Goal: Task Accomplishment & Management: Manage account settings

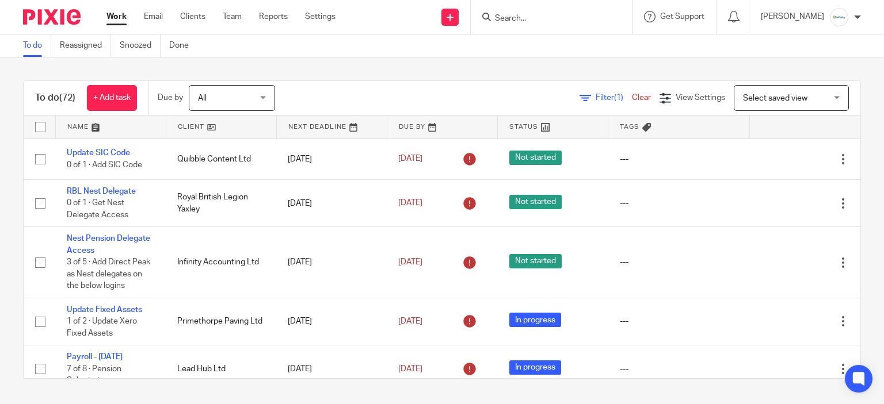
click at [534, 16] on input "Search" at bounding box center [546, 19] width 104 height 10
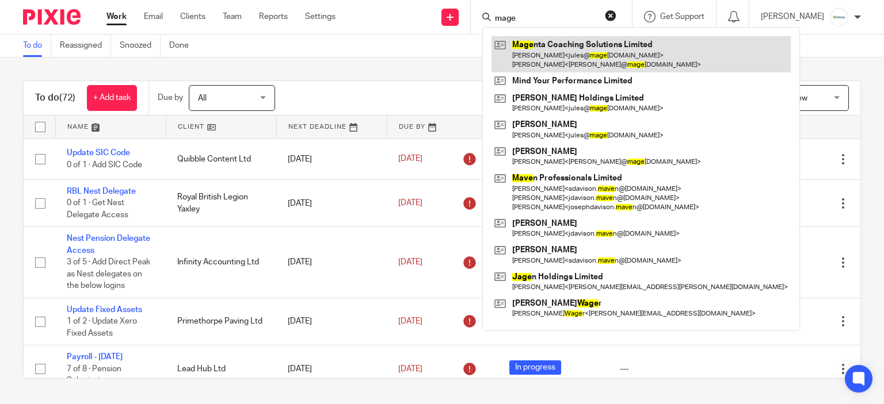
type input "mage"
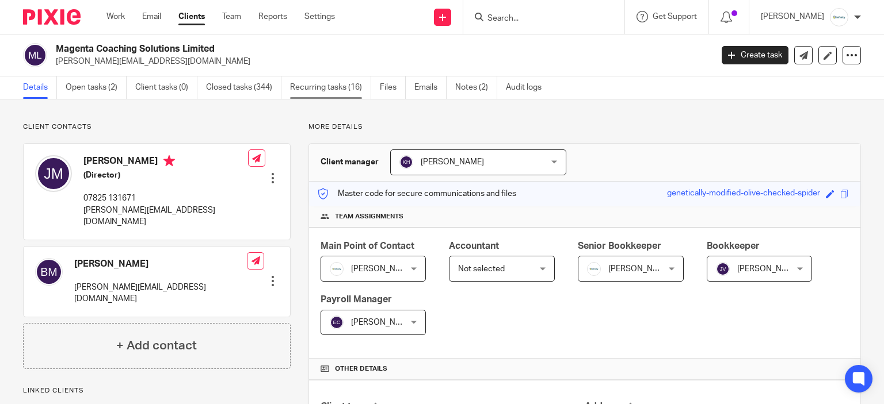
click at [346, 98] on link "Recurring tasks (16)" at bounding box center [330, 88] width 81 height 22
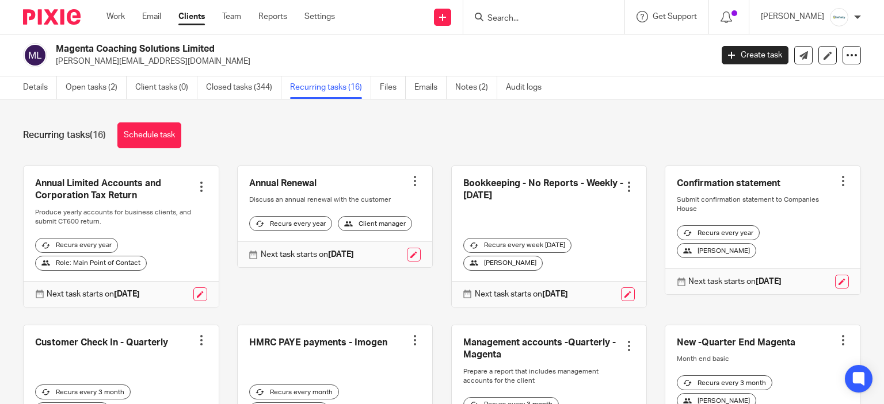
click at [239, 70] on div "Magenta Coaching Solutions Limited [PERSON_NAME][EMAIL_ADDRESS][DOMAIN_NAME] Cr…" at bounding box center [442, 56] width 884 height 42
click at [247, 89] on link "Closed tasks (344)" at bounding box center [243, 88] width 75 height 22
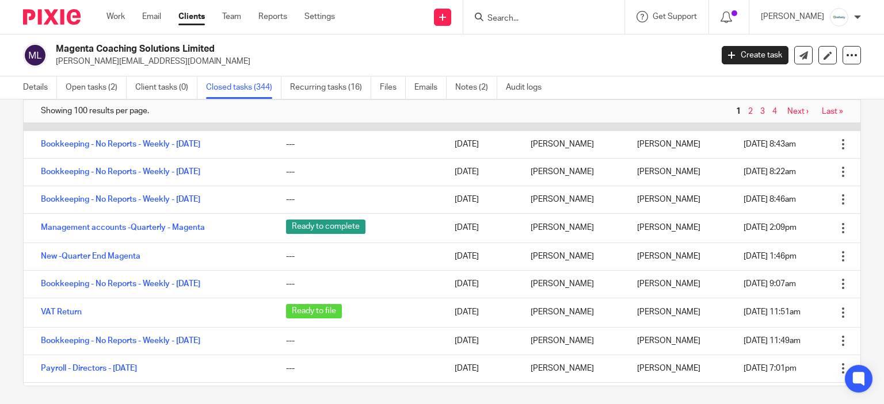
scroll to position [403, 0]
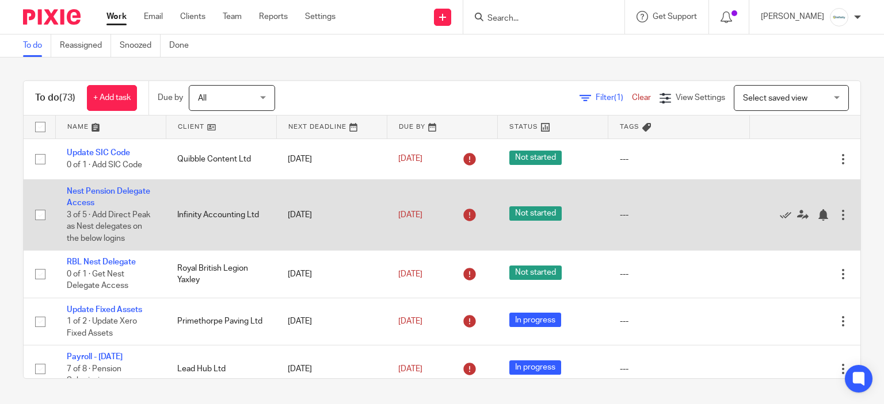
scroll to position [230, 0]
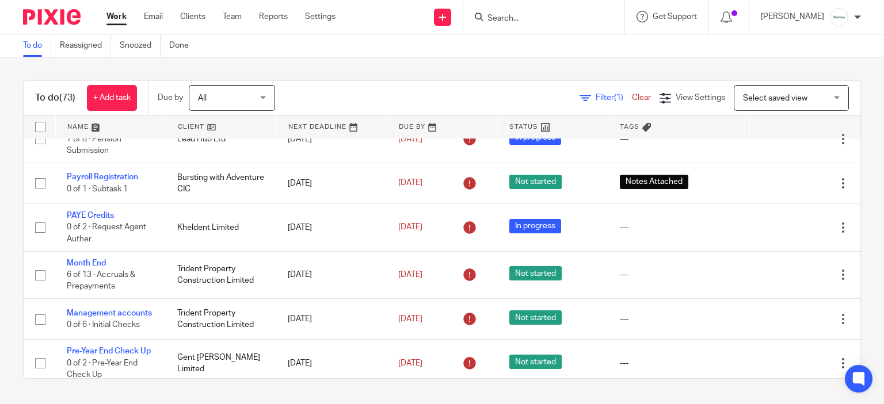
click at [515, 25] on div at bounding box center [543, 17] width 161 height 34
click at [527, 17] on input "Search" at bounding box center [538, 19] width 104 height 10
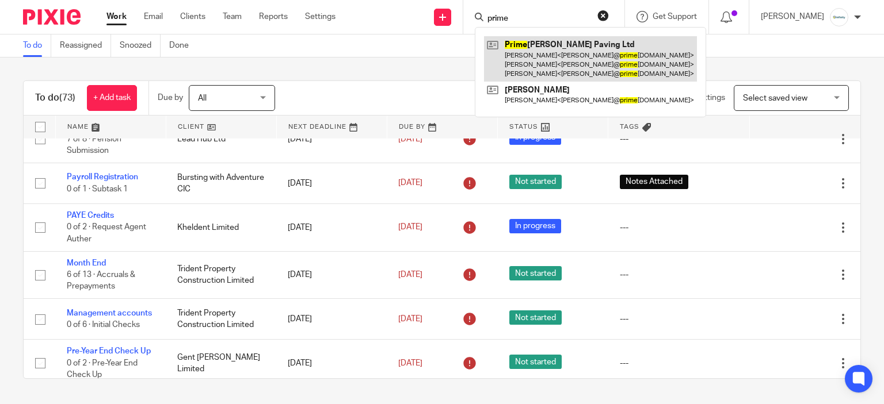
type input "prime"
click at [555, 71] on link at bounding box center [590, 58] width 213 height 45
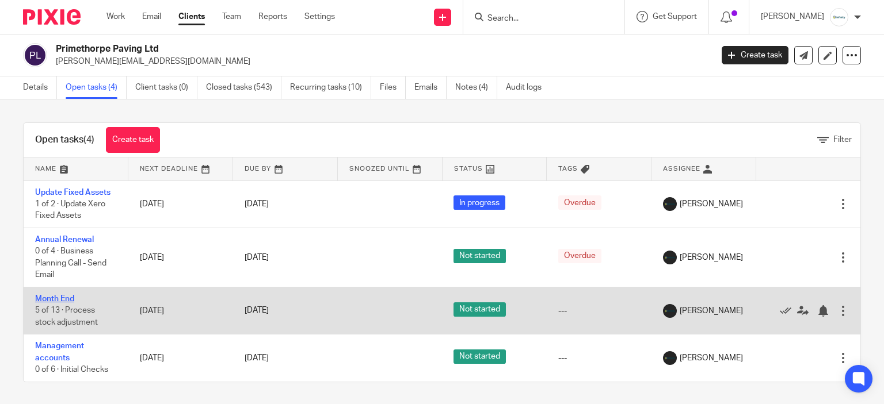
click at [56, 299] on link "Month End" at bounding box center [54, 299] width 39 height 8
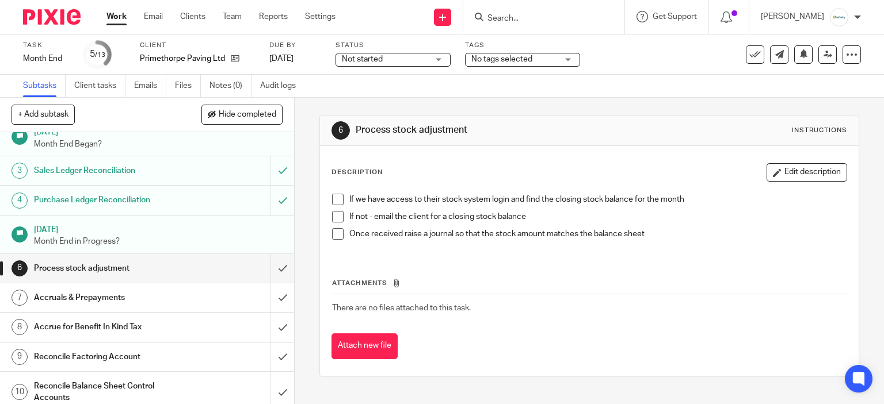
scroll to position [115, 0]
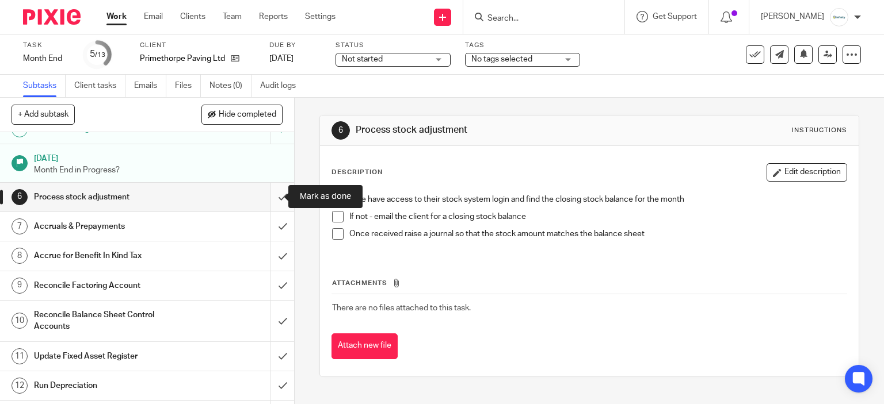
click at [277, 190] on input "submit" at bounding box center [147, 197] width 294 height 29
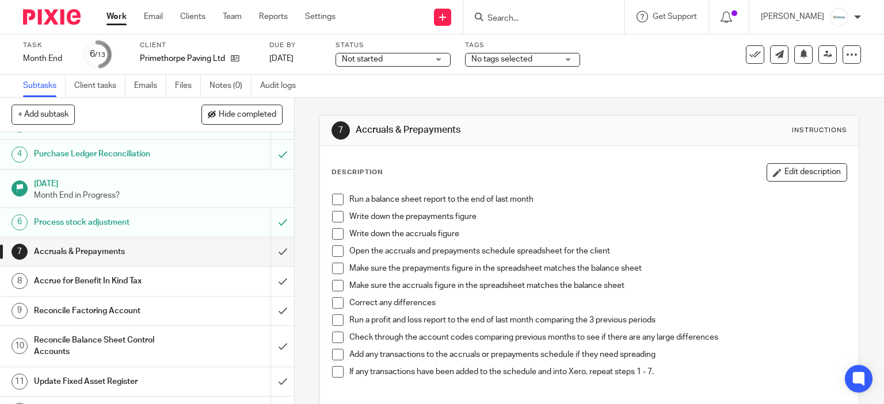
scroll to position [140, 0]
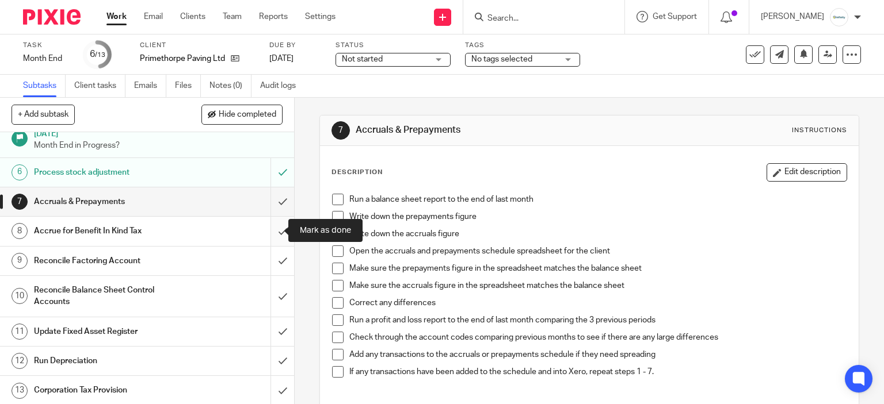
click at [269, 234] on input "submit" at bounding box center [147, 231] width 294 height 29
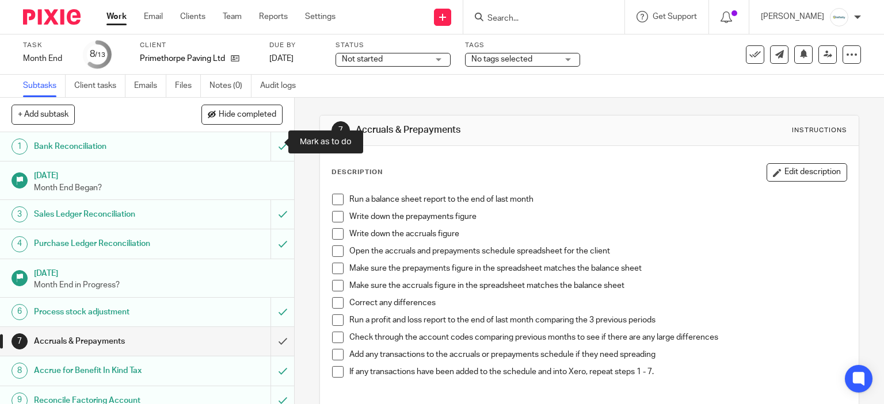
scroll to position [140, 0]
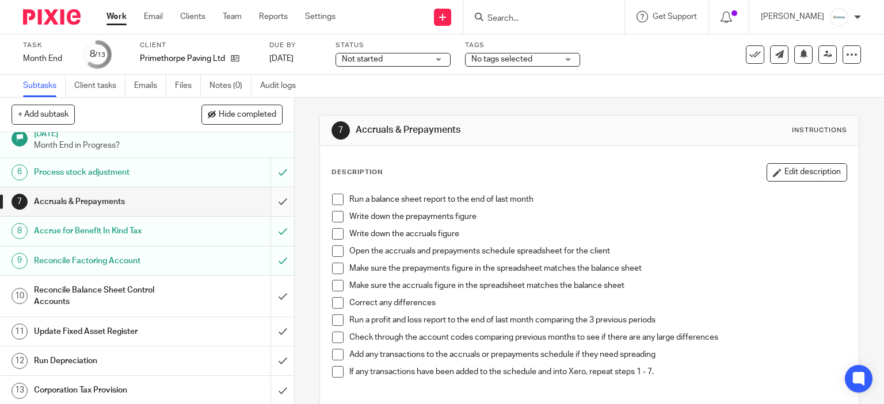
click at [265, 202] on input "submit" at bounding box center [147, 202] width 294 height 29
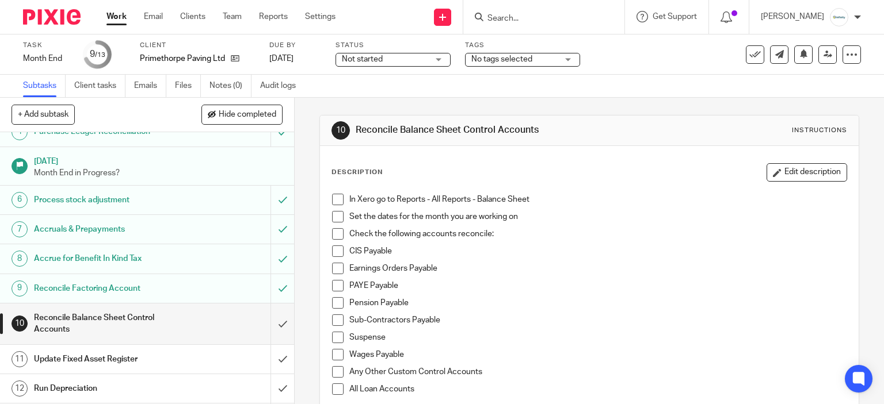
scroll to position [140, 0]
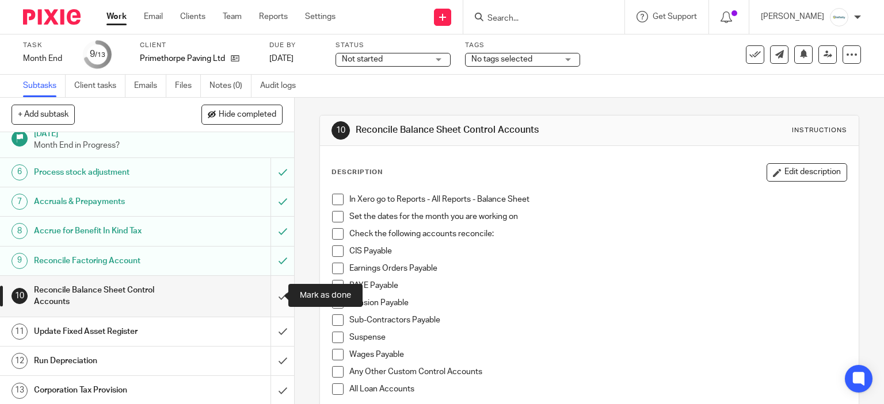
click at [264, 294] on input "submit" at bounding box center [147, 296] width 294 height 41
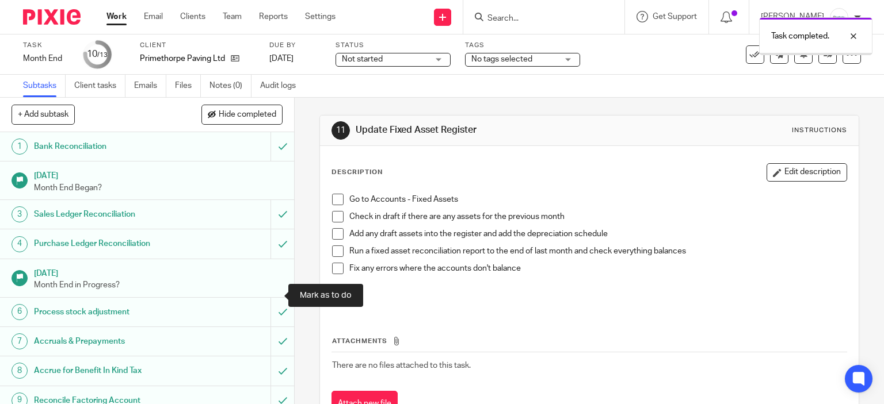
scroll to position [140, 0]
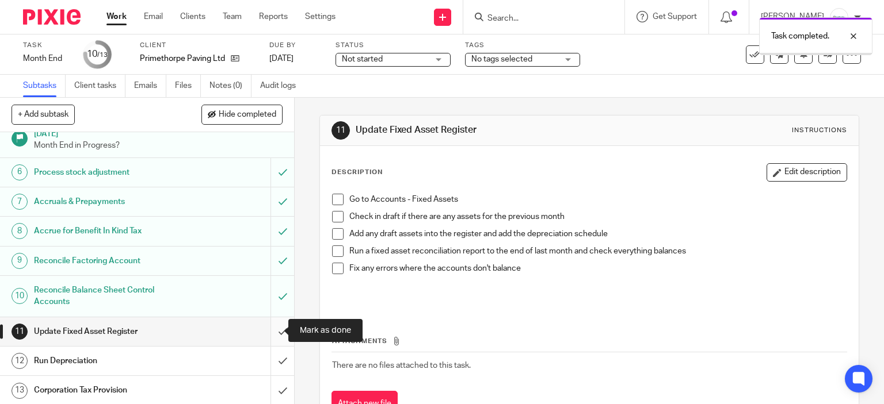
click at [275, 328] on input "submit" at bounding box center [147, 332] width 294 height 29
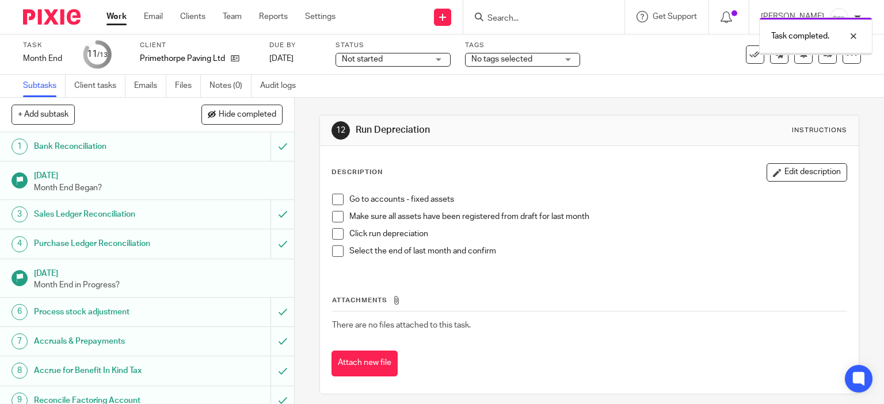
scroll to position [140, 0]
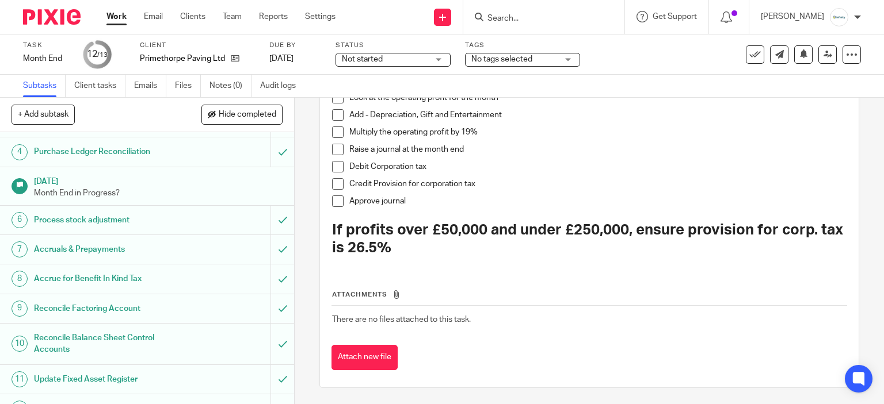
scroll to position [140, 0]
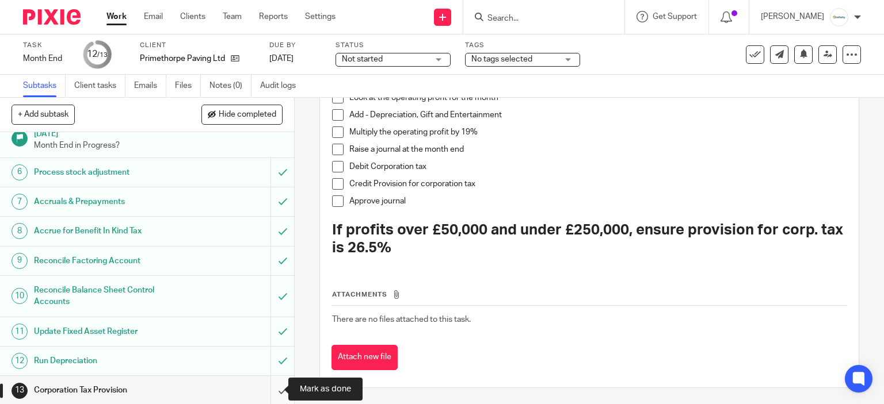
click at [272, 393] on input "submit" at bounding box center [147, 390] width 294 height 29
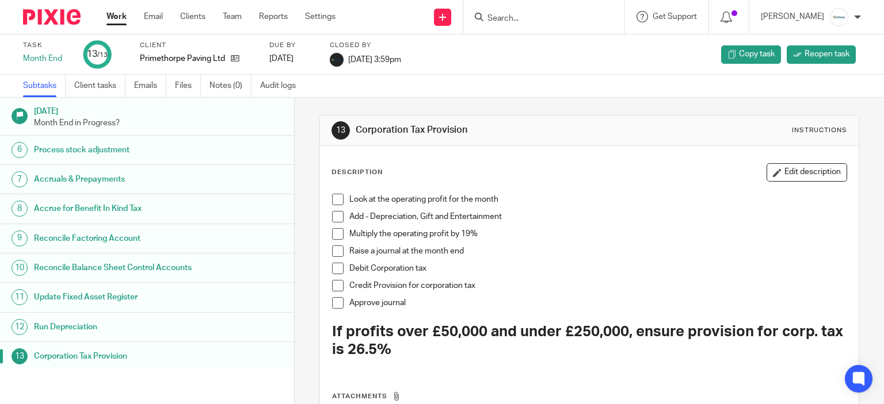
click at [115, 16] on link "Work" at bounding box center [116, 17] width 20 height 12
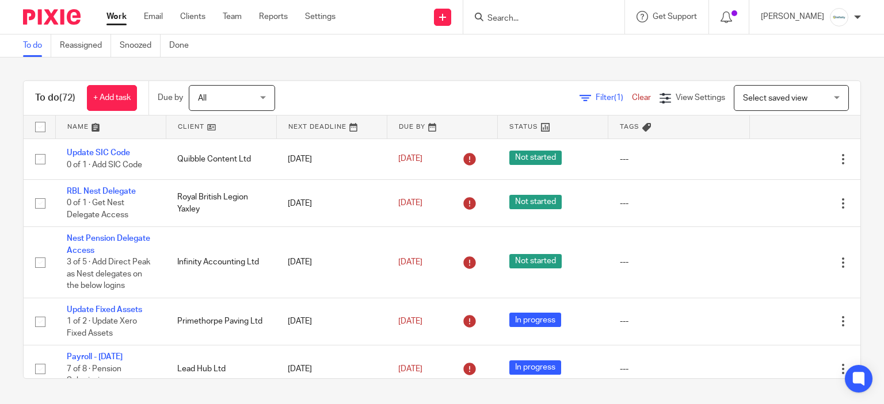
click at [515, 18] on input "Search" at bounding box center [538, 19] width 104 height 10
type input "r"
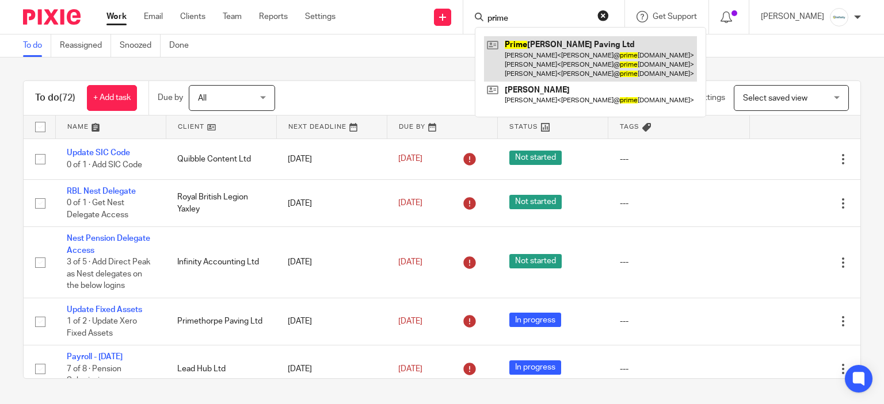
type input "prime"
click at [536, 57] on link at bounding box center [590, 58] width 213 height 45
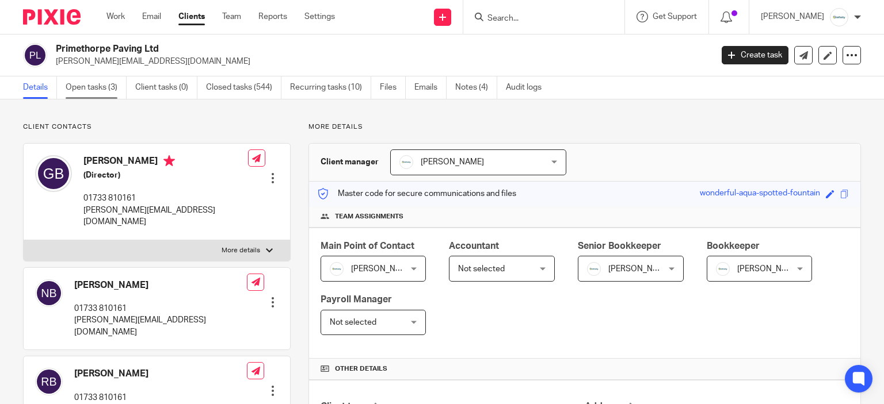
click at [111, 89] on link "Open tasks (3)" at bounding box center [96, 88] width 61 height 22
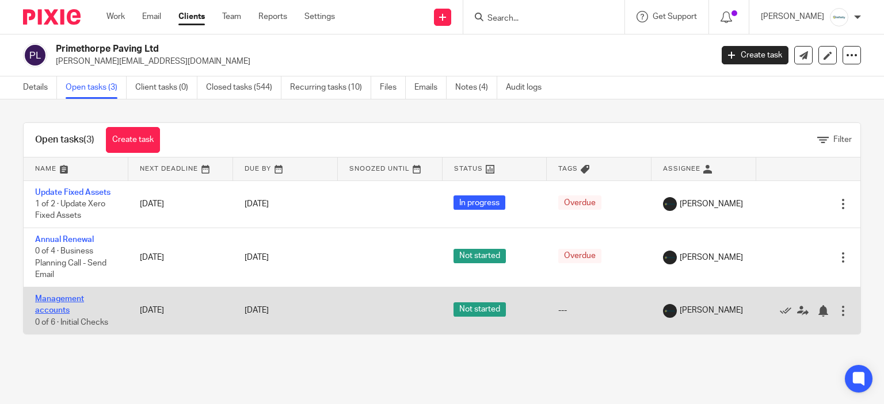
click at [56, 300] on link "Management accounts" at bounding box center [59, 305] width 49 height 20
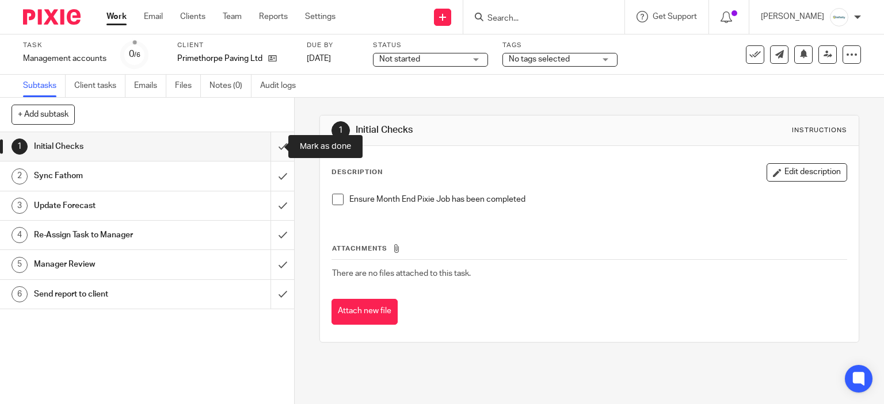
click at [272, 142] on input "submit" at bounding box center [147, 146] width 294 height 29
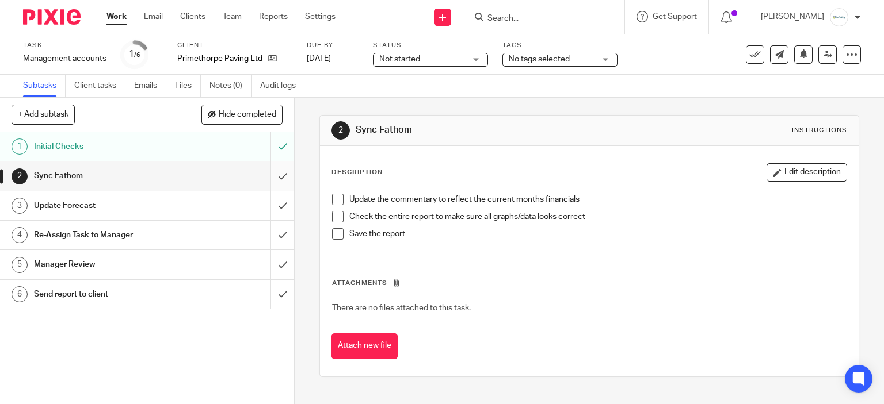
click at [266, 180] on input "submit" at bounding box center [147, 176] width 294 height 29
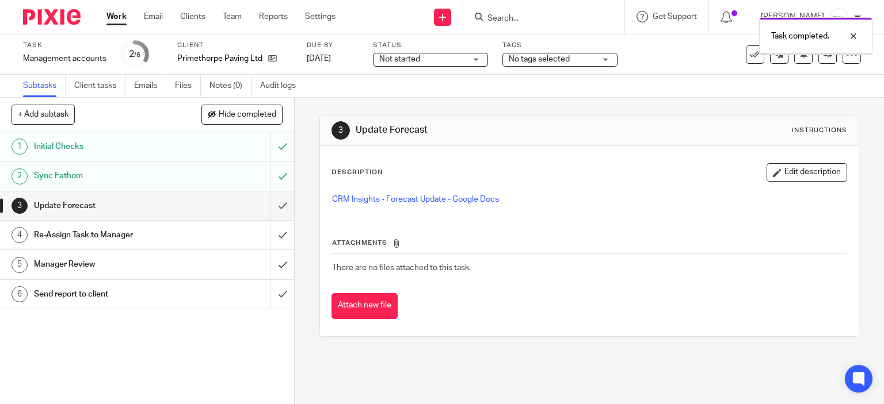
click at [257, 211] on link "3 Update Forecast" at bounding box center [135, 206] width 270 height 29
click at [265, 200] on input "submit" at bounding box center [147, 206] width 294 height 29
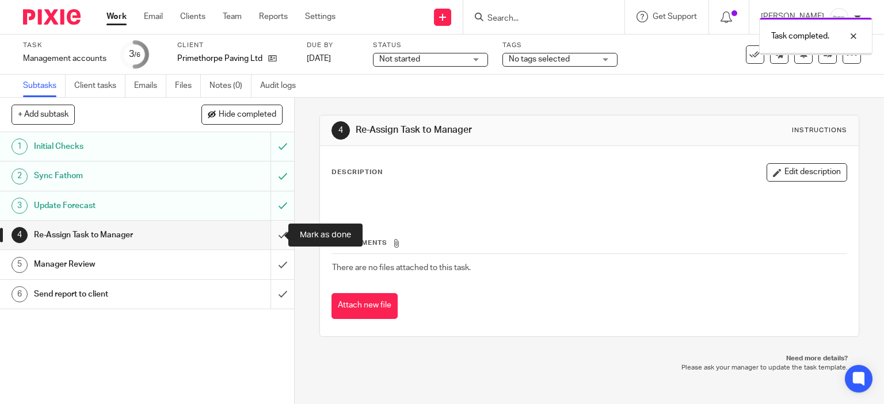
click at [274, 232] on input "submit" at bounding box center [147, 235] width 294 height 29
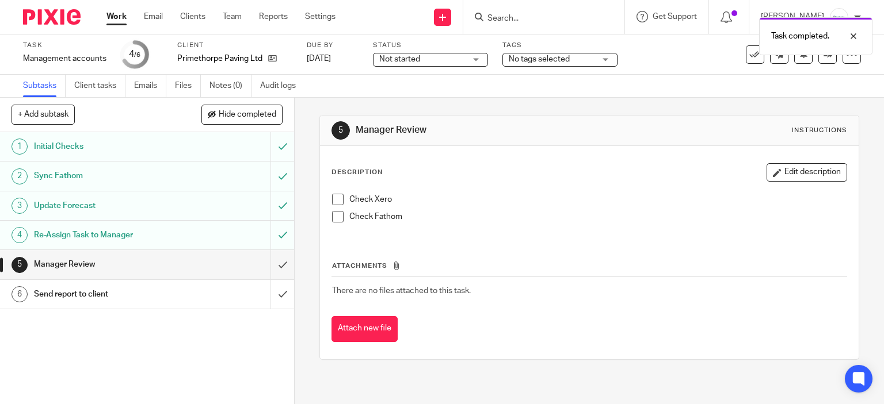
click at [435, 56] on span "Not started" at bounding box center [422, 60] width 86 height 12
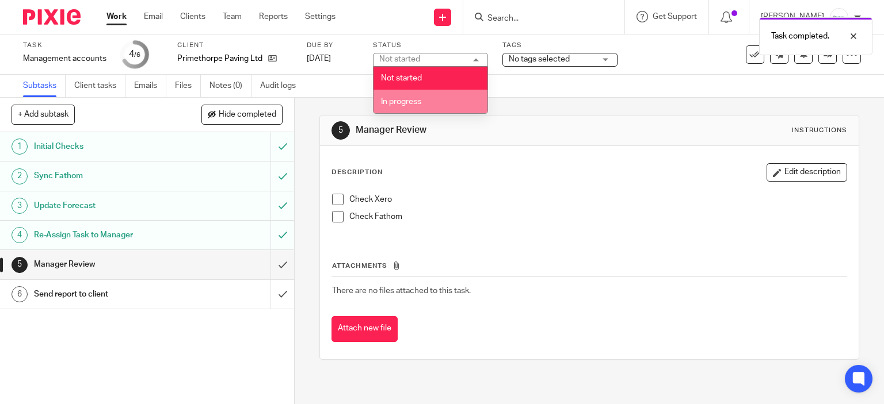
click at [448, 101] on li "In progress" at bounding box center [430, 102] width 114 height 24
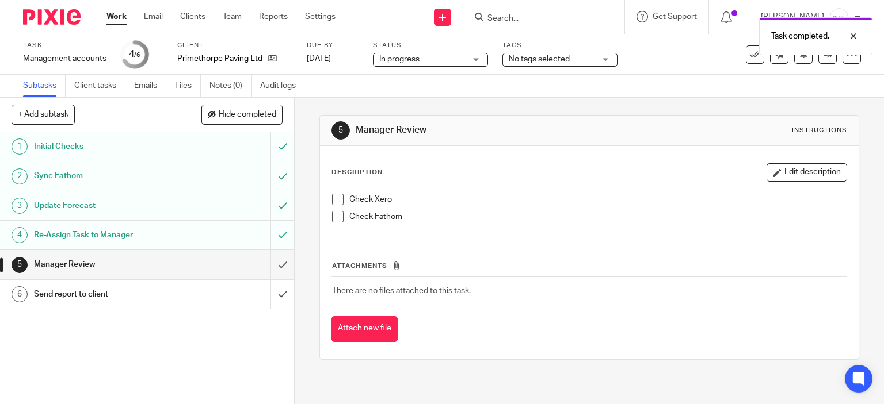
click at [553, 72] on div "Task Management accounts Save Management accounts 4 /6 Client Primethorpe Pavin…" at bounding box center [442, 55] width 884 height 40
click at [551, 59] on span "No tags selected" at bounding box center [539, 59] width 61 height 8
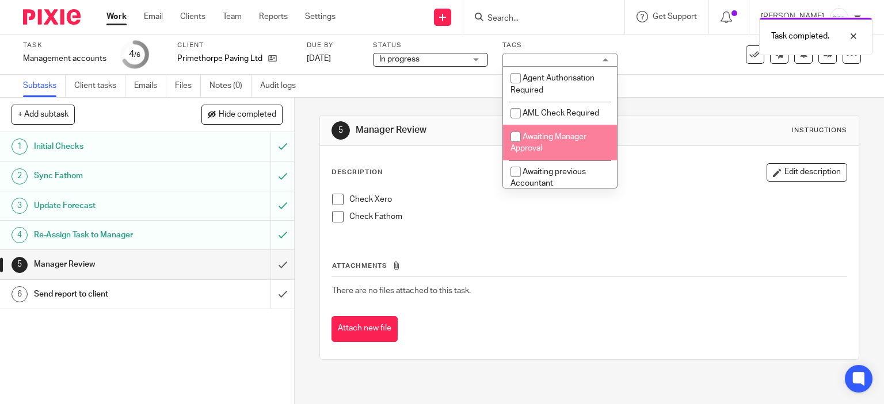
click at [573, 142] on li "Awaiting Manager Approval" at bounding box center [560, 142] width 114 height 35
checkbox input "true"
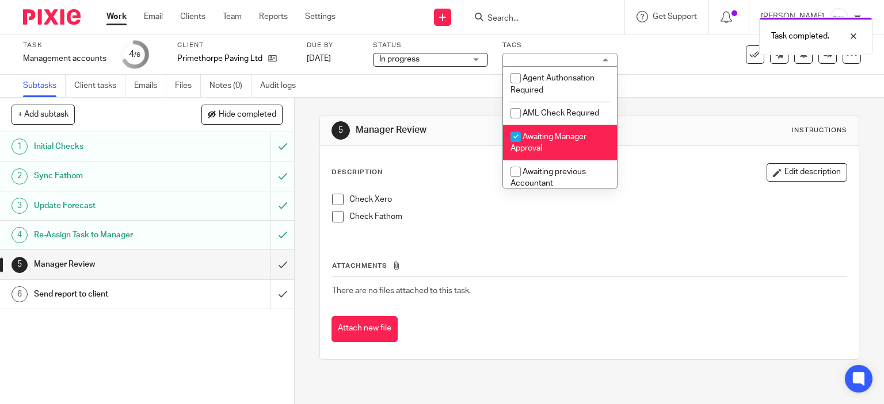
click at [756, 108] on div "5 Manager Review Instructions Description Edit description Check Xero Check Fat…" at bounding box center [589, 238] width 540 height 280
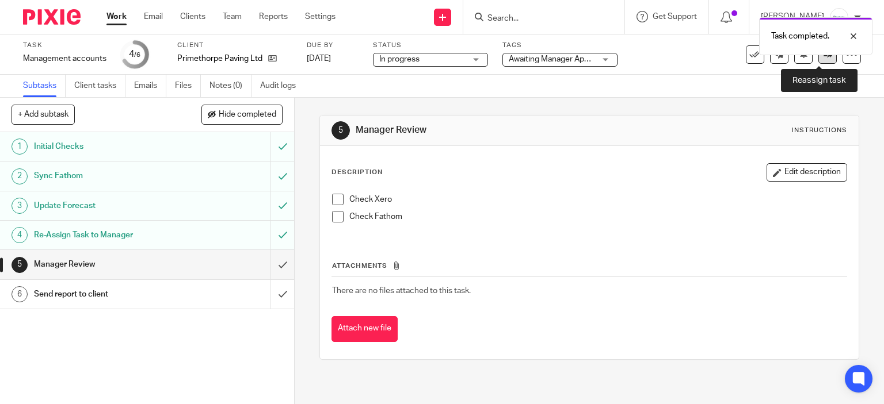
click at [818, 62] on link at bounding box center [827, 54] width 18 height 18
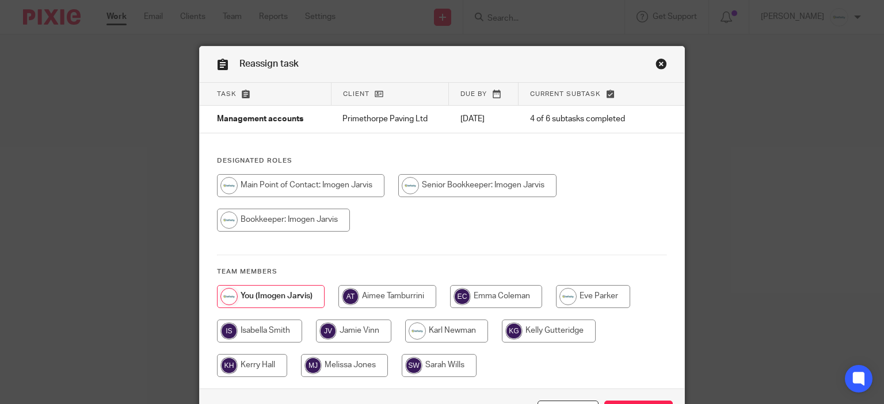
click at [465, 343] on div at bounding box center [442, 337] width 450 height 104
click at [464, 338] on input "radio" at bounding box center [446, 331] width 83 height 23
radio input "true"
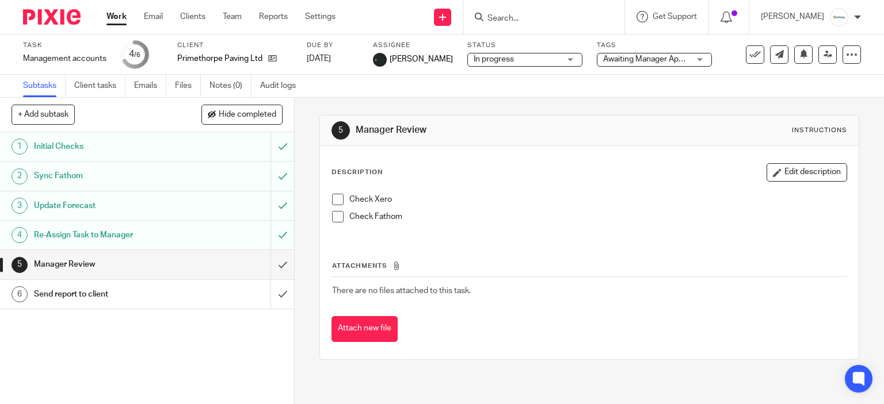
click at [559, 22] on input "Search" at bounding box center [538, 19] width 104 height 10
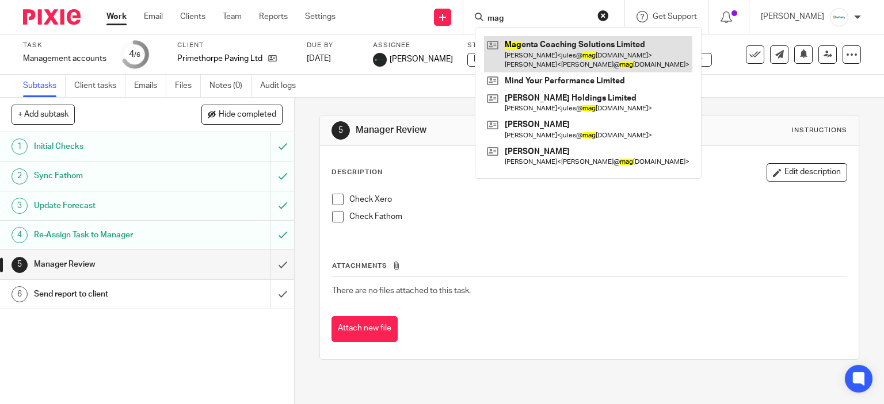
type input "mag"
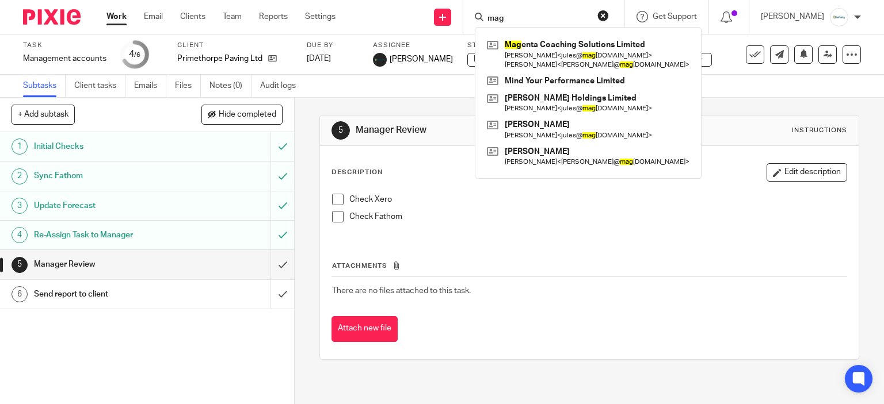
drag, startPoint x: 119, startPoint y: 2, endPoint x: 121, endPoint y: 26, distance: 24.3
click at [119, 6] on div "Work Email Clients Team Reports Settings Work Email Clients Team Reports Settin…" at bounding box center [224, 17] width 258 height 34
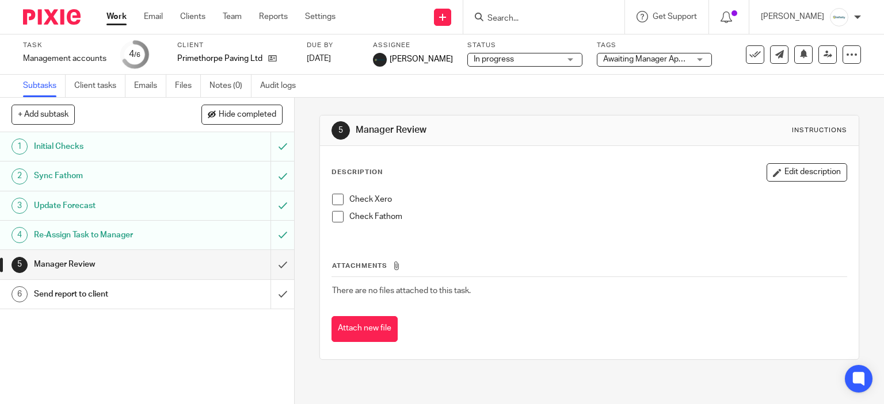
click at [121, 26] on div "Work Email Clients Team Reports Settings Work Email Clients Team Reports Settin…" at bounding box center [224, 17] width 258 height 34
click at [118, 18] on link "Work" at bounding box center [116, 17] width 20 height 12
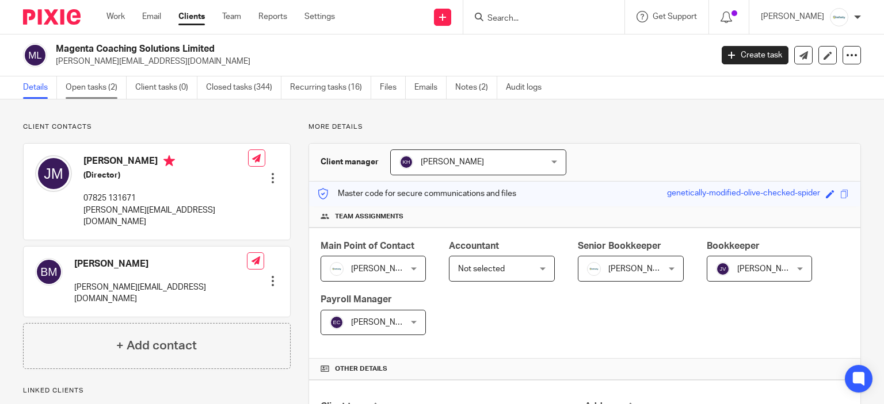
click at [80, 83] on link "Open tasks (2)" at bounding box center [96, 88] width 61 height 22
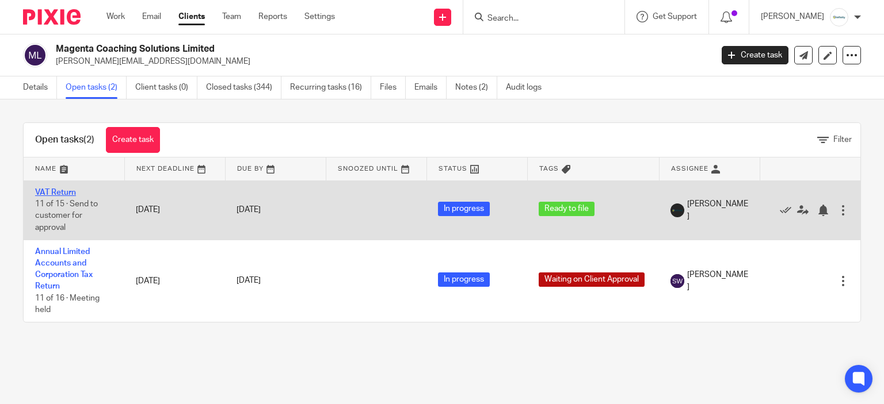
click at [66, 193] on link "VAT Return" at bounding box center [55, 193] width 41 height 8
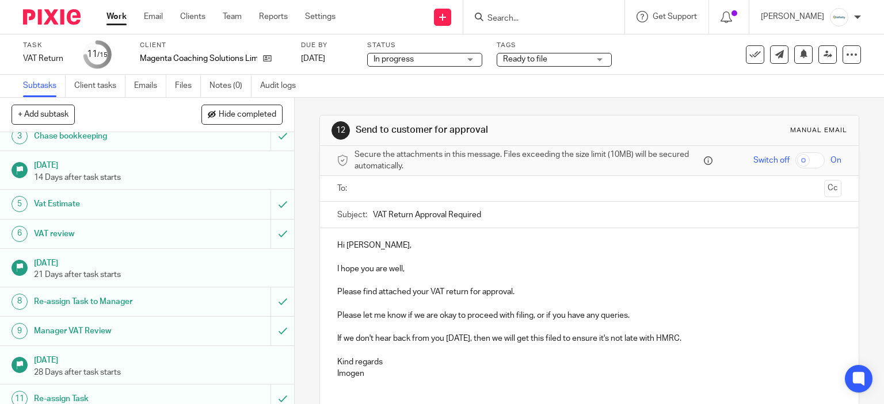
scroll to position [213, 0]
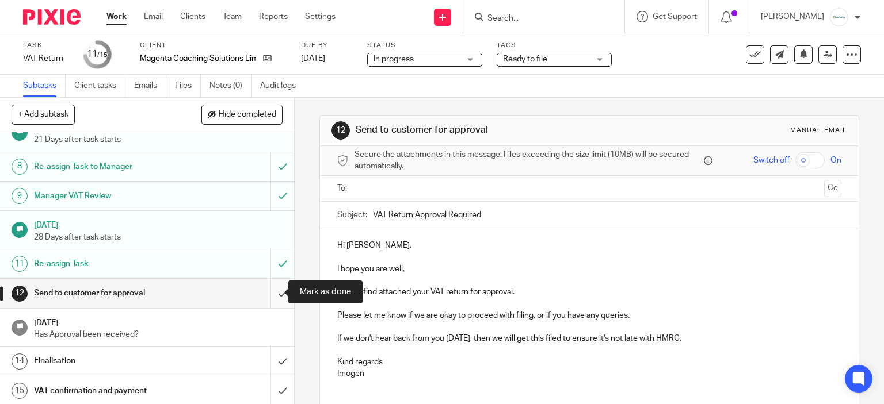
click at [274, 289] on input "submit" at bounding box center [147, 293] width 294 height 29
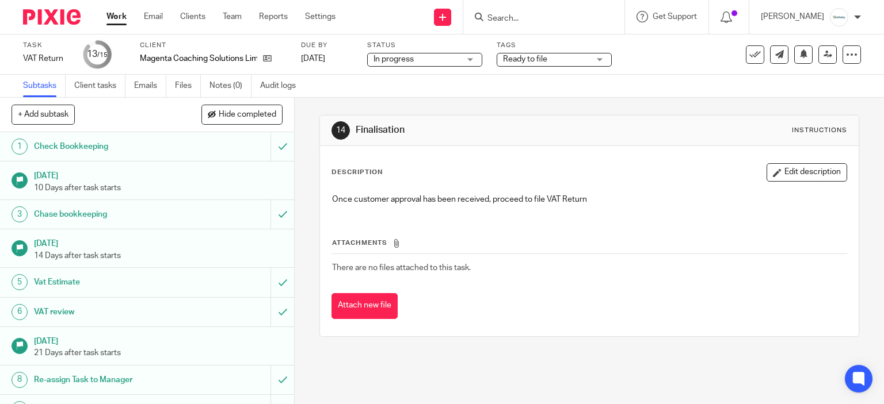
click at [609, 160] on div "Description Edit description Once customer approval has been received, proceed …" at bounding box center [589, 241] width 539 height 190
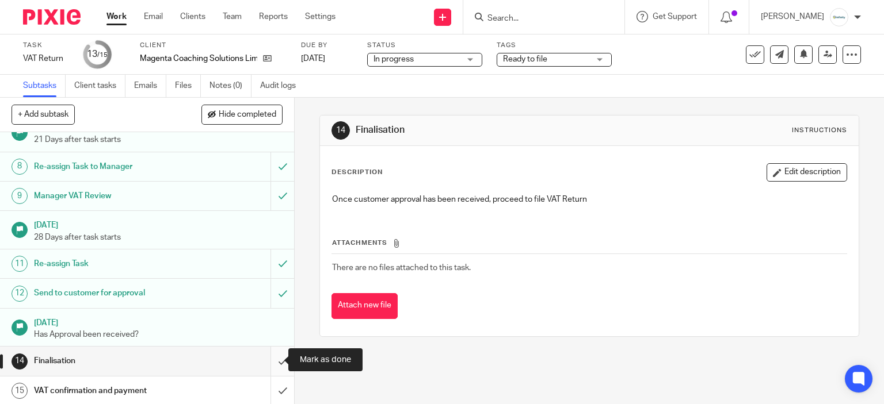
click at [263, 357] on input "submit" at bounding box center [147, 361] width 294 height 29
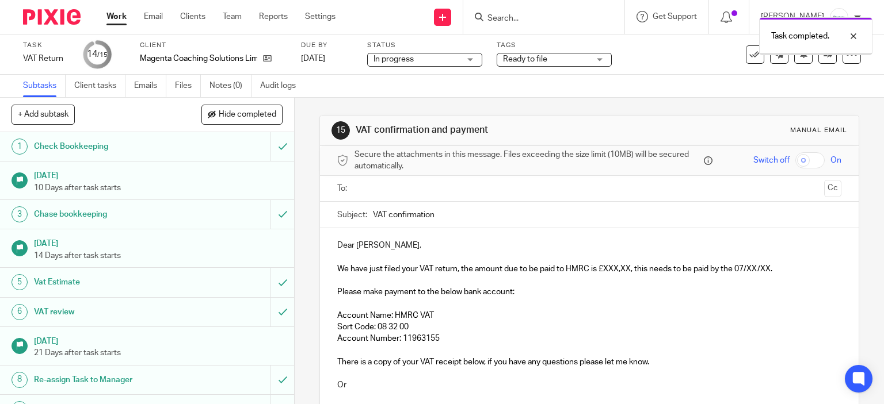
scroll to position [178, 0]
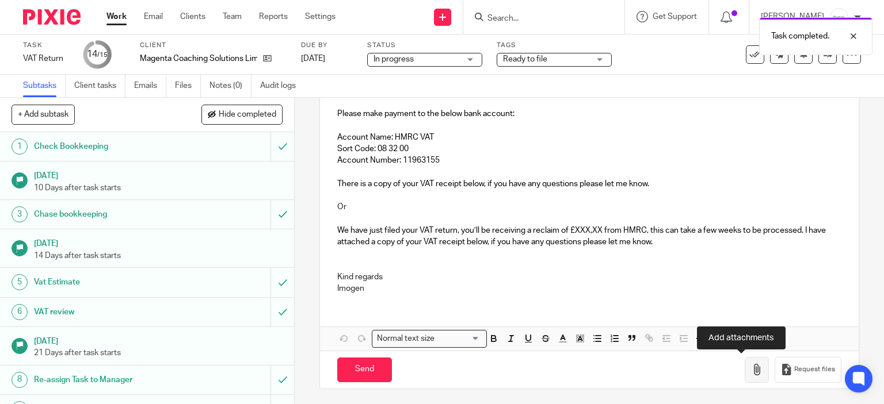
click at [744, 370] on button "button" at bounding box center [756, 370] width 24 height 26
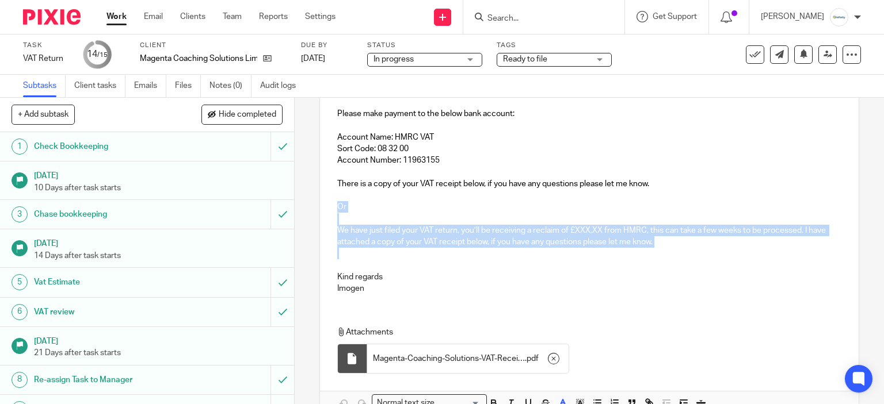
drag, startPoint x: 663, startPoint y: 248, endPoint x: 301, endPoint y: 208, distance: 363.5
click at [301, 208] on div "15 VAT confirmation and payment Manual email Secure the attachments in this mes…" at bounding box center [589, 251] width 589 height 307
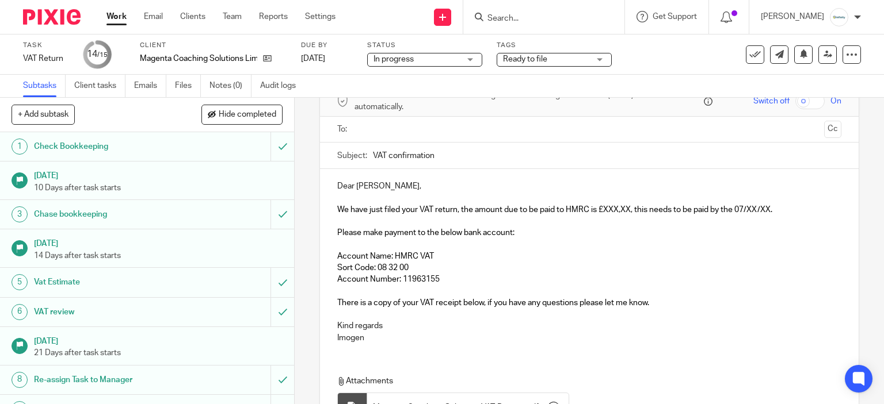
scroll to position [58, 0]
click at [626, 212] on span "We have just filed your VAT return, the amount due to be paid to HMRC is £XXX,X…" at bounding box center [554, 211] width 435 height 8
click at [752, 207] on span "We have just filed your VAT return, the amount due to be paid to HMRC is £7810.…" at bounding box center [555, 211] width 437 height 8
click at [730, 287] on p at bounding box center [589, 293] width 505 height 12
click at [420, 142] on div at bounding box center [590, 131] width 469 height 26
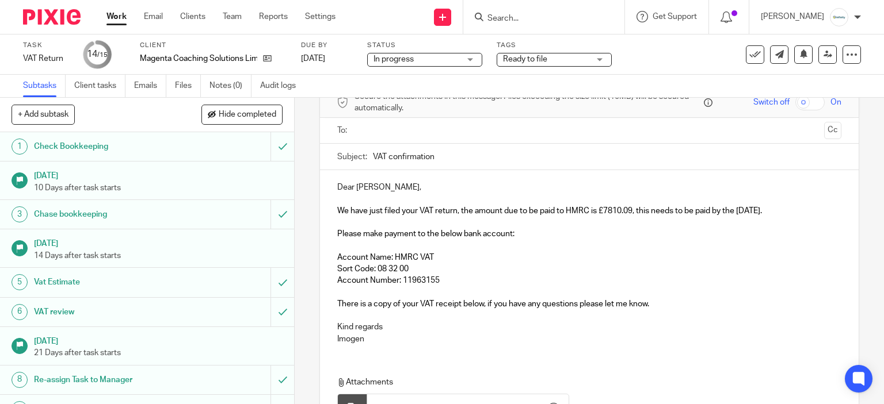
click at [416, 132] on input "text" at bounding box center [588, 130] width 461 height 13
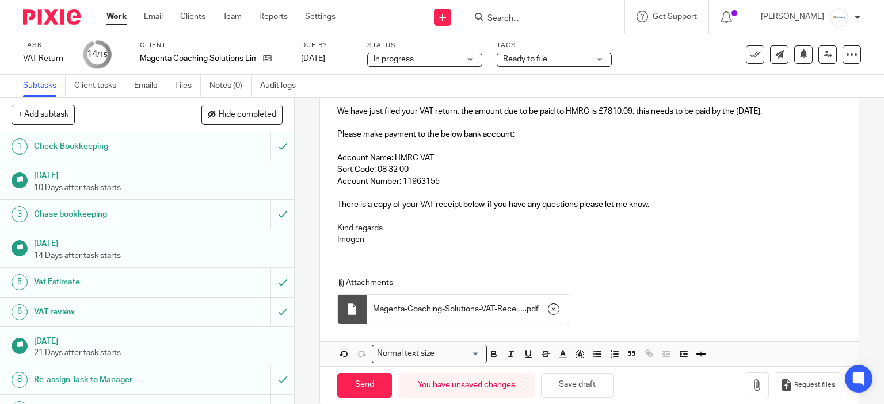
scroll to position [173, 0]
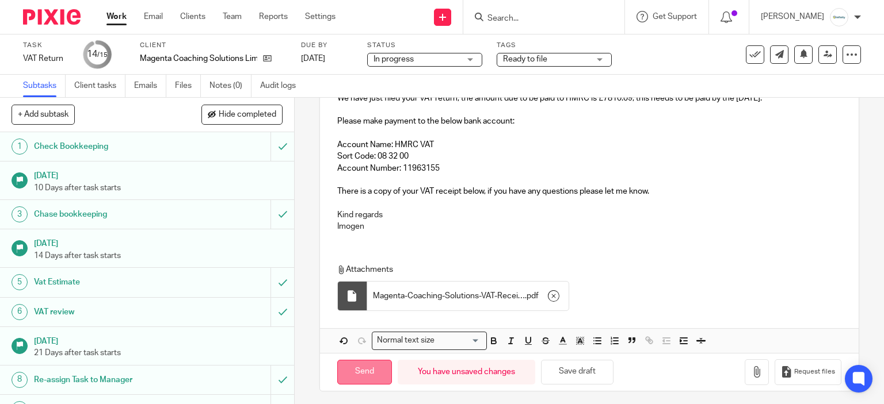
click at [377, 377] on input "Send" at bounding box center [364, 372] width 55 height 25
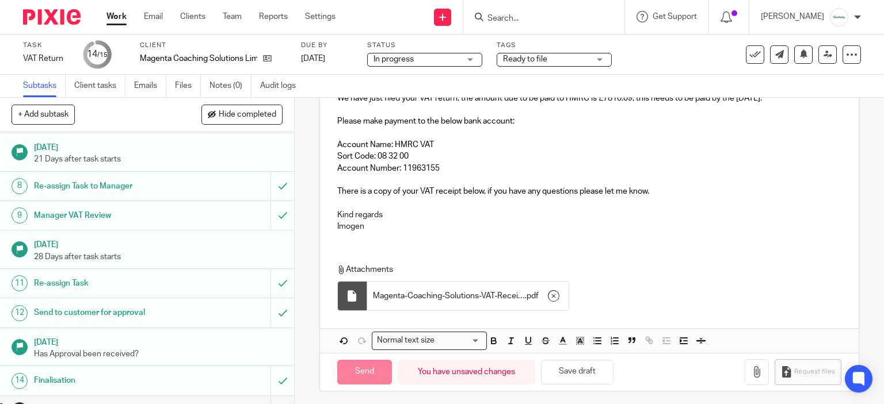
scroll to position [213, 0]
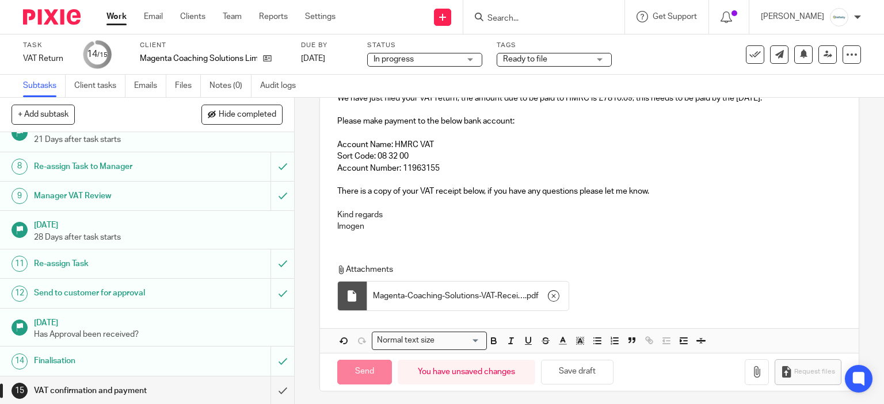
type input "Sent"
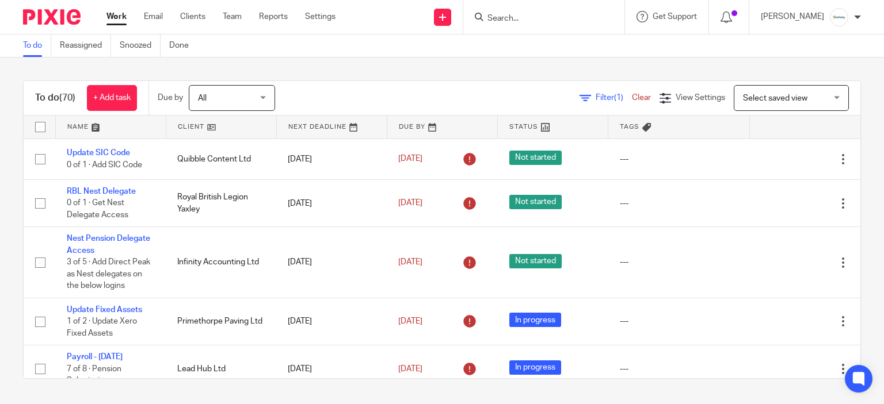
click at [743, 86] on span "Select saved view" at bounding box center [785, 98] width 84 height 24
click at [97, 132] on link at bounding box center [111, 127] width 110 height 23
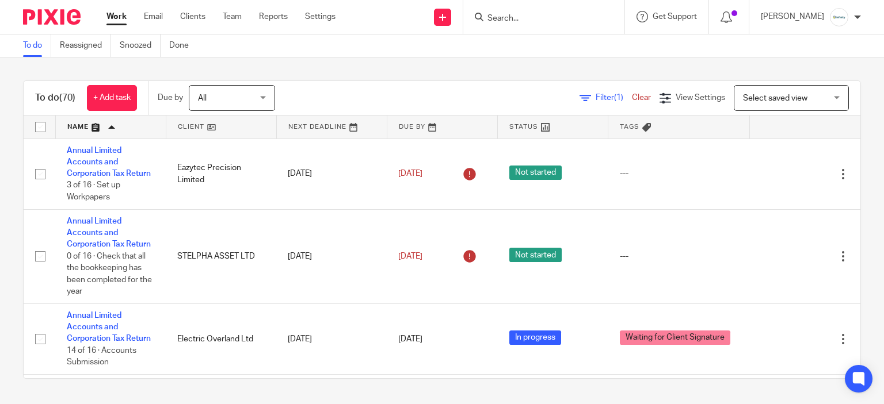
click at [91, 127] on link at bounding box center [111, 127] width 110 height 23
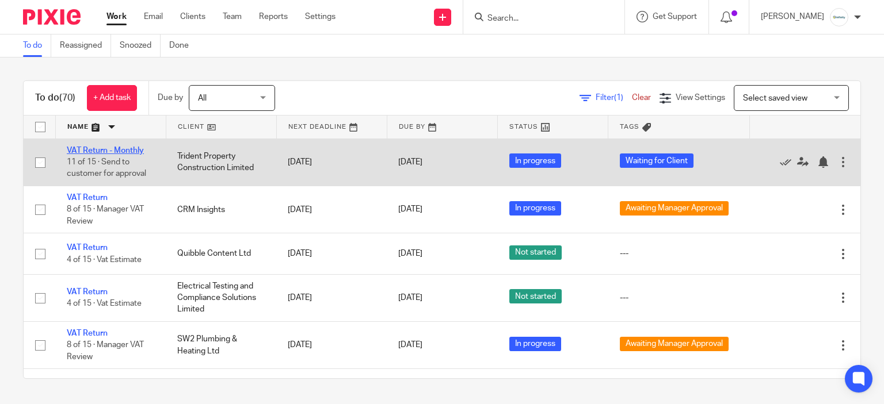
drag, startPoint x: 78, startPoint y: 155, endPoint x: 77, endPoint y: 149, distance: 5.9
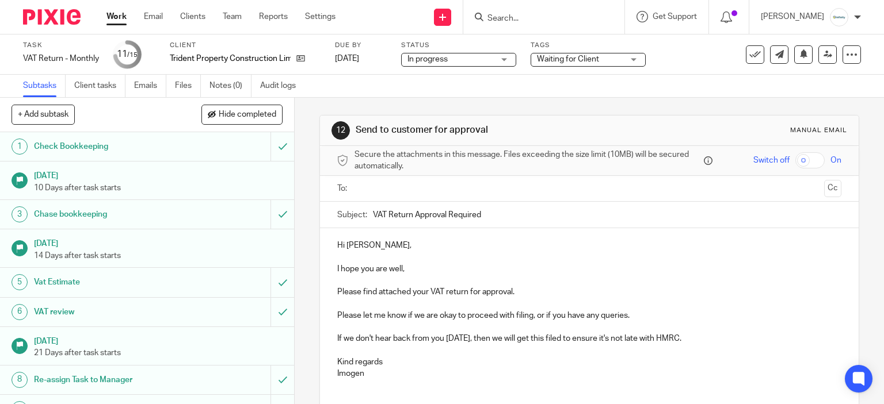
scroll to position [213, 0]
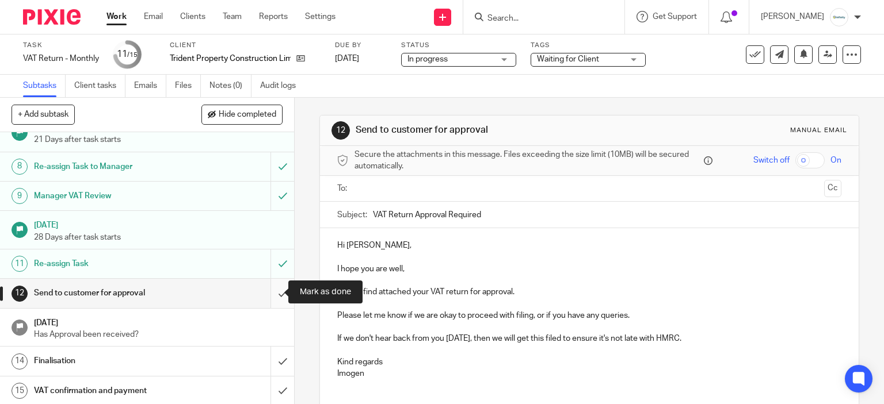
click at [272, 289] on input "submit" at bounding box center [147, 293] width 294 height 29
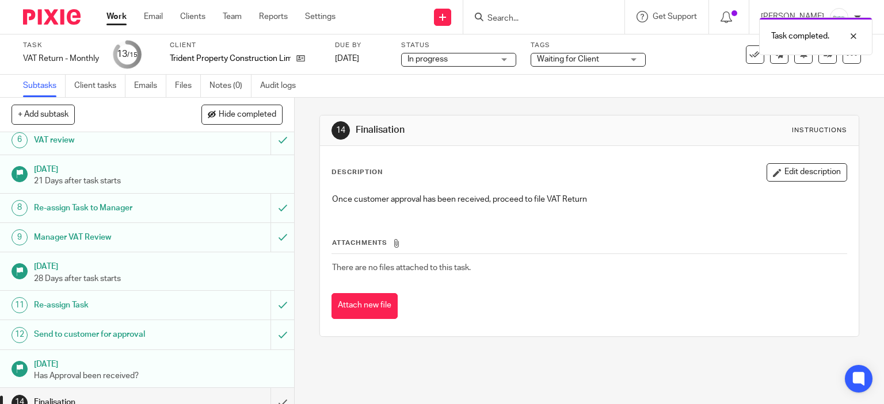
scroll to position [213, 0]
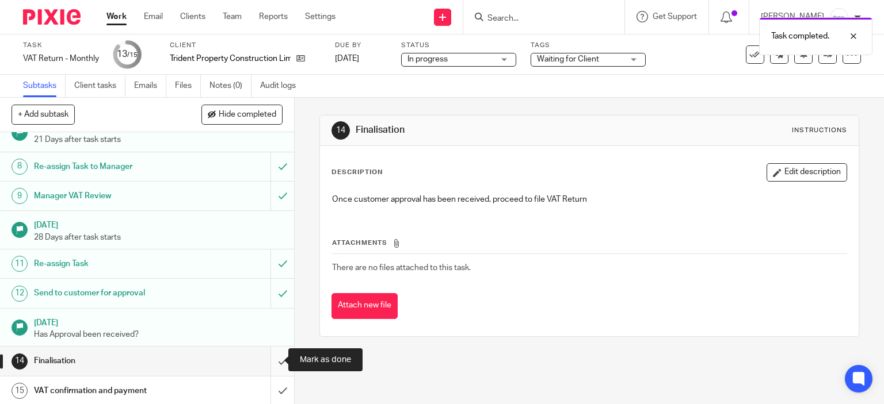
click at [271, 365] on input "submit" at bounding box center [147, 361] width 294 height 29
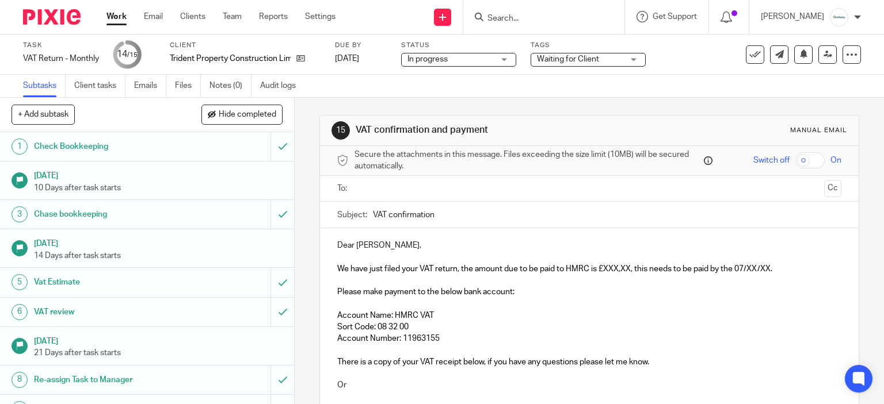
click at [647, 149] on span "Secure the attachments in this message. Files exceeding the size limit (10MB) w…" at bounding box center [527, 161] width 347 height 24
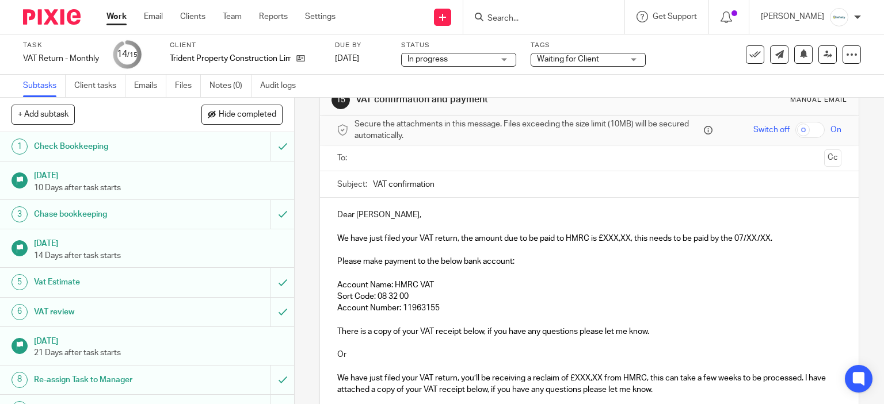
scroll to position [58, 0]
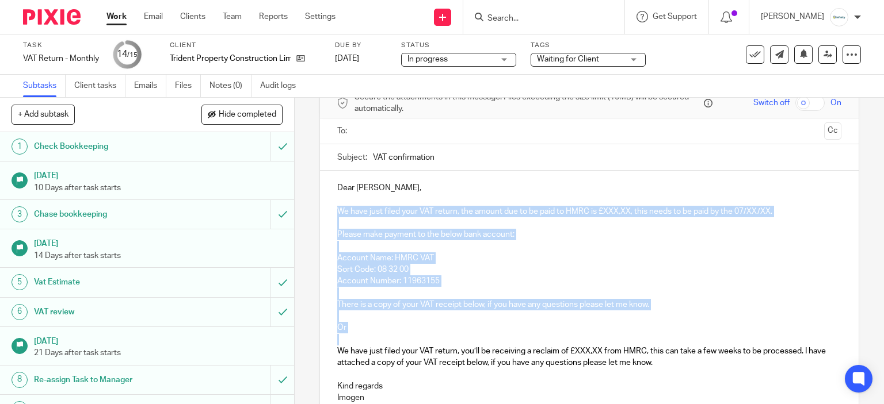
drag, startPoint x: 354, startPoint y: 340, endPoint x: 323, endPoint y: 216, distance: 127.7
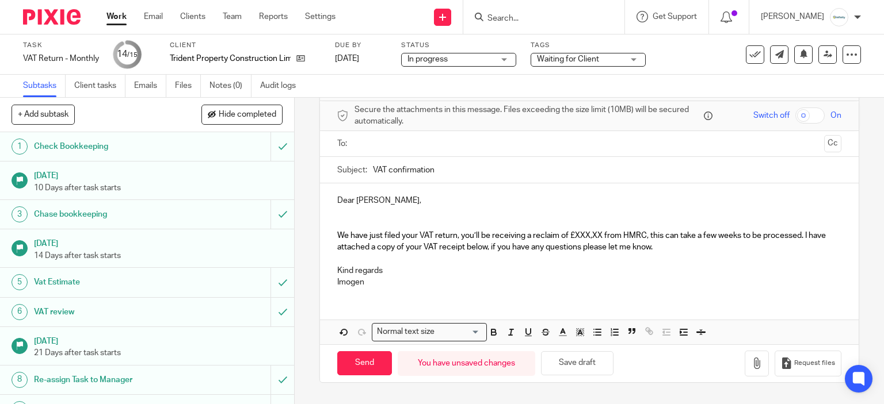
scroll to position [44, 0]
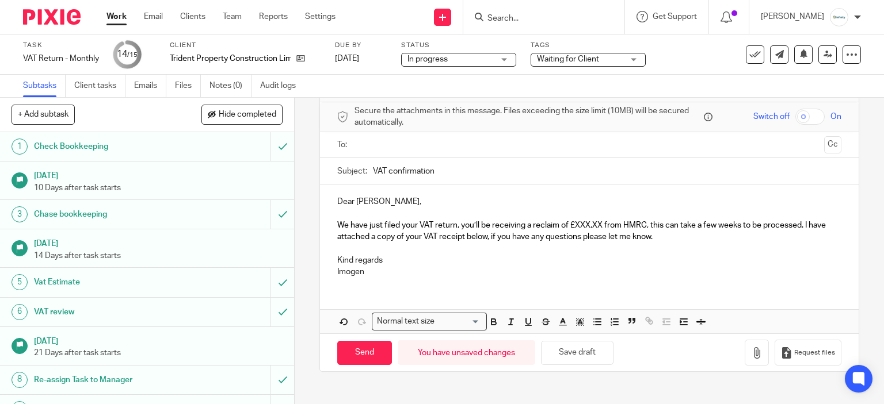
drag, startPoint x: 600, startPoint y: 224, endPoint x: 614, endPoint y: 229, distance: 15.1
click at [600, 224] on span "We have just filed your VAT return, you’ll be receiving a reclaim of £XXX,XX fr…" at bounding box center [582, 231] width 490 height 20
click at [421, 158] on input "VAT confirmation" at bounding box center [607, 171] width 469 height 26
click at [414, 152] on ul at bounding box center [590, 145] width 469 height 19
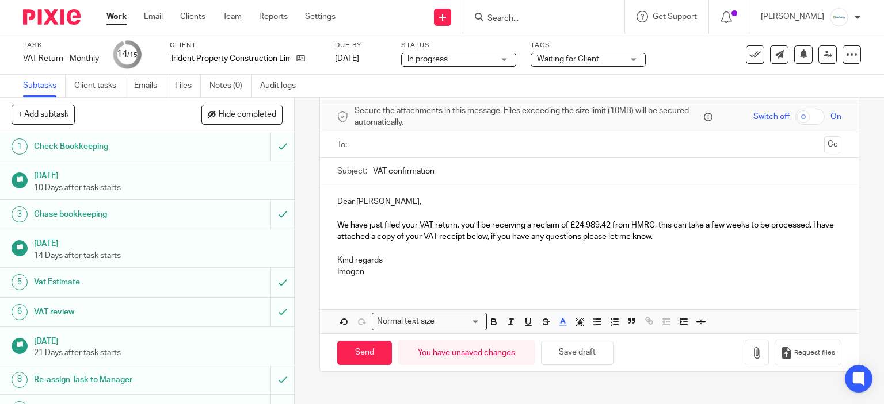
click at [412, 150] on input "text" at bounding box center [588, 145] width 461 height 13
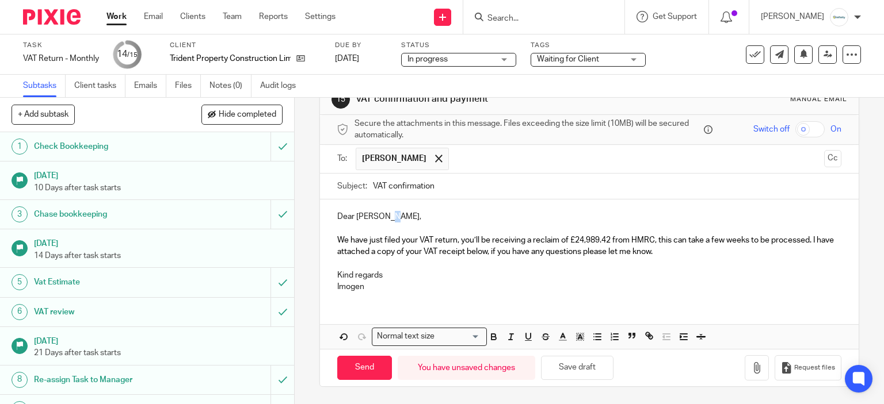
scroll to position [29, 0]
drag, startPoint x: 387, startPoint y: 204, endPoint x: 368, endPoint y: 214, distance: 21.6
click at [368, 213] on p "Dear Samantha," at bounding box center [589, 219] width 505 height 12
click at [751, 369] on icon "button" at bounding box center [757, 370] width 12 height 12
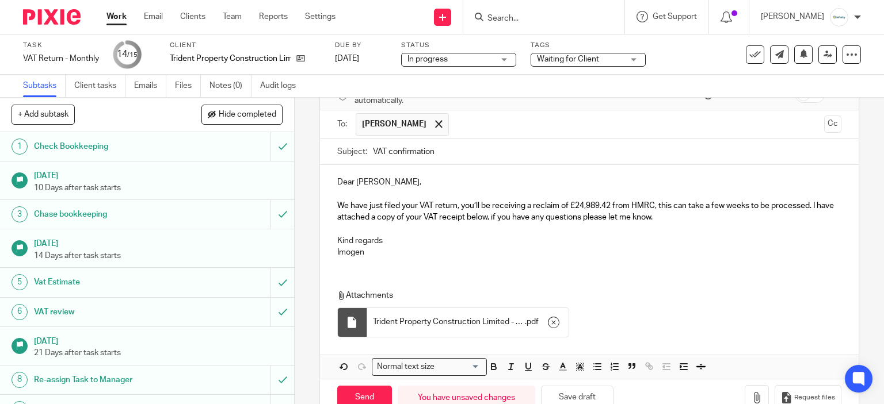
scroll to position [94, 0]
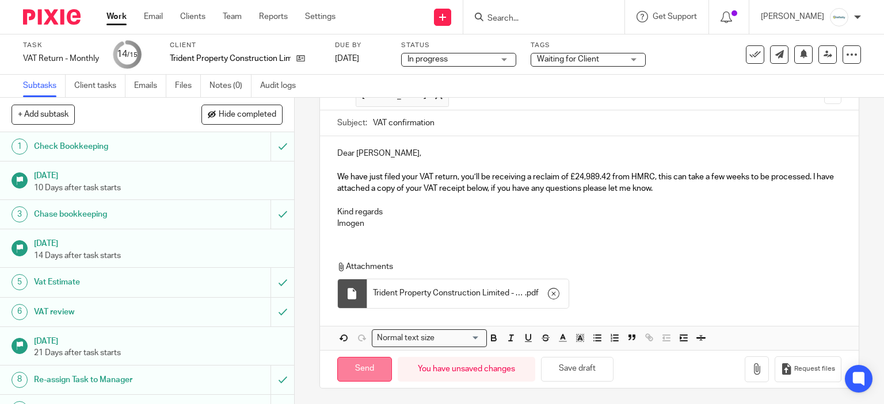
click at [359, 370] on input "Send" at bounding box center [364, 369] width 55 height 25
type input "Sent"
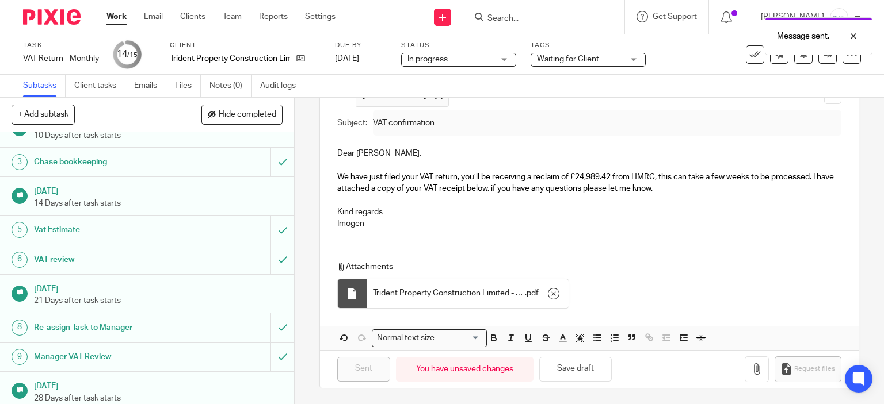
scroll to position [0, 0]
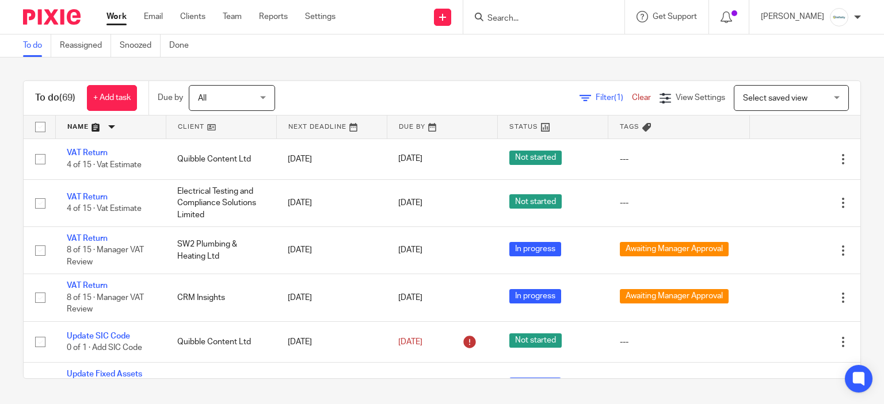
click at [530, 25] on div at bounding box center [543, 17] width 161 height 34
click at [527, 17] on input "Search" at bounding box center [538, 19] width 104 height 10
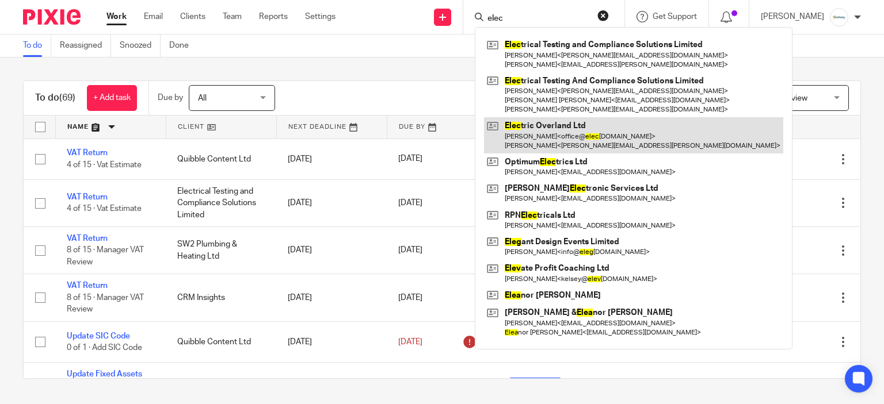
type input "elec"
click at [569, 142] on link at bounding box center [633, 135] width 299 height 36
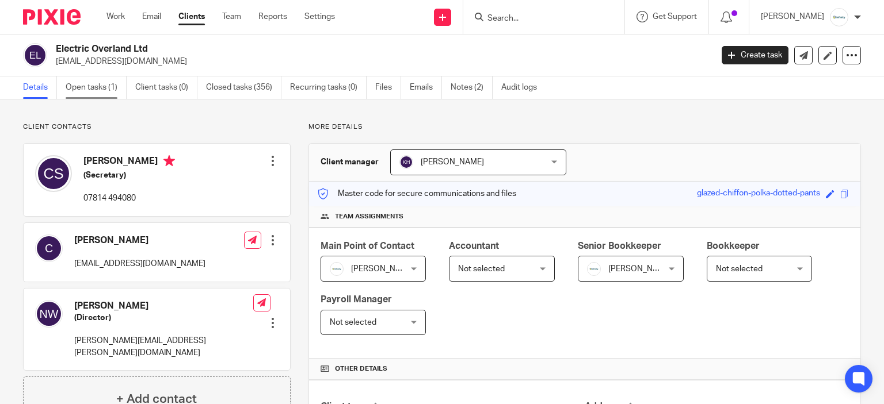
click at [106, 90] on link "Open tasks (1)" at bounding box center [96, 88] width 61 height 22
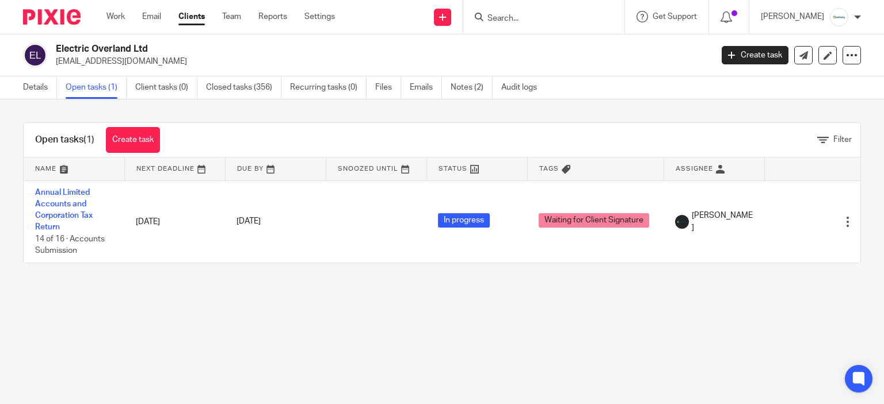
click at [67, 200] on link "Annual Limited Accounts and Corporation Tax Return" at bounding box center [64, 210] width 58 height 43
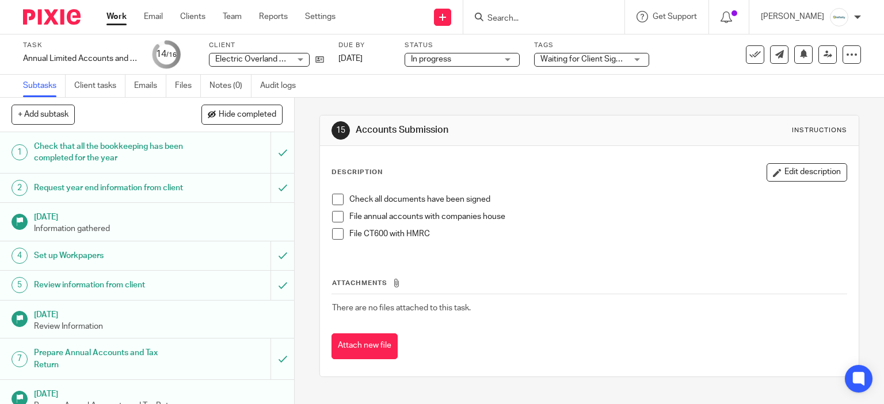
scroll to position [272, 0]
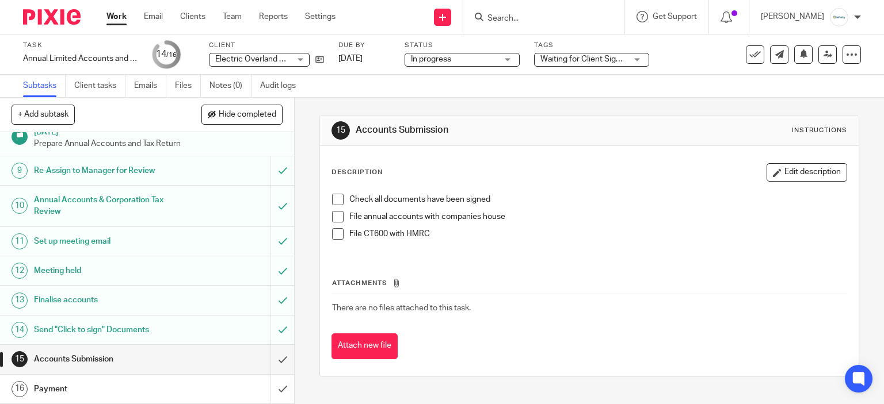
drag, startPoint x: 334, startPoint y: 192, endPoint x: 333, endPoint y: 210, distance: 18.4
click at [333, 192] on div "Check all documents have been signed File annual accounts with companies house …" at bounding box center [589, 221] width 526 height 66
click at [333, 211] on span at bounding box center [338, 217] width 12 height 12
click at [332, 197] on span at bounding box center [338, 200] width 12 height 12
click at [343, 231] on li "File CT600 with HMRC" at bounding box center [589, 236] width 515 height 17
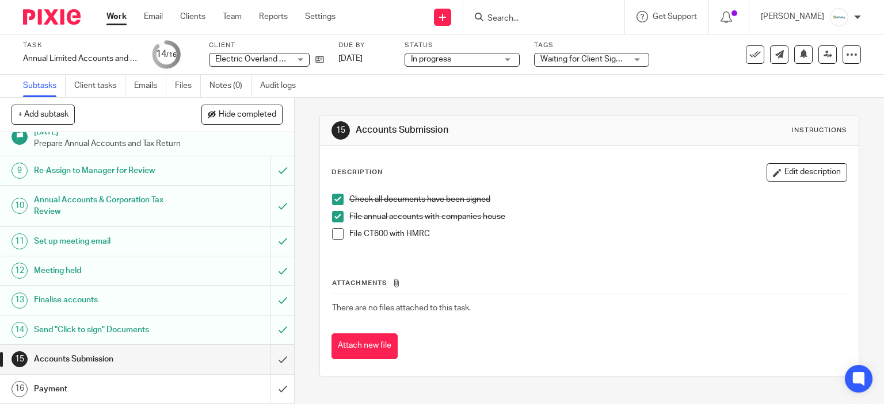
click at [334, 231] on span at bounding box center [338, 234] width 12 height 12
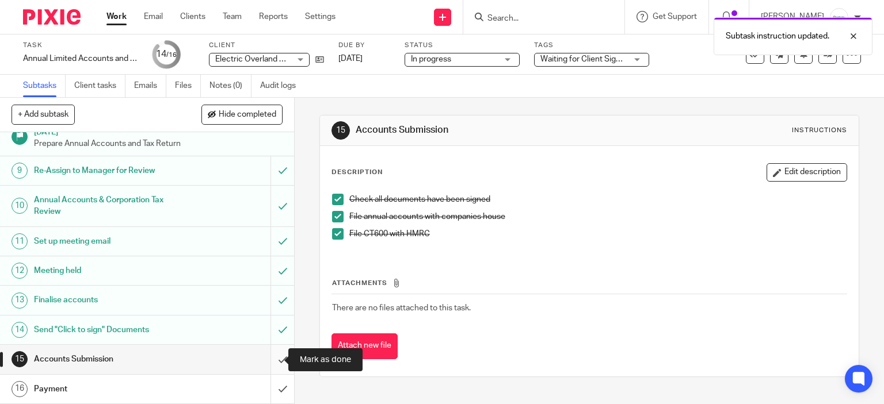
click at [270, 368] on input "submit" at bounding box center [147, 359] width 294 height 29
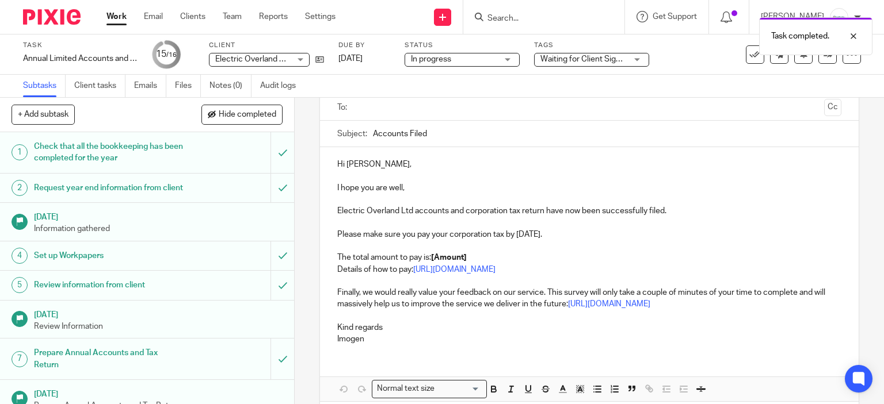
scroll to position [115, 0]
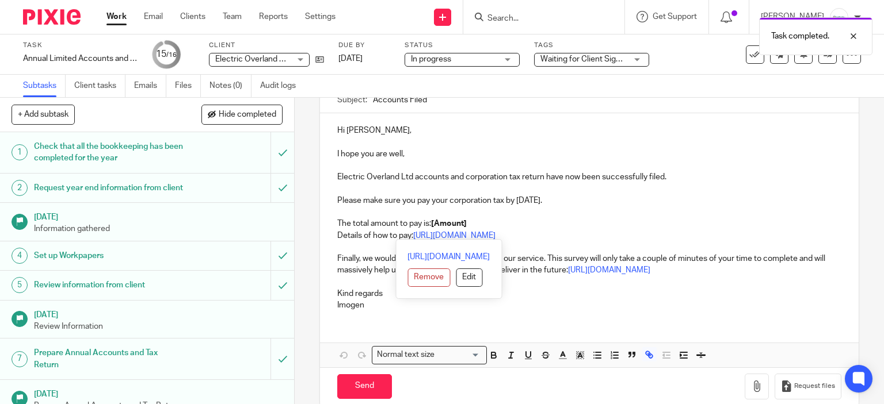
drag, startPoint x: 572, startPoint y: 234, endPoint x: 328, endPoint y: 236, distance: 243.9
click at [328, 236] on div "Hi [PERSON_NAME], I hope you are well, Electric Overland Ltd accounts and corpo…" at bounding box center [589, 216] width 539 height 207
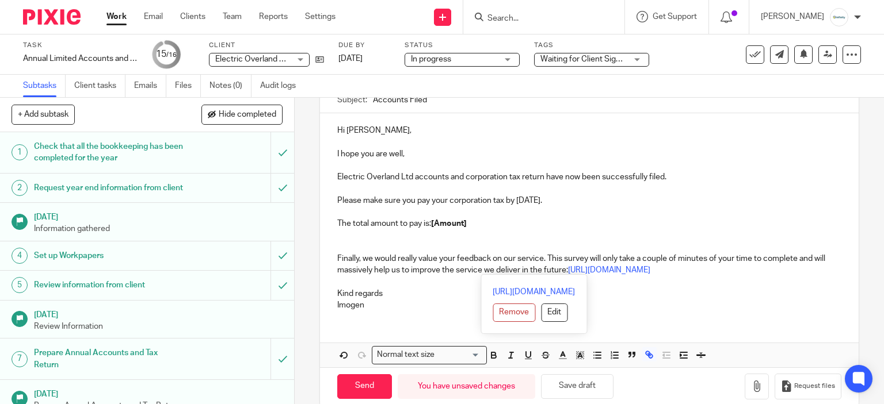
drag, startPoint x: 670, startPoint y: 276, endPoint x: 310, endPoint y: 259, distance: 361.1
click at [310, 262] on div "16 Payment Manual email Secure the attachments in this message. Files exceeding…" at bounding box center [589, 251] width 589 height 307
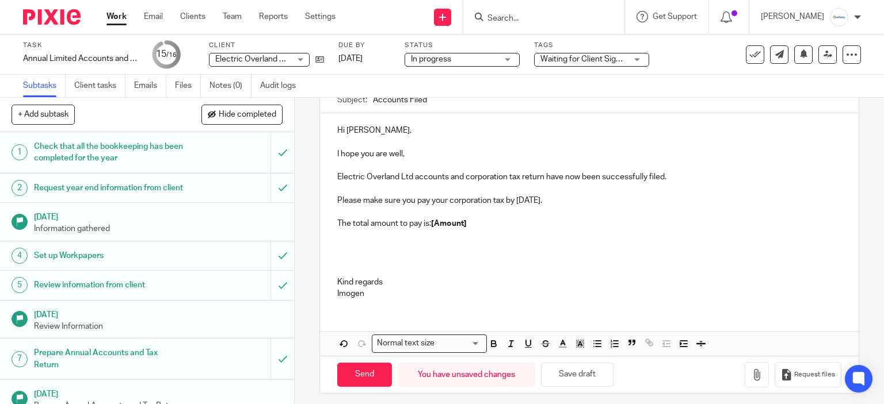
scroll to position [7, 0]
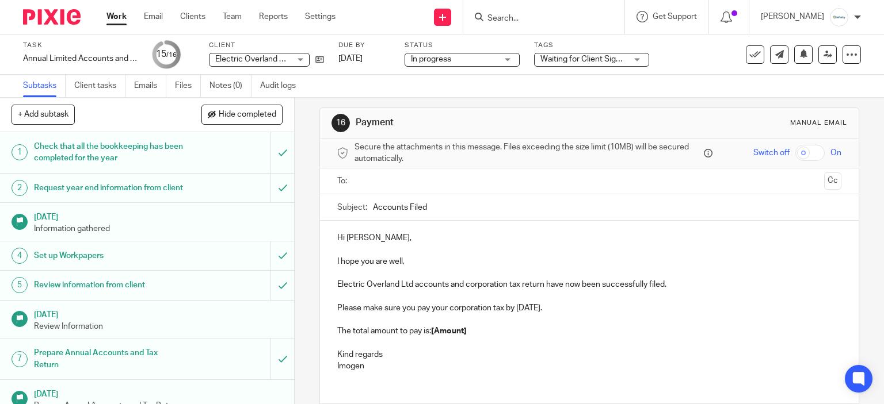
drag, startPoint x: 475, startPoint y: 327, endPoint x: 433, endPoint y: 334, distance: 43.1
click at [432, 334] on p "The total amount to pay is: [Amount]" at bounding box center [589, 332] width 505 height 12
drag, startPoint x: 578, startPoint y: 310, endPoint x: 327, endPoint y: 305, distance: 250.3
click at [327, 305] on div "Hi Clive, I hope you are well, Electric Overland Ltd accounts and corporation t…" at bounding box center [589, 301] width 539 height 160
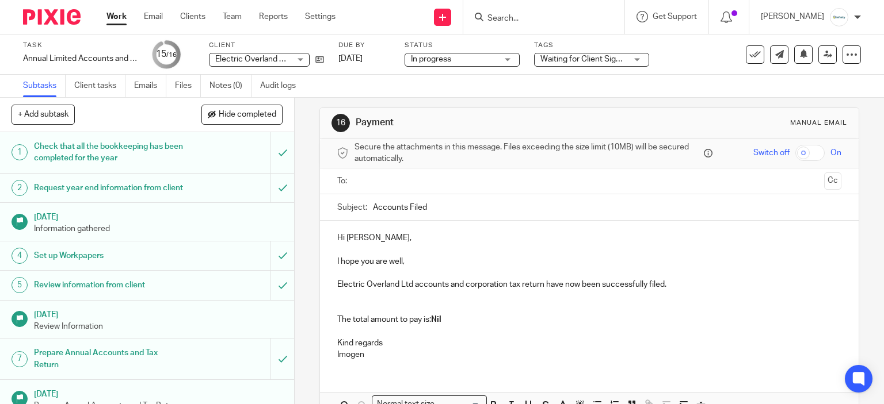
scroll to position [0, 0]
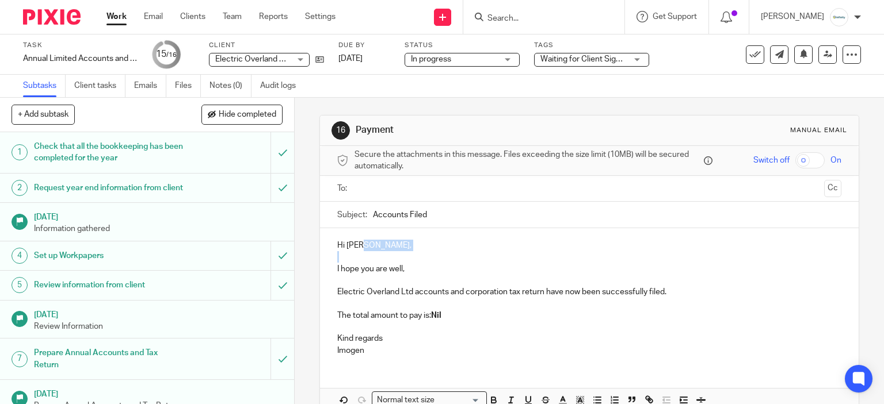
drag, startPoint x: 357, startPoint y: 245, endPoint x: 346, endPoint y: 252, distance: 12.9
click at [346, 252] on div "Hi Clive, I hope you are well, Electric Overland Ltd accounts and corporation t…" at bounding box center [589, 296] width 539 height 137
click at [364, 244] on p "Hi Clive," at bounding box center [589, 246] width 505 height 12
click at [410, 193] on input "text" at bounding box center [588, 188] width 461 height 13
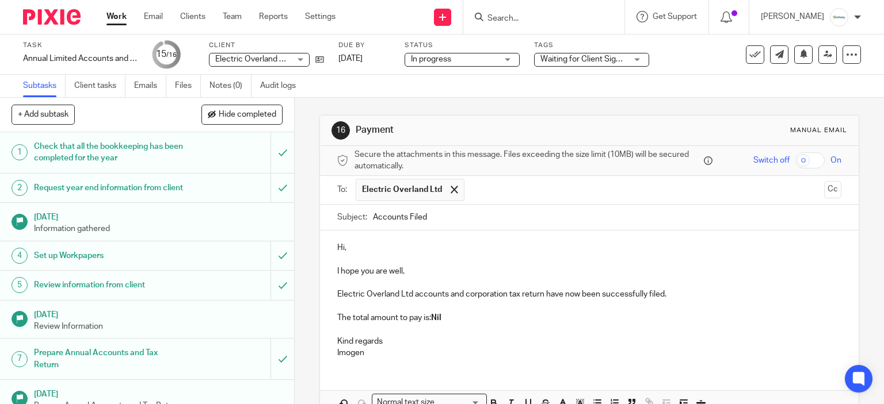
click at [511, 188] on input "text" at bounding box center [644, 190] width 349 height 22
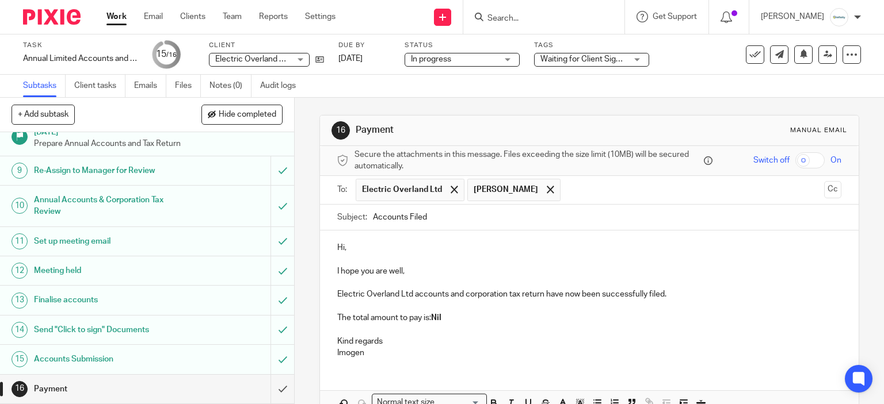
scroll to position [58, 0]
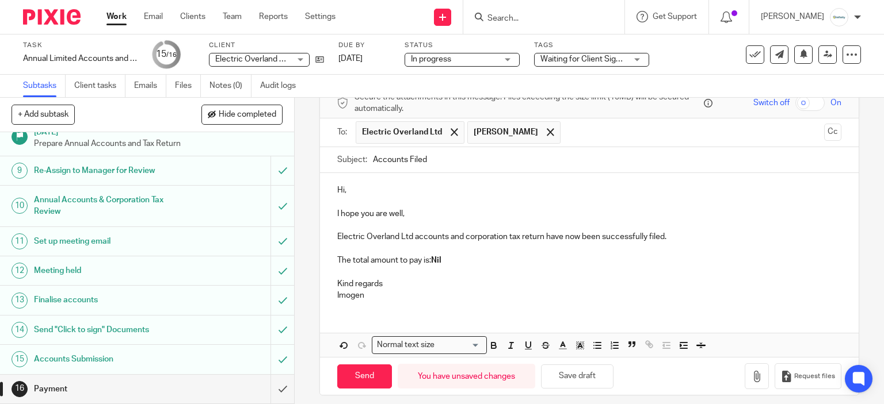
click at [465, 266] on p at bounding box center [589, 272] width 505 height 12
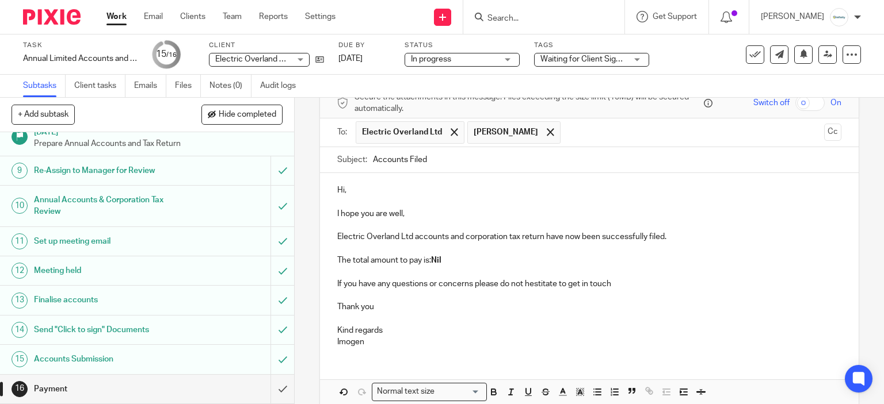
click at [549, 280] on p "If you have any questions or concerns please do not hestitate to get in touch" at bounding box center [589, 284] width 505 height 12
click at [514, 337] on p "Imogen" at bounding box center [589, 343] width 505 height 12
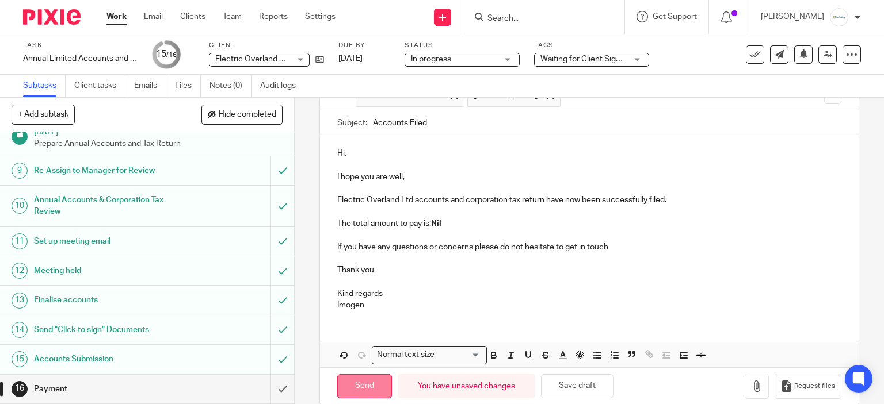
scroll to position [110, 0]
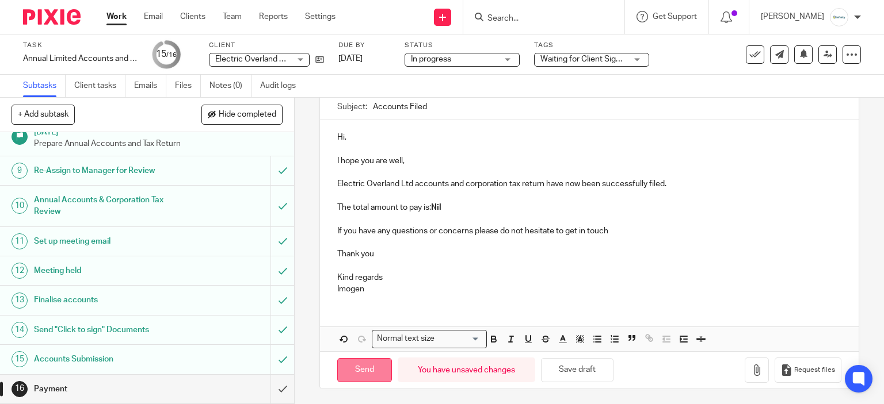
click at [359, 362] on input "Send" at bounding box center [364, 370] width 55 height 25
type input "Sent"
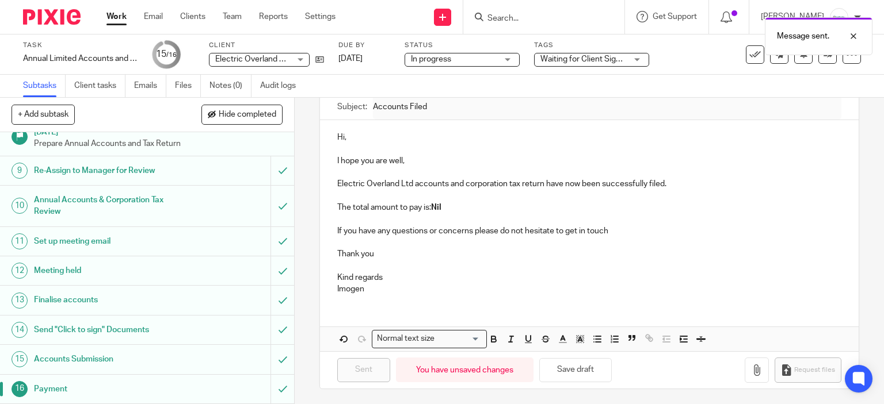
click at [119, 11] on link "Work" at bounding box center [116, 17] width 20 height 12
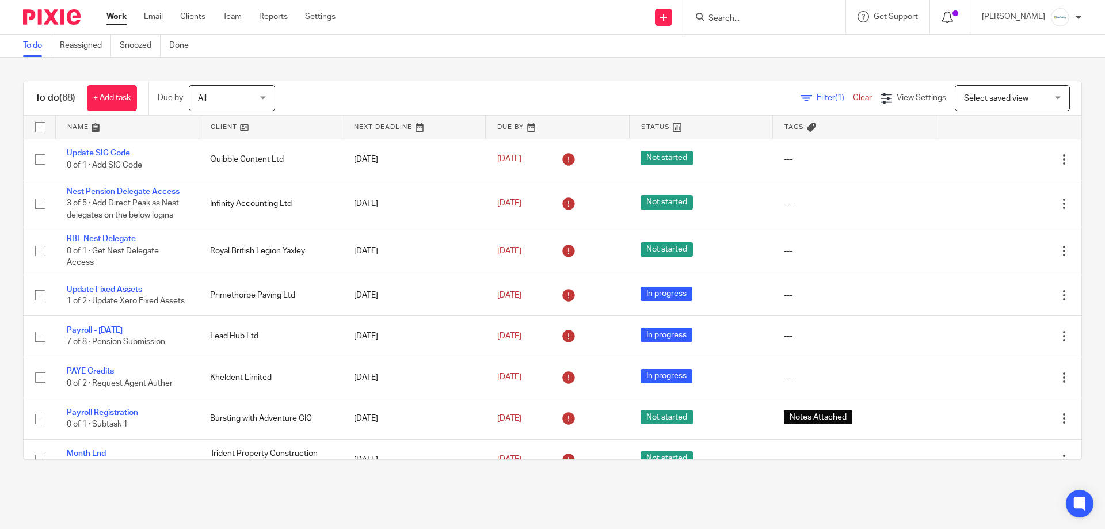
click at [958, 21] on div at bounding box center [949, 16] width 17 height 13
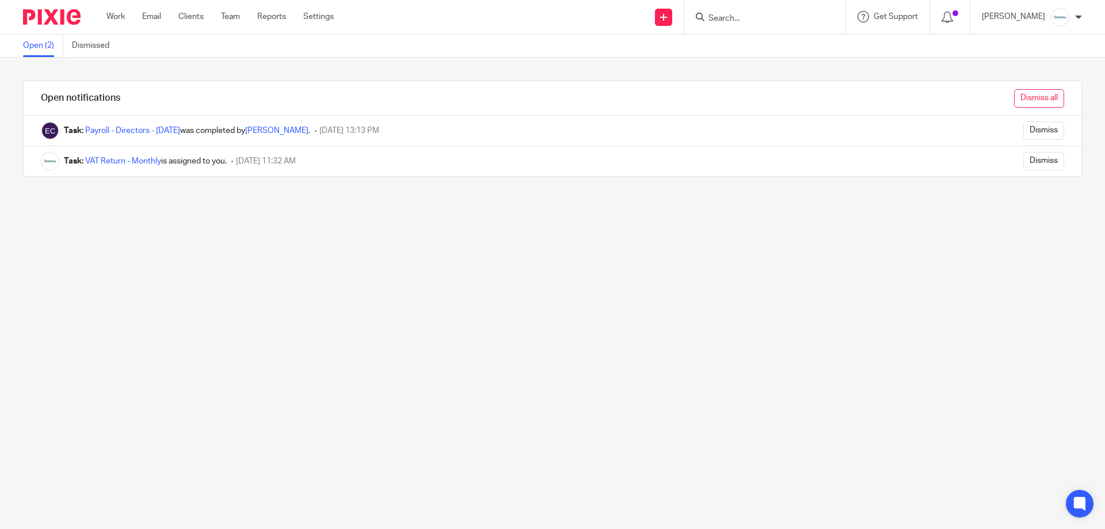
click at [1014, 106] on input "Dismiss all" at bounding box center [1039, 98] width 50 height 18
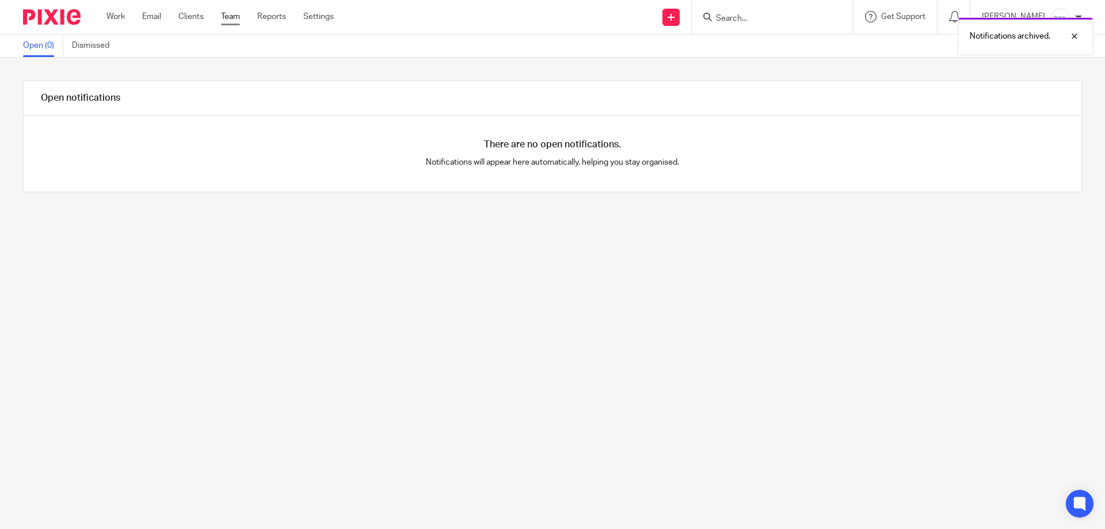
click at [234, 17] on link "Team" at bounding box center [230, 17] width 19 height 12
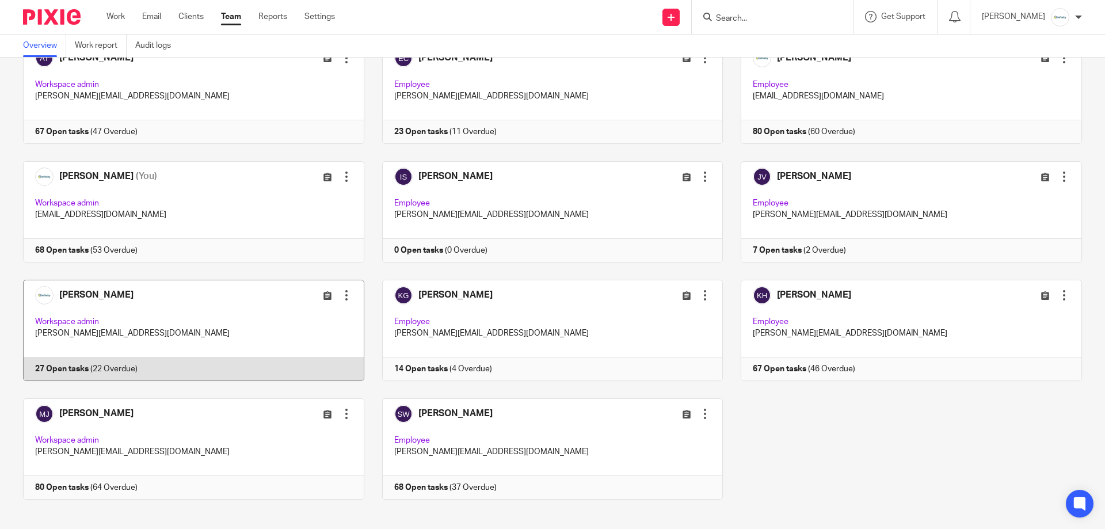
scroll to position [92, 0]
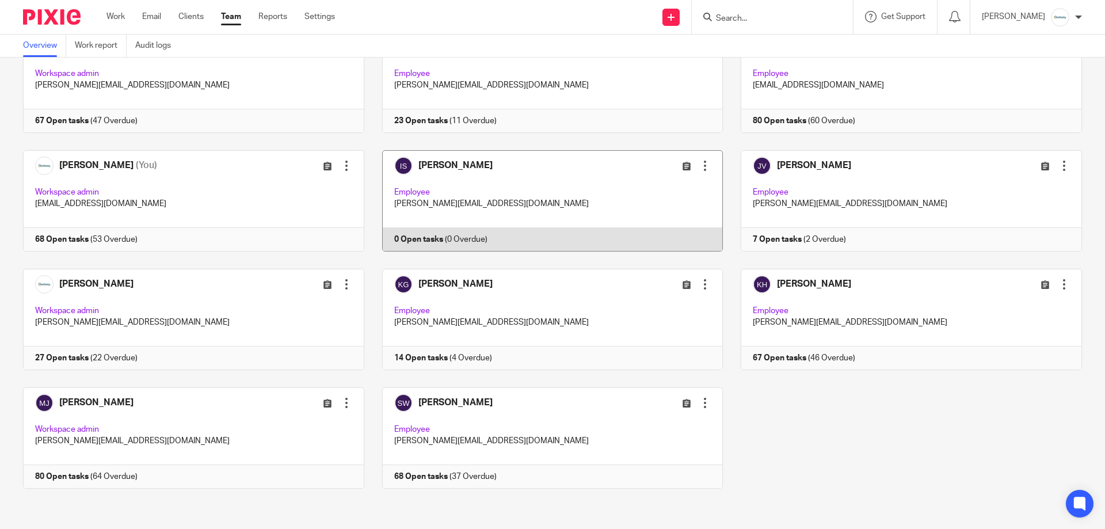
click at [559, 203] on link at bounding box center [543, 200] width 359 height 101
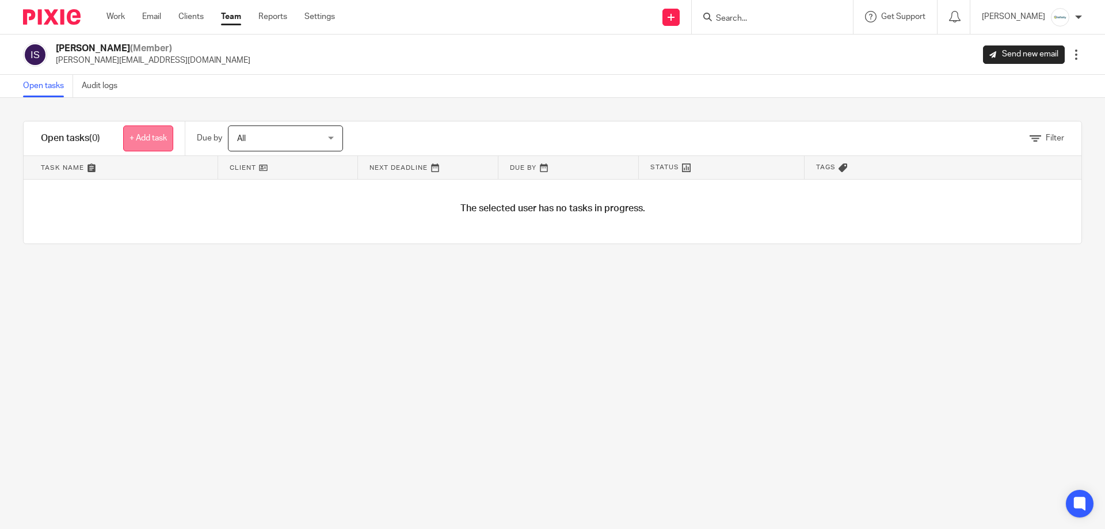
click at [166, 138] on link "+ Add task" at bounding box center [148, 138] width 50 height 26
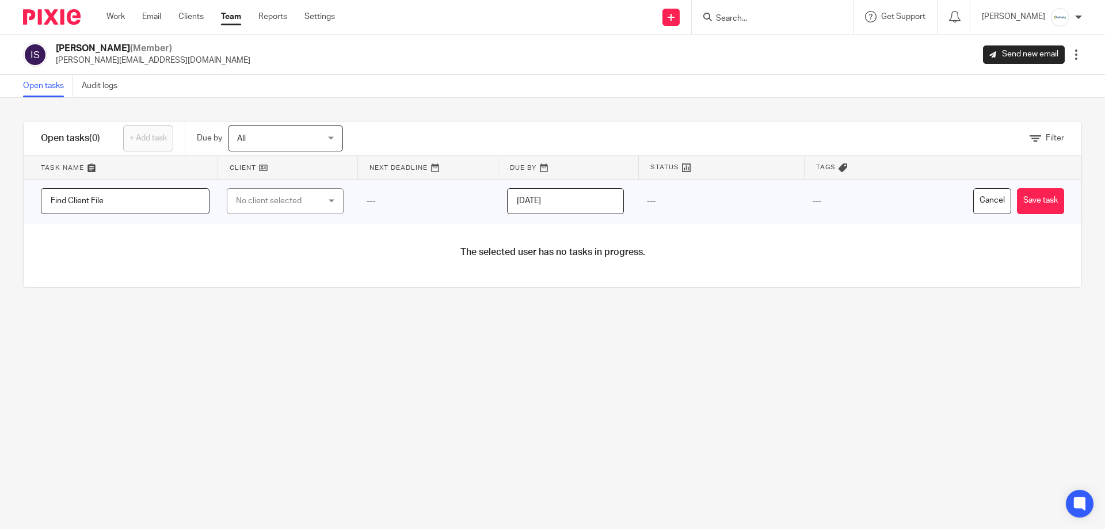
type input "Find Client File"
click at [263, 188] on div "No client selected" at bounding box center [285, 201] width 117 height 26
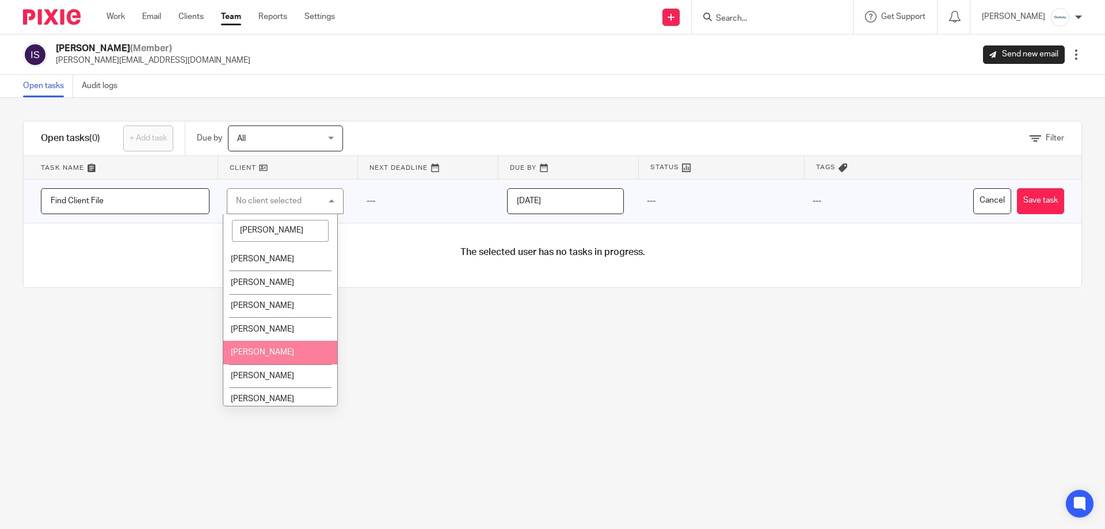
type input "[PERSON_NAME]"
click at [272, 359] on li "[PERSON_NAME]" at bounding box center [279, 353] width 113 height 24
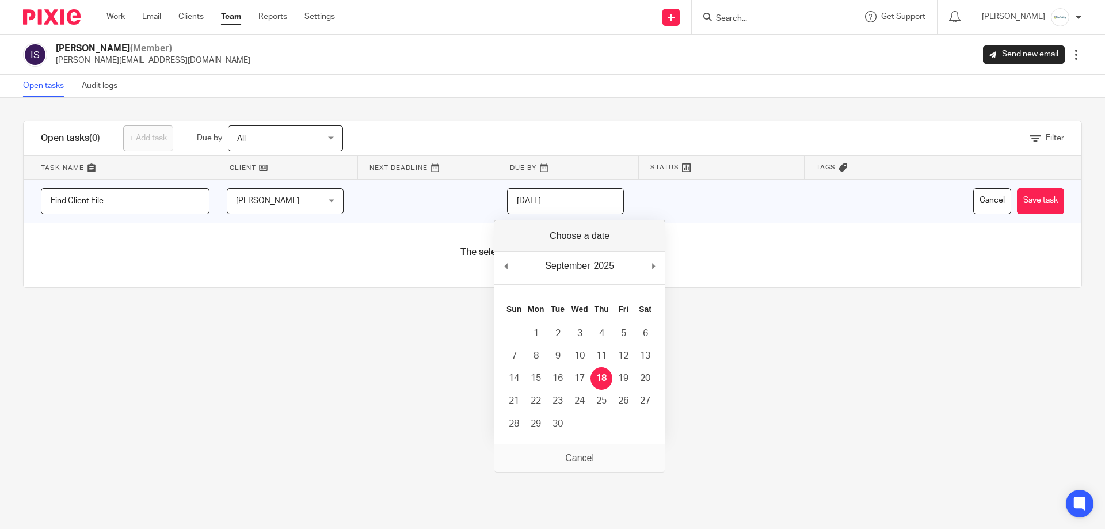
click at [602, 197] on input "[DATE]" at bounding box center [565, 201] width 117 height 26
click at [1017, 205] on button "Save task" at bounding box center [1040, 201] width 47 height 26
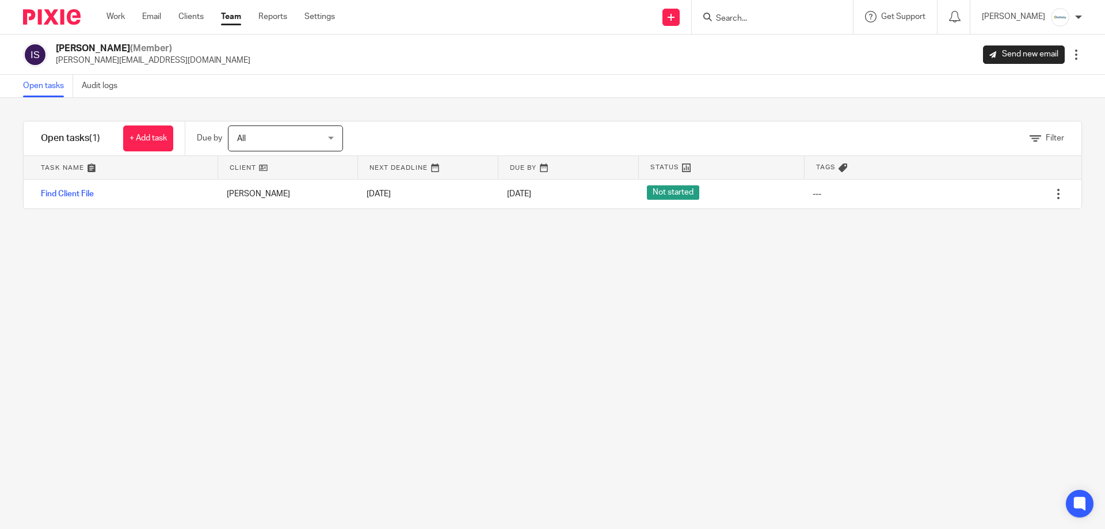
click at [142, 155] on div "Open tasks (1) + Add task Due by All All Today Tomorrow This week Next week Thi…" at bounding box center [552, 138] width 1057 height 35
click at [136, 140] on link "+ Add task" at bounding box center [148, 138] width 50 height 26
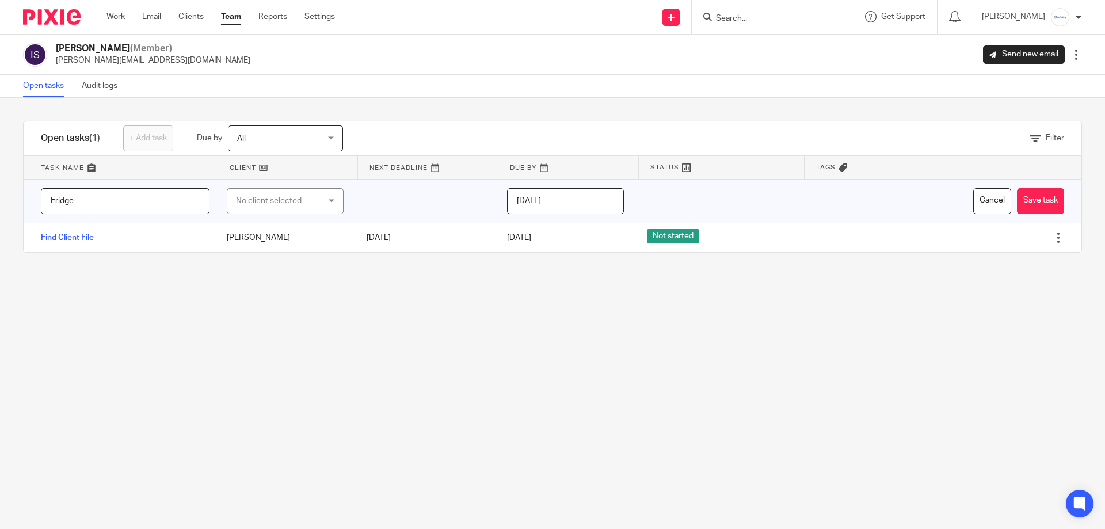
type input "Fridge"
click at [268, 208] on div "No client selected" at bounding box center [279, 201] width 86 height 24
type input "inf"
click at [297, 255] on span "Infinity Accounting Ltd" at bounding box center [272, 259] width 82 height 8
click at [1017, 207] on button "Save task" at bounding box center [1040, 201] width 47 height 26
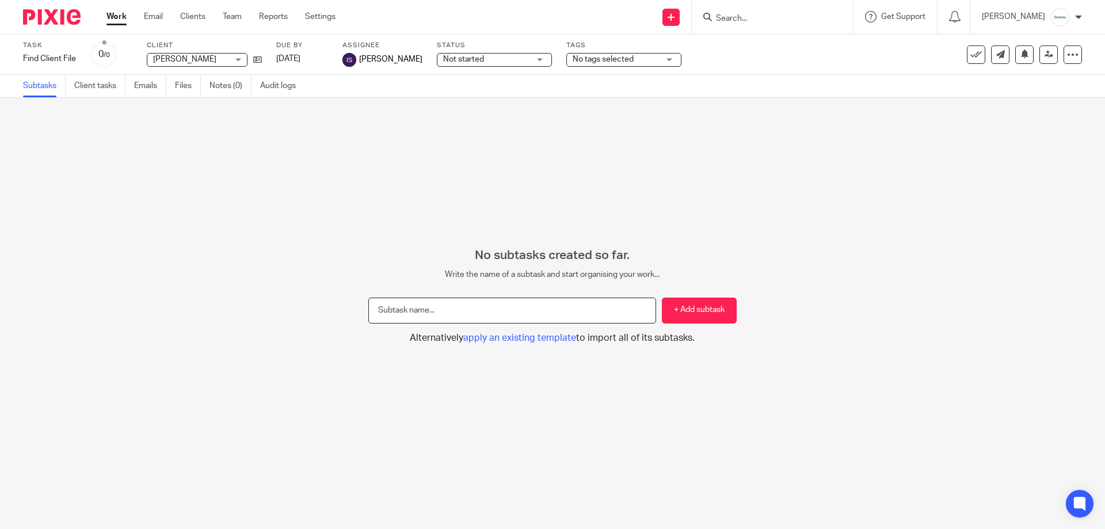
click at [452, 319] on input "text" at bounding box center [512, 310] width 288 height 26
type input "Find client file"
click at [693, 300] on button "+ Add subtask" at bounding box center [699, 310] width 75 height 26
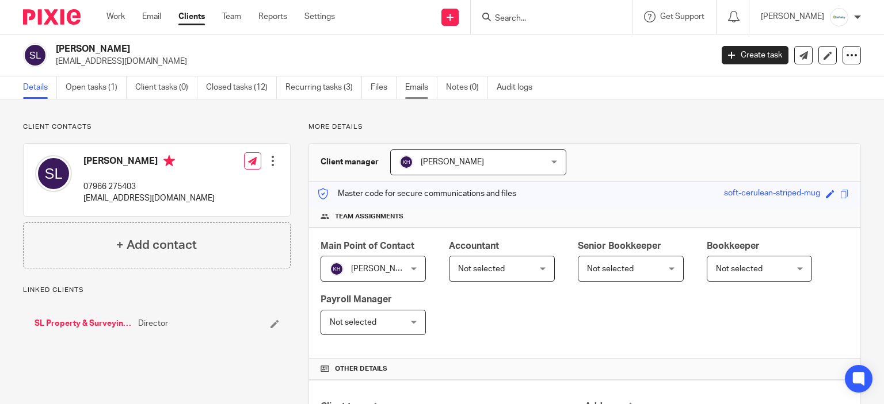
click at [430, 91] on link "Emails" at bounding box center [421, 88] width 32 height 22
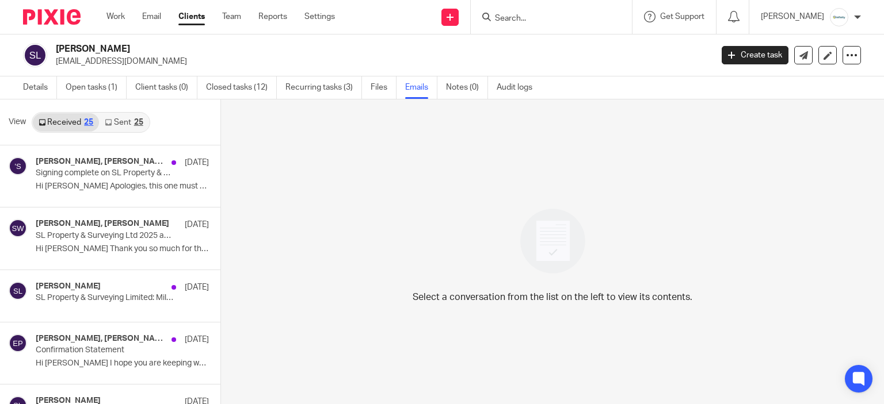
click at [104, 125] on link "Sent 25" at bounding box center [123, 122] width 49 height 18
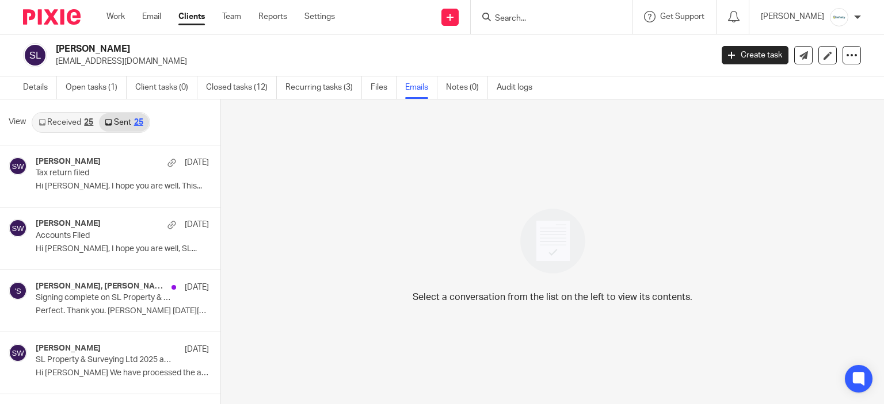
scroll to position [2, 0]
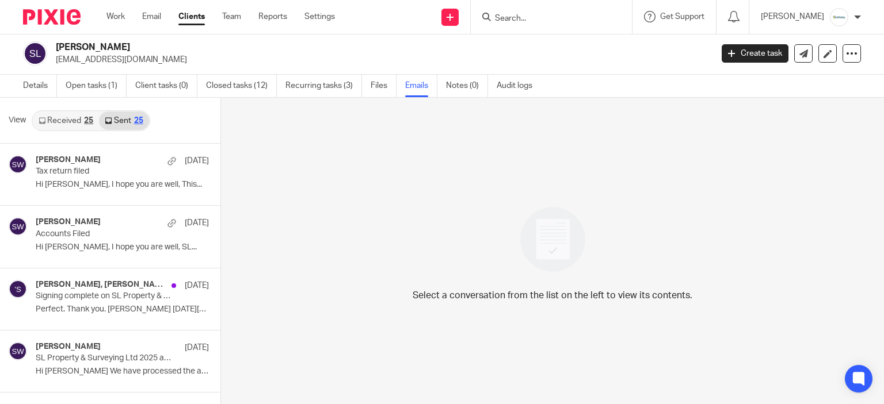
click at [82, 117] on link "Received 25" at bounding box center [66, 121] width 66 height 18
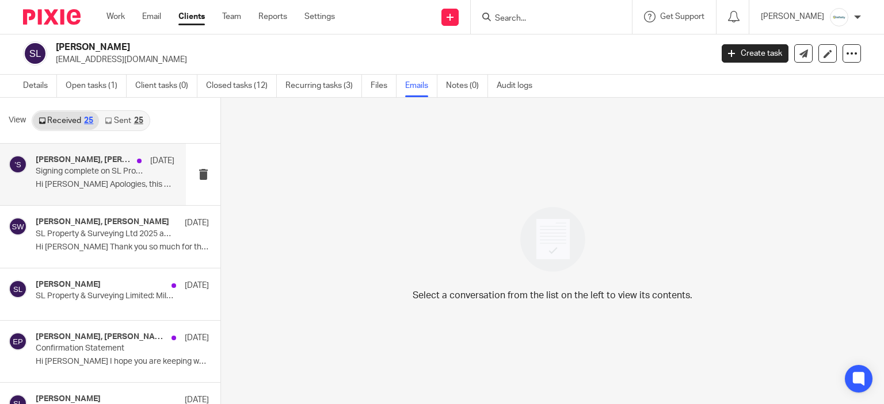
click at [97, 182] on p "Hi Sarah Apologies, this one must have..." at bounding box center [105, 185] width 139 height 10
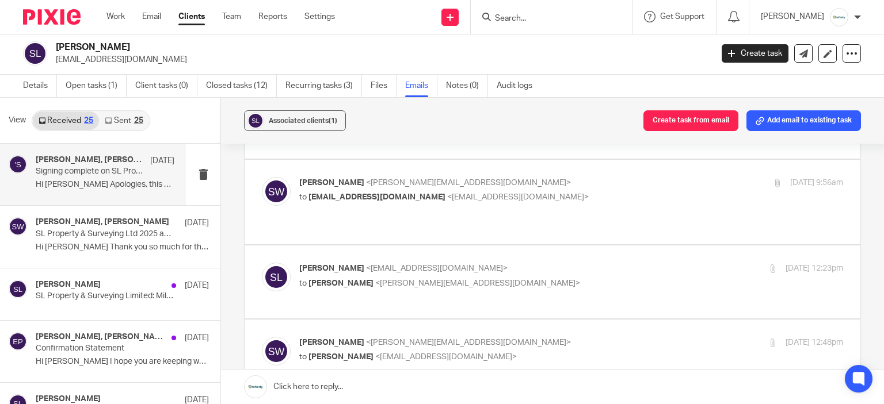
scroll to position [100, 0]
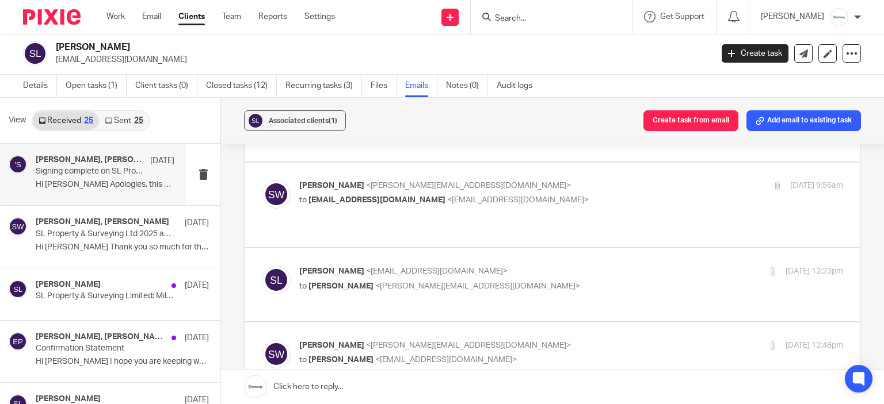
click at [122, 116] on link "Sent 25" at bounding box center [123, 121] width 49 height 18
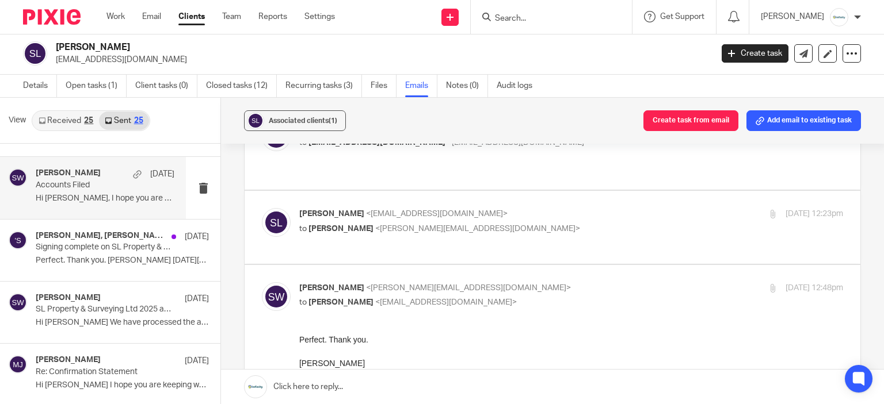
scroll to position [0, 0]
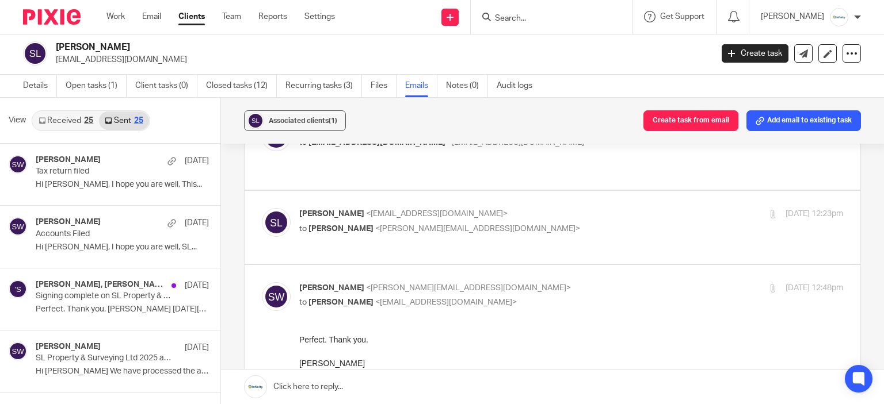
click at [79, 121] on link "Received 25" at bounding box center [66, 121] width 66 height 18
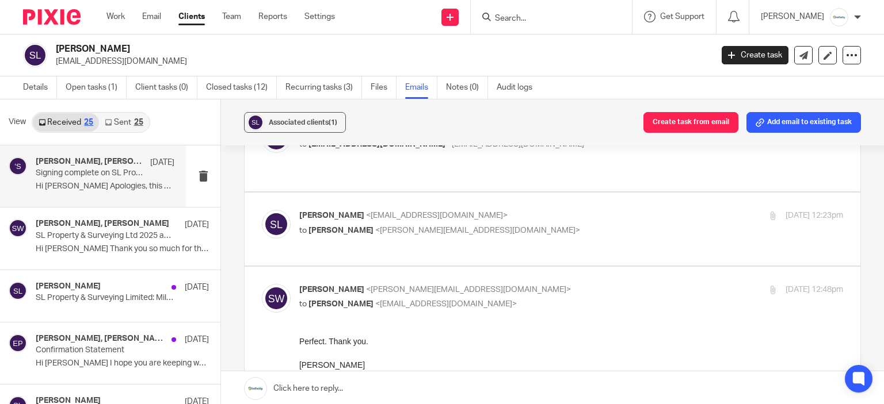
click at [61, 126] on link "Received 25" at bounding box center [66, 122] width 66 height 18
click at [48, 78] on link "Details" at bounding box center [40, 88] width 34 height 22
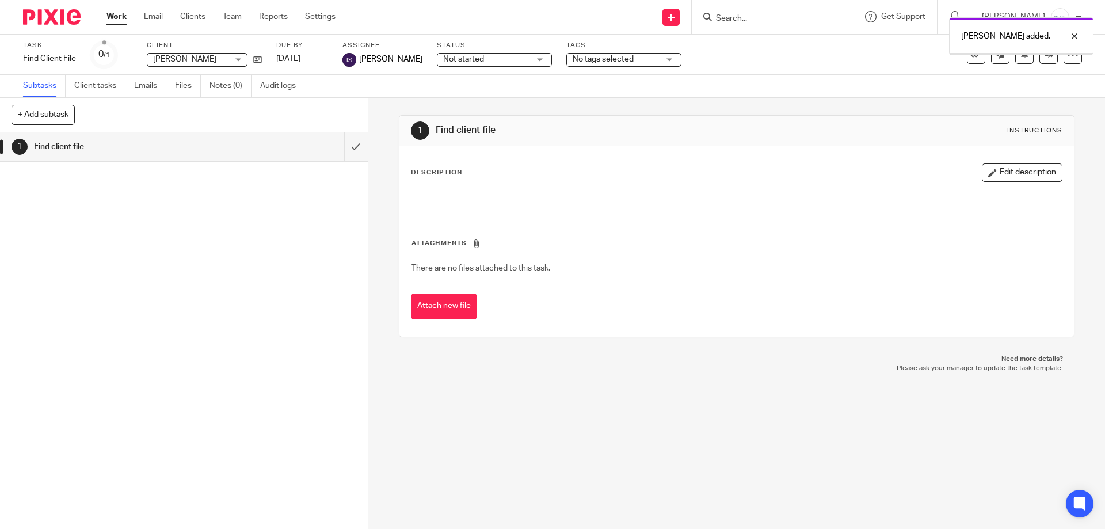
click at [1037, 177] on button "Edit description" at bounding box center [1021, 172] width 81 height 18
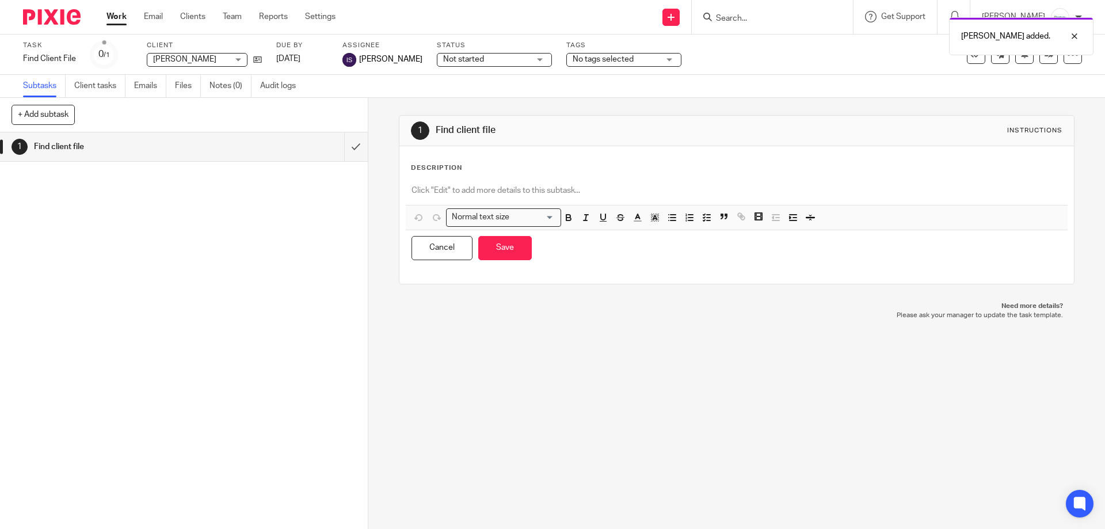
click at [607, 185] on p at bounding box center [736, 191] width 650 height 12
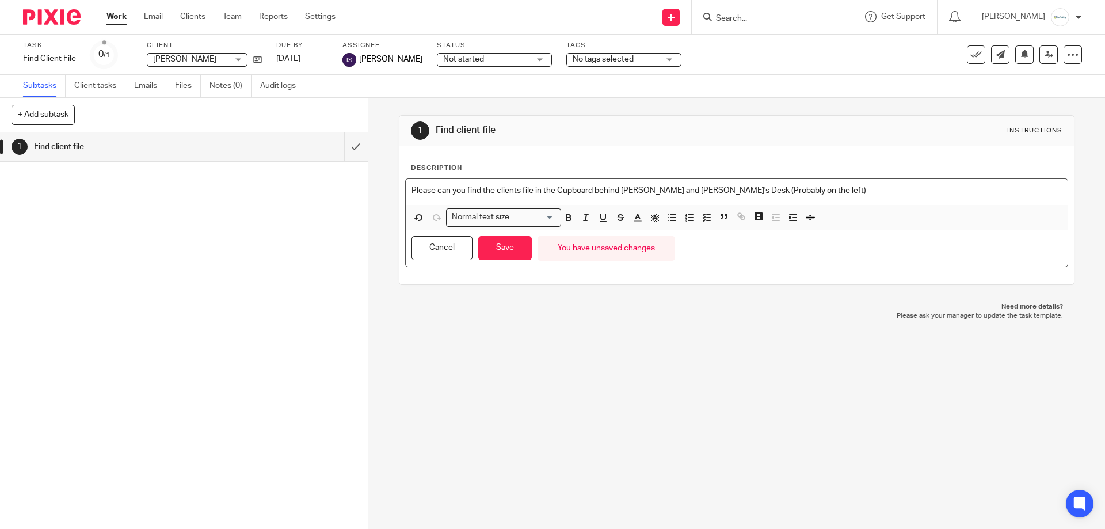
click at [851, 193] on p "Please can you find the clients file in the Cupboard behind Aimee and Karl's De…" at bounding box center [736, 191] width 650 height 12
click at [490, 249] on button "Save" at bounding box center [505, 248] width 54 height 25
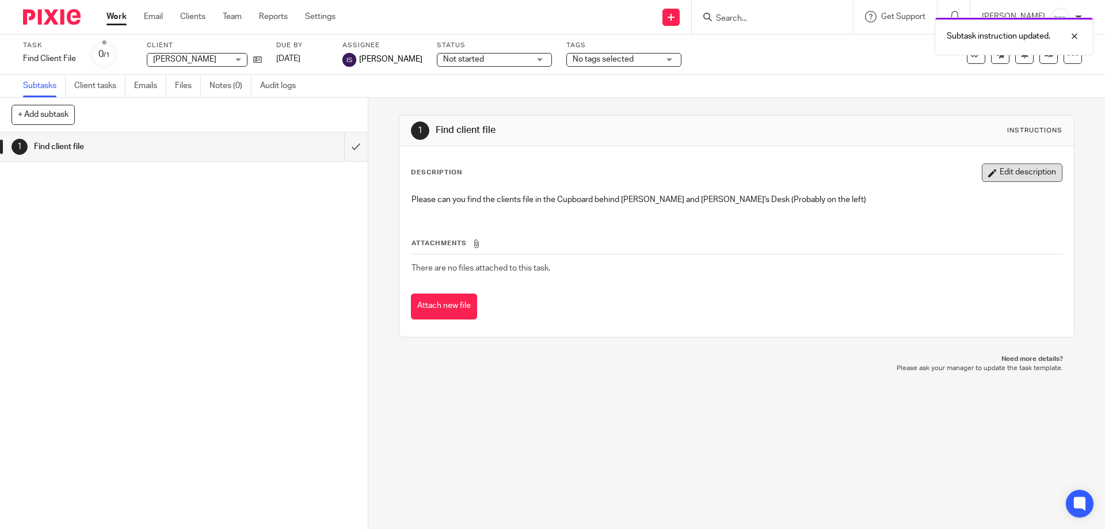
click at [983, 179] on button "Edit description" at bounding box center [1021, 172] width 81 height 18
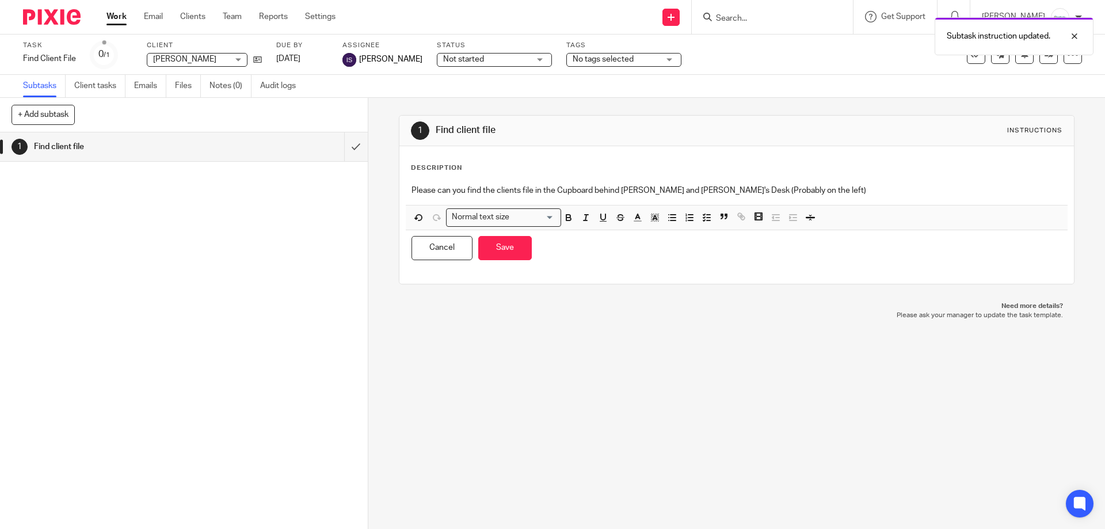
click at [838, 190] on p "Please can you find the clients file in the Cupboard behind Aimee and Karl's De…" at bounding box center [736, 191] width 650 height 12
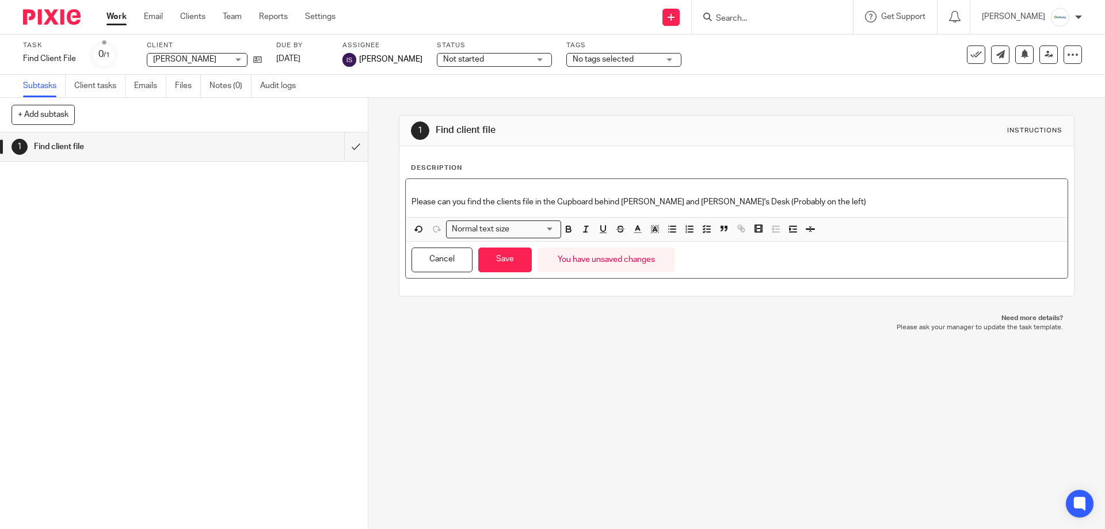
click at [411, 203] on p "Please can you find the clients file in the Cupboard behind Aimee and Karl's De…" at bounding box center [736, 202] width 650 height 12
click at [406, 207] on div "Please can you find the clients file in the Cupboard behind Aimee and Karl's De…" at bounding box center [736, 198] width 661 height 38
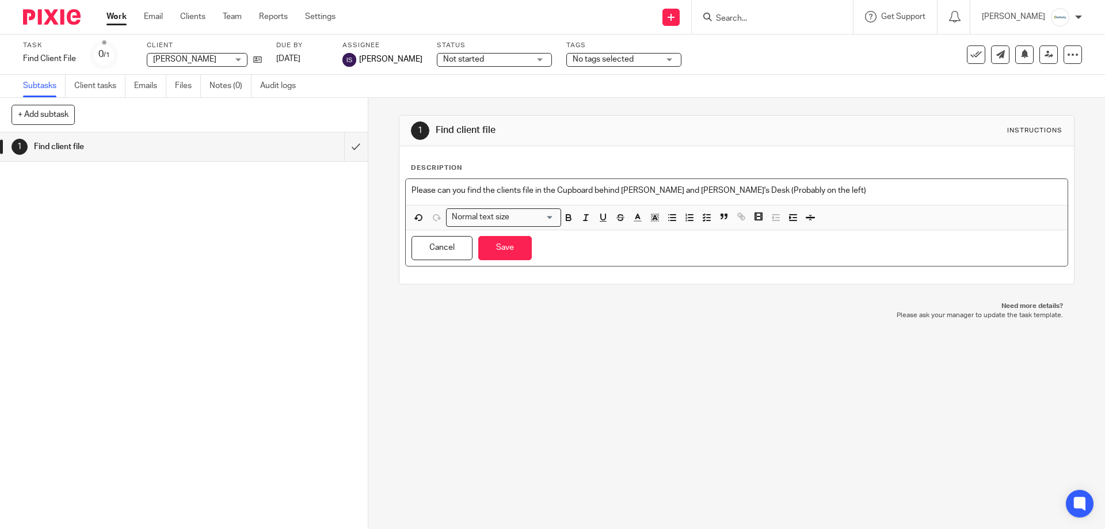
click at [782, 192] on p "Please can you find the clients file in the Cupboard behind Aimee and Karl's De…" at bounding box center [736, 191] width 650 height 12
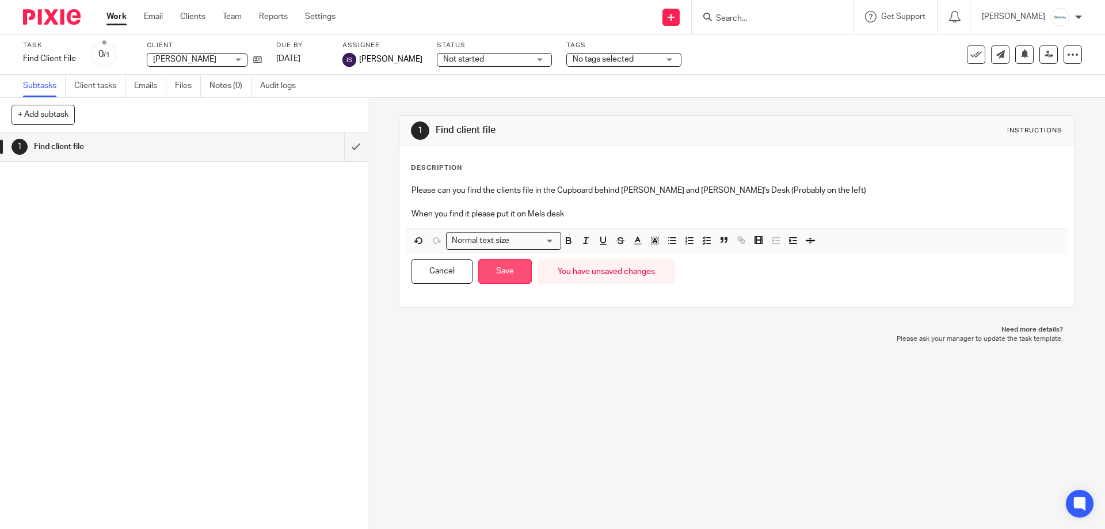
click at [508, 280] on button "Save" at bounding box center [505, 271] width 54 height 25
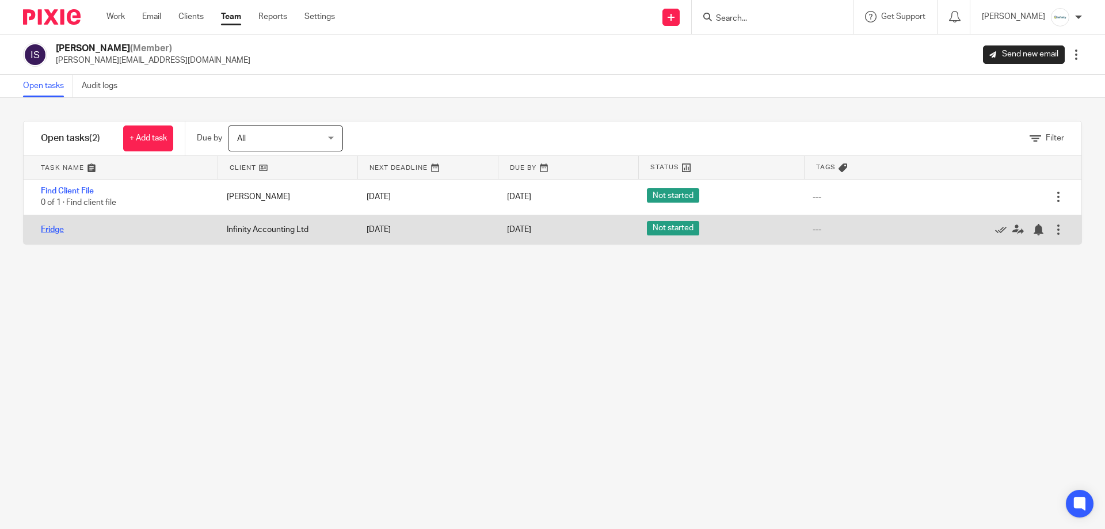
click at [51, 228] on link "Fridge" at bounding box center [52, 230] width 23 height 8
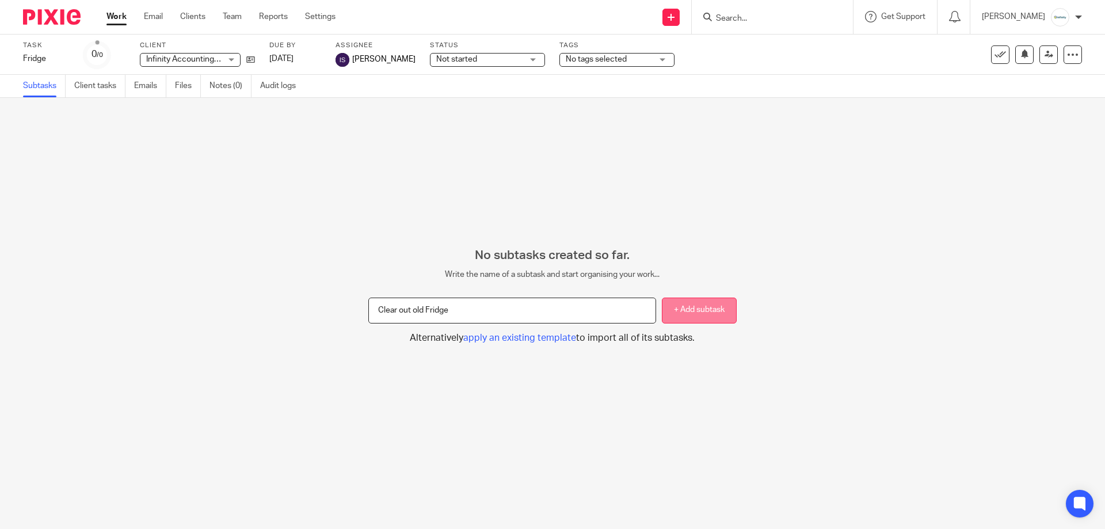
type input "Clear out old Fridge"
click at [691, 312] on button "+ Add subtask" at bounding box center [699, 310] width 75 height 26
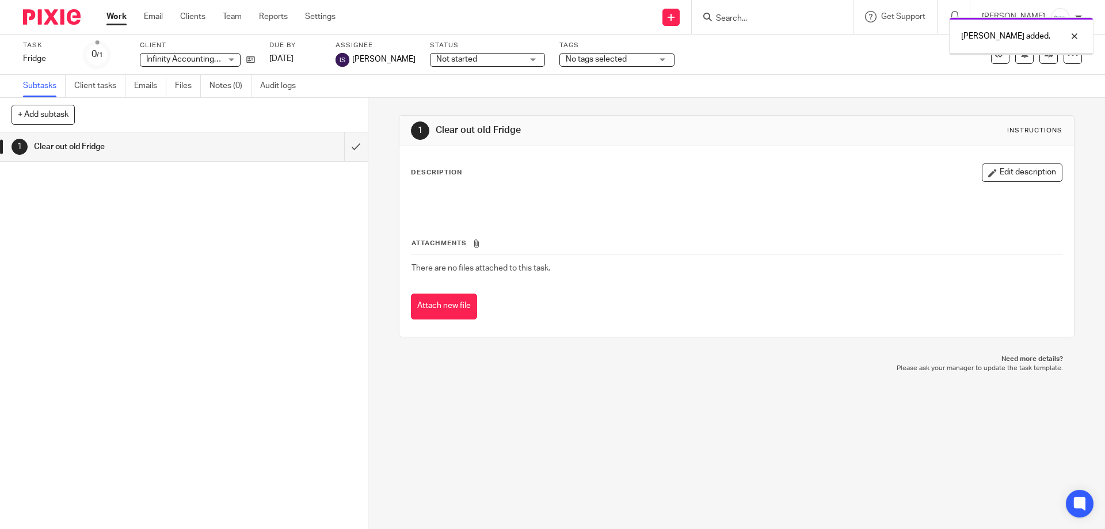
click at [1018, 177] on button "Edit description" at bounding box center [1021, 172] width 81 height 18
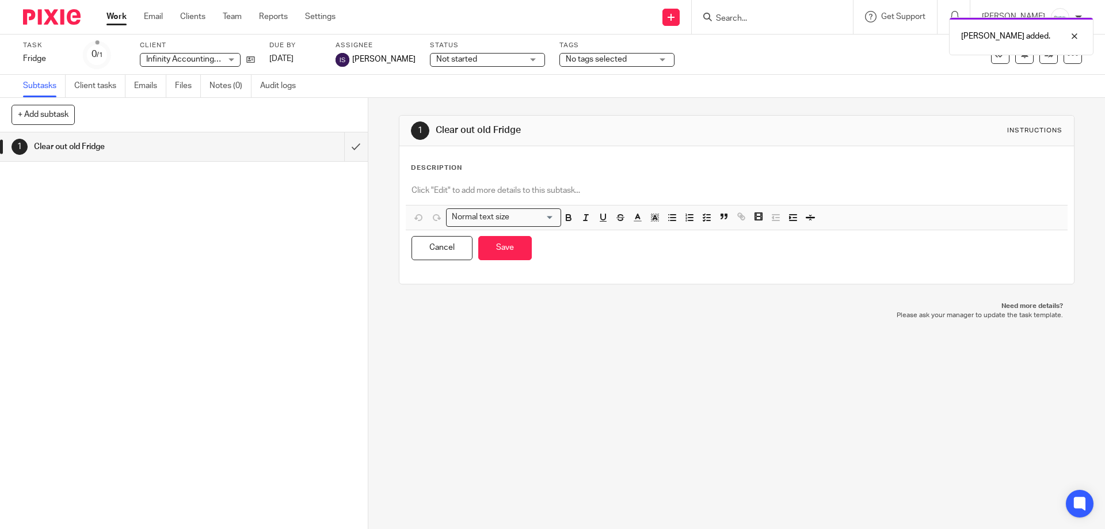
click at [598, 193] on p at bounding box center [736, 191] width 650 height 12
click at [701, 218] on icon "button" at bounding box center [706, 217] width 10 height 10
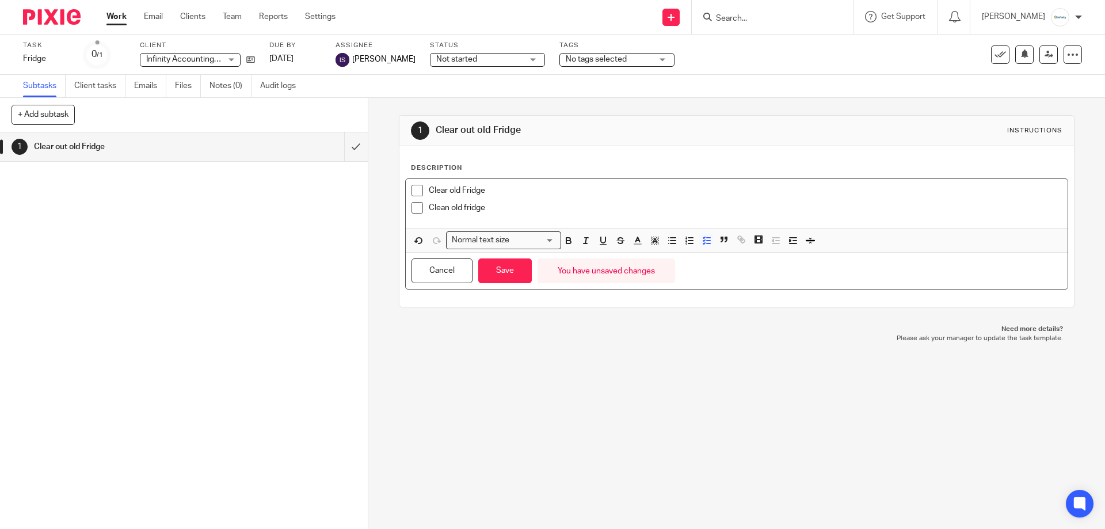
click at [463, 193] on p "Clear old Fridge" at bounding box center [745, 191] width 632 height 12
click at [522, 204] on p "Clean old fridge" at bounding box center [745, 208] width 632 height 12
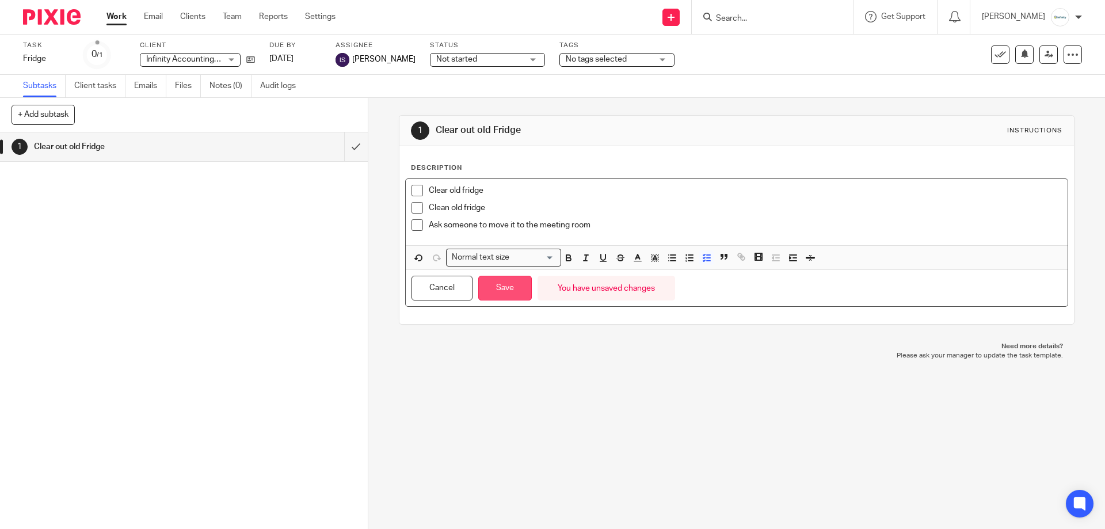
click at [519, 296] on button "Save" at bounding box center [505, 288] width 54 height 25
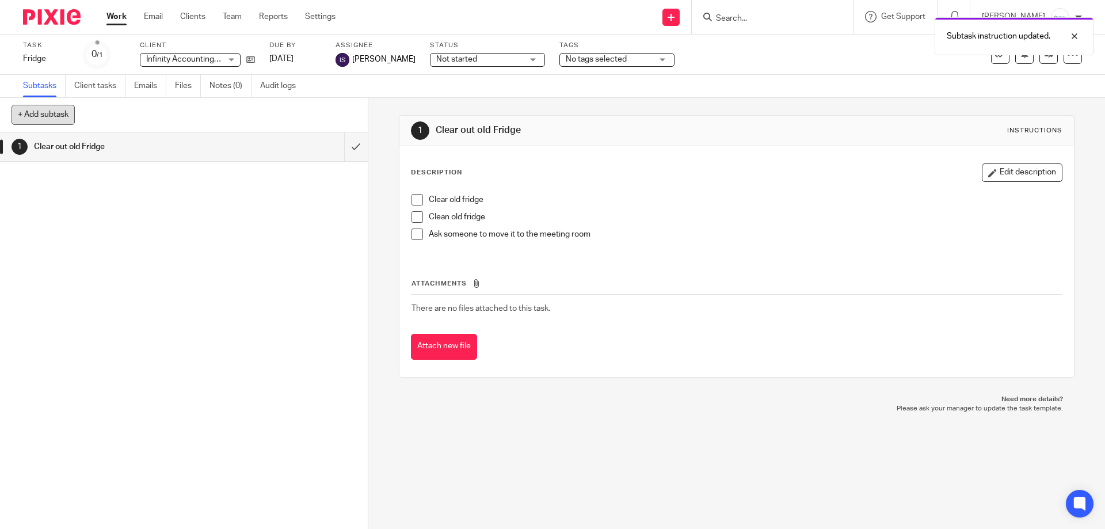
click at [63, 120] on button "+ Add subtask" at bounding box center [43, 115] width 63 height 20
type input "New Fridge"
click at [346, 118] on p "+ Add" at bounding box center [339, 115] width 33 height 20
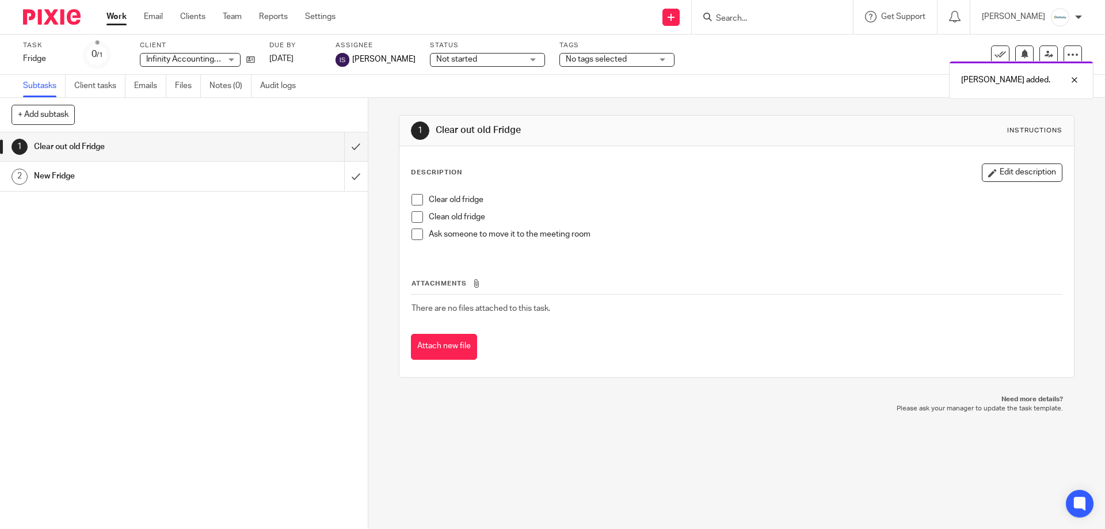
click at [261, 192] on div "1 Clear out old Fridge 2 New Fridge" at bounding box center [184, 330] width 368 height 396
click at [251, 179] on div "New Fridge" at bounding box center [183, 175] width 299 height 17
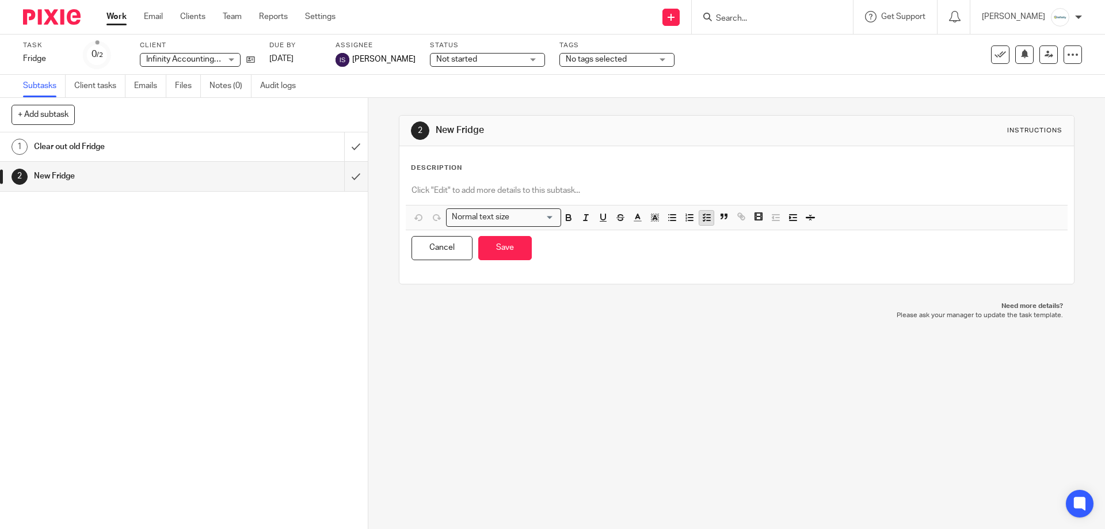
click at [702, 219] on icon "button" at bounding box center [706, 217] width 10 height 10
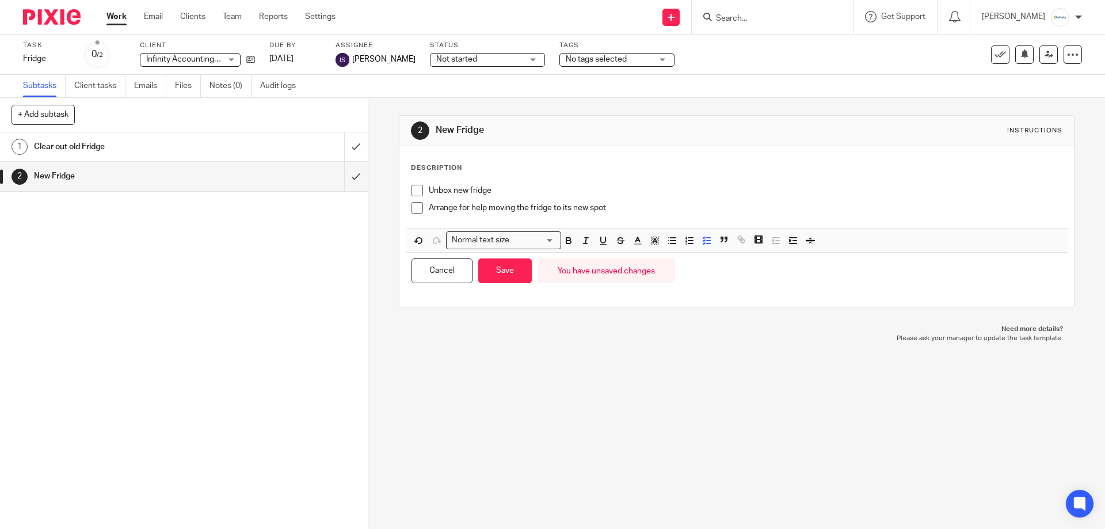
click at [233, 143] on div "Clear out old Fridge" at bounding box center [183, 146] width 299 height 17
click at [626, 204] on p "Arrange for help moving the fridge to its new spot" at bounding box center [745, 208] width 632 height 12
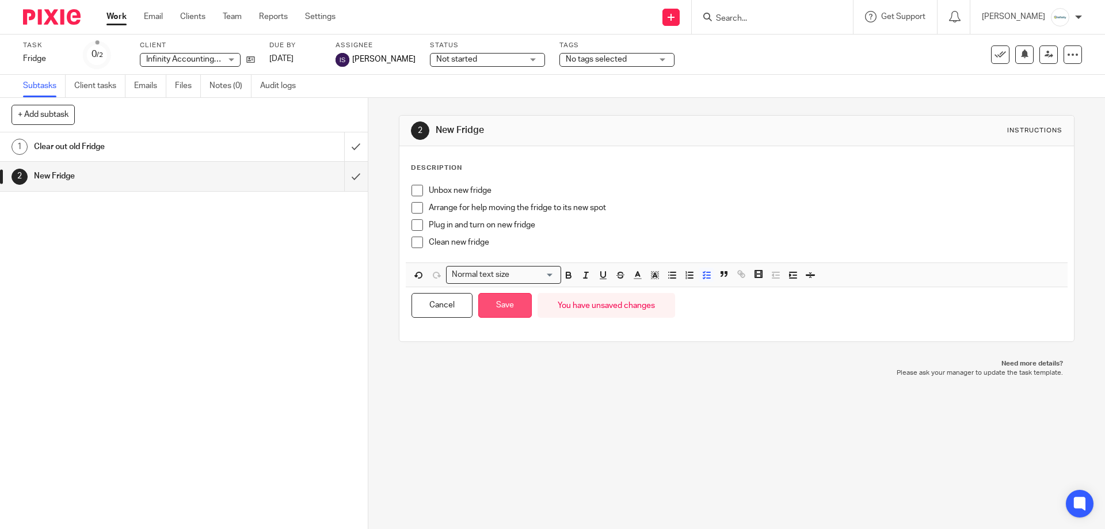
click at [520, 314] on button "Save" at bounding box center [505, 305] width 54 height 25
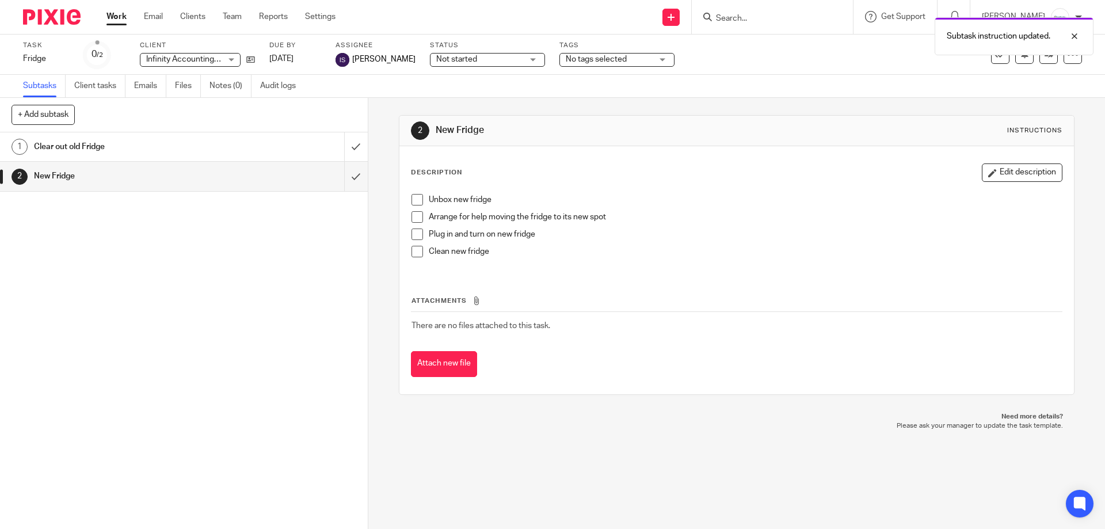
click at [124, 150] on h1 "Clear out old Fridge" at bounding box center [133, 146] width 199 height 17
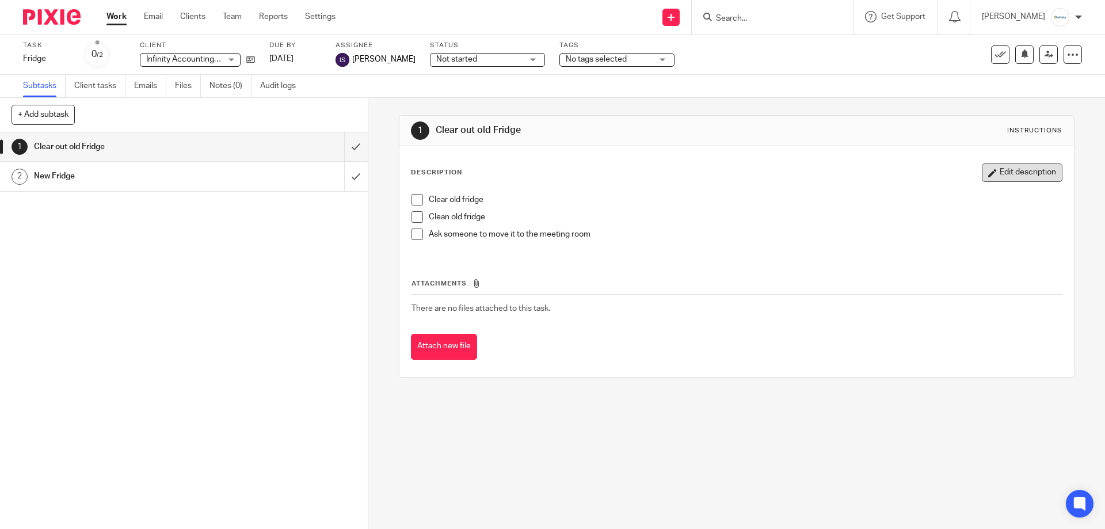
click at [996, 167] on button "Edit description" at bounding box center [1021, 172] width 81 height 18
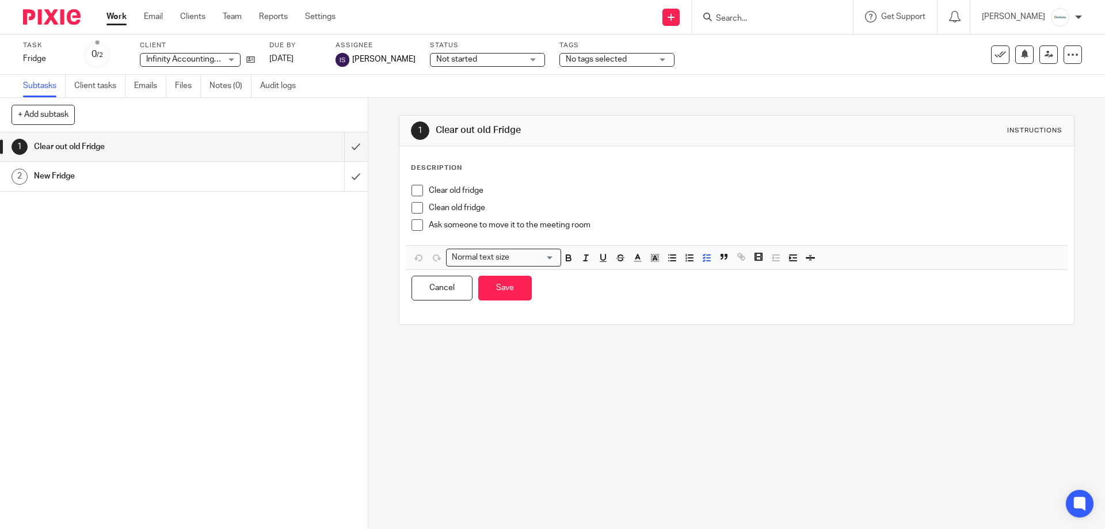
click at [632, 221] on p "Ask someone to move it to the meeting room" at bounding box center [745, 225] width 632 height 12
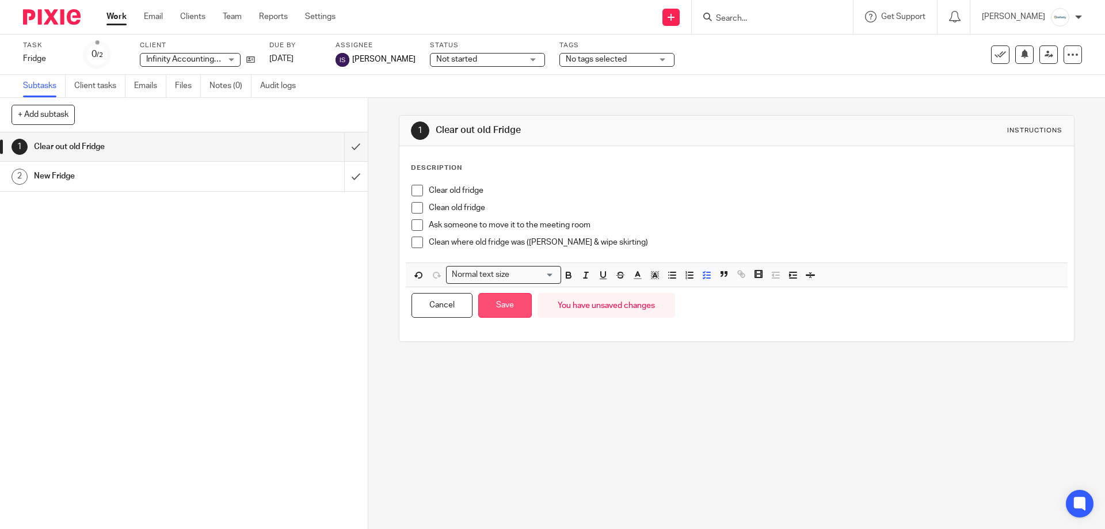
click at [517, 306] on button "Save" at bounding box center [505, 305] width 54 height 25
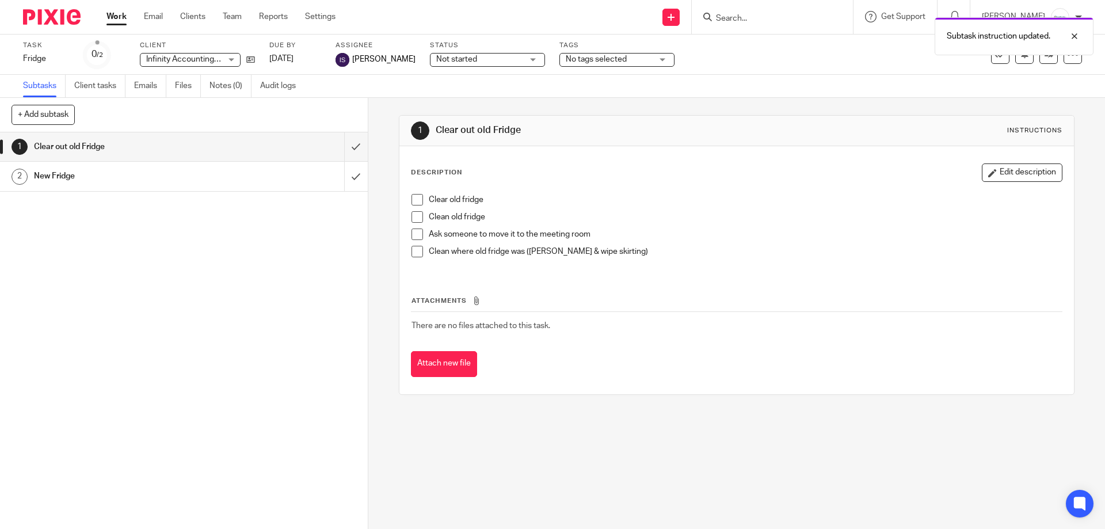
click at [623, 369] on div "Attach new file" at bounding box center [736, 364] width 651 height 26
click at [59, 115] on button "+ Add subtask" at bounding box center [43, 115] width 63 height 20
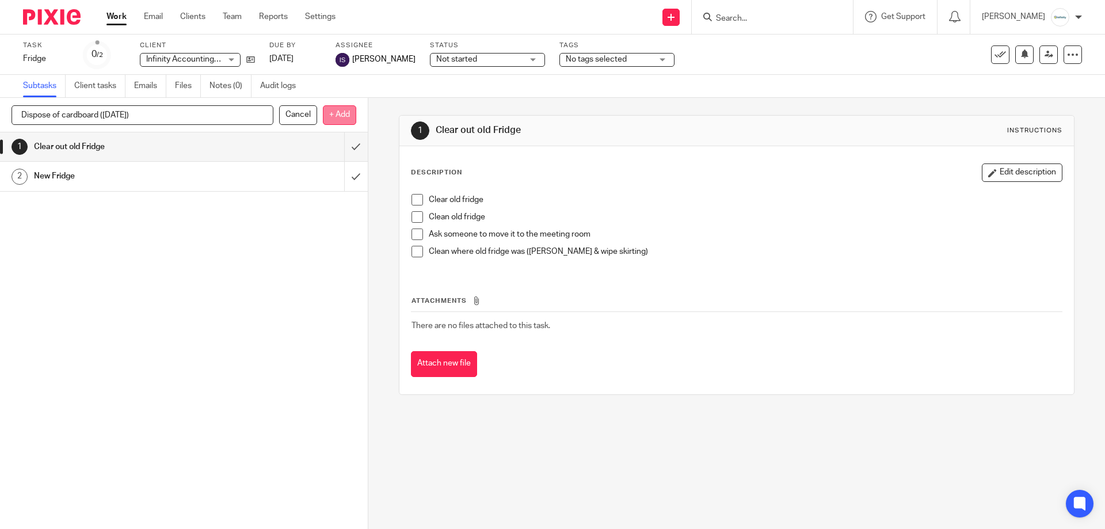
click at [337, 114] on p "+ Add" at bounding box center [339, 115] width 33 height 20
click at [69, 115] on button "+ Add subtask" at bounding box center [43, 115] width 63 height 20
type input "Fill fridge ([DATE])"
click at [340, 117] on p "+ Add" at bounding box center [339, 115] width 33 height 20
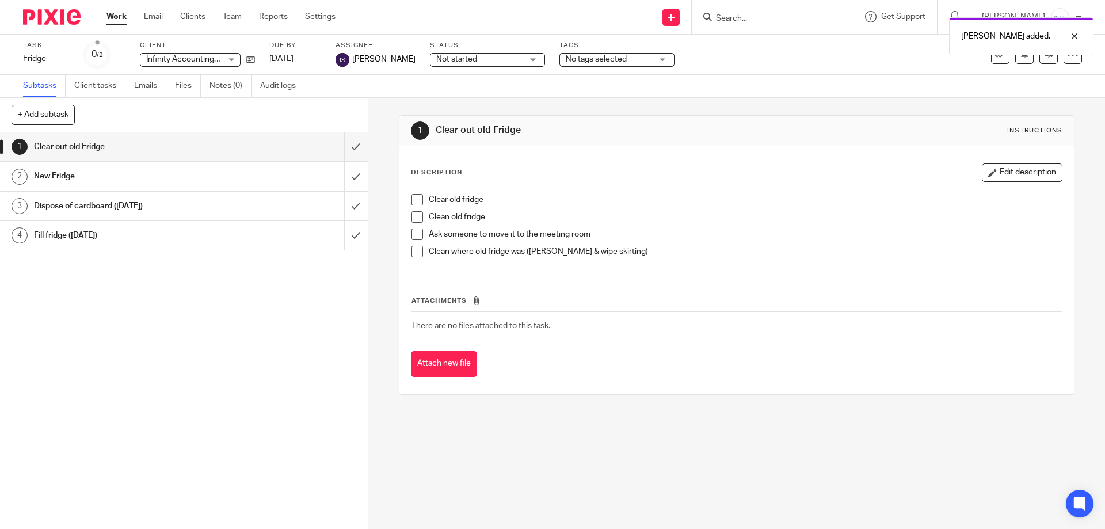
click at [316, 250] on link "4 Fill fridge (Monday)" at bounding box center [172, 235] width 344 height 29
click at [305, 238] on div "Fill fridge ([DATE])" at bounding box center [183, 235] width 299 height 17
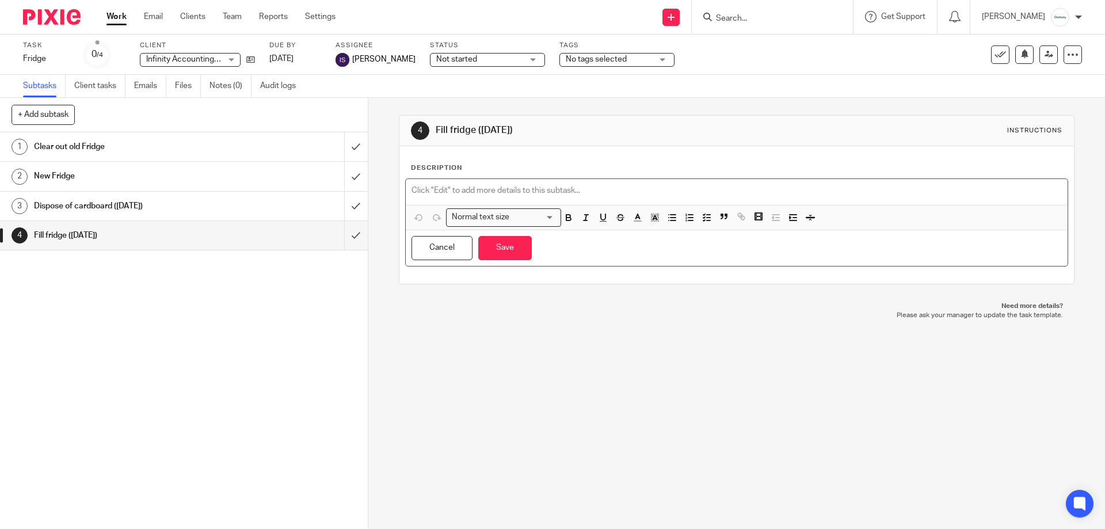
click at [845, 182] on div at bounding box center [736, 192] width 661 height 26
click at [508, 256] on button "Save" at bounding box center [505, 248] width 54 height 25
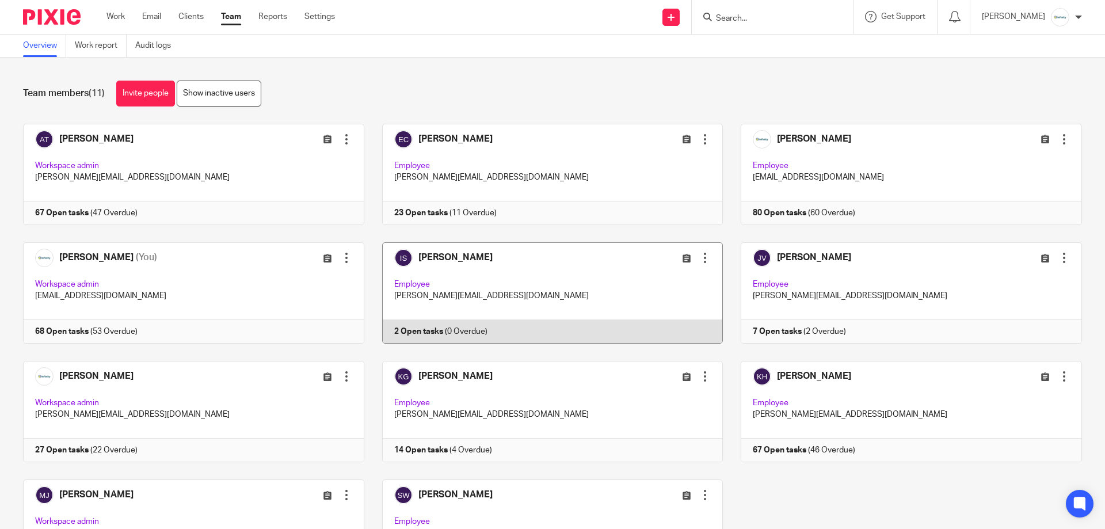
click at [541, 288] on link at bounding box center [543, 292] width 359 height 101
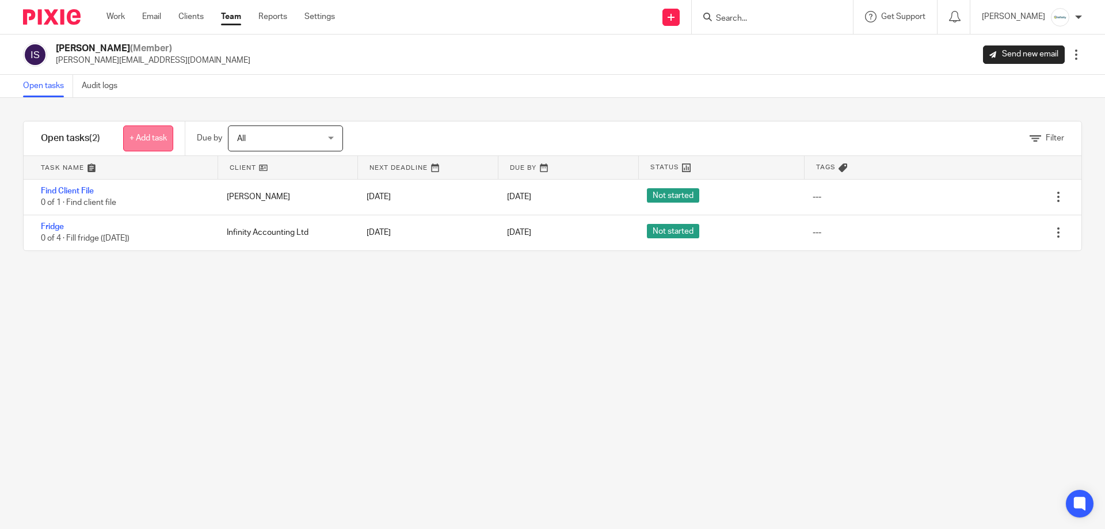
click at [135, 144] on link "+ Add task" at bounding box center [148, 138] width 50 height 26
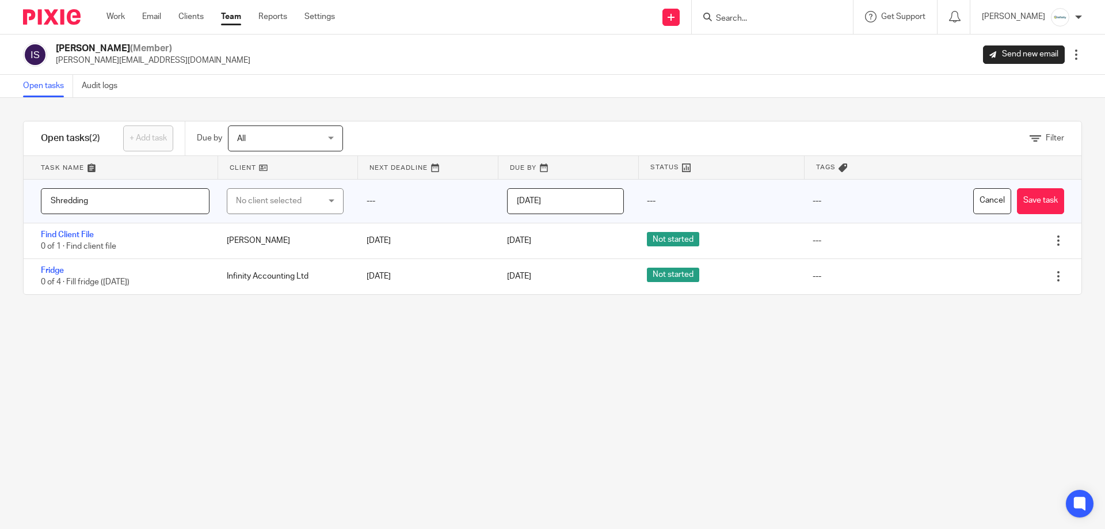
type input "Shredding"
click at [285, 190] on div "No client selected" at bounding box center [279, 201] width 86 height 24
type input "infi"
click at [292, 269] on li "Infinity Accounting Ltd" at bounding box center [279, 259] width 113 height 24
click at [593, 190] on input "[DATE]" at bounding box center [565, 201] width 117 height 26
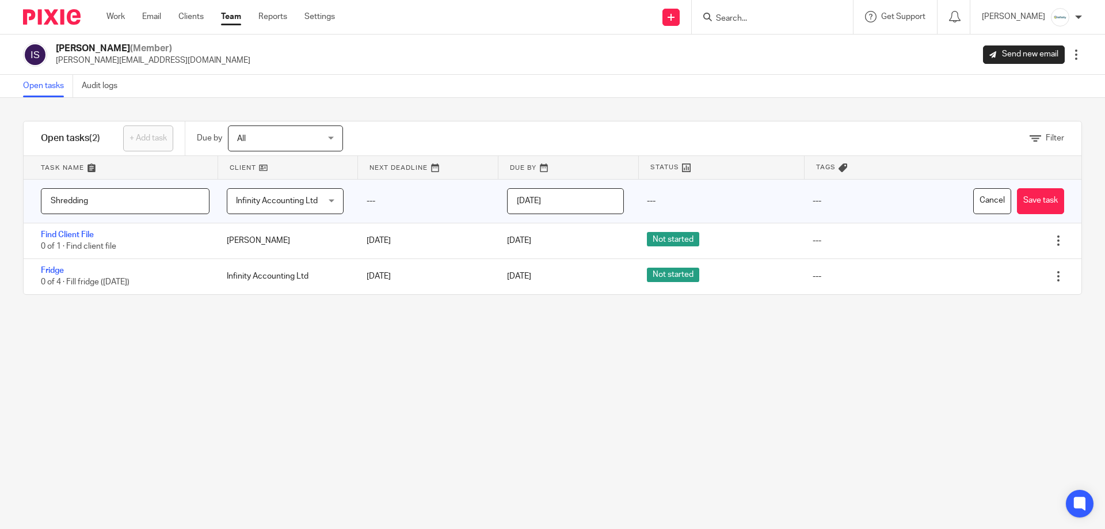
click at [662, 114] on div "Filter tasks Only show tasks matching all of these conditions 1 Client name Is …" at bounding box center [552, 313] width 1105 height 431
click at [1044, 206] on button "Save task" at bounding box center [1040, 201] width 47 height 26
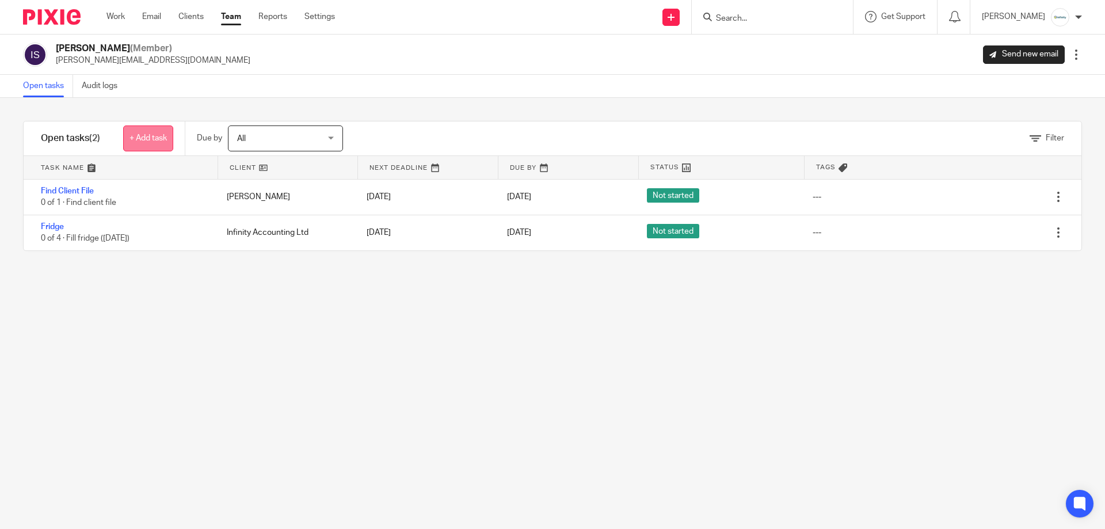
click at [159, 137] on link "+ Add task" at bounding box center [148, 138] width 50 height 26
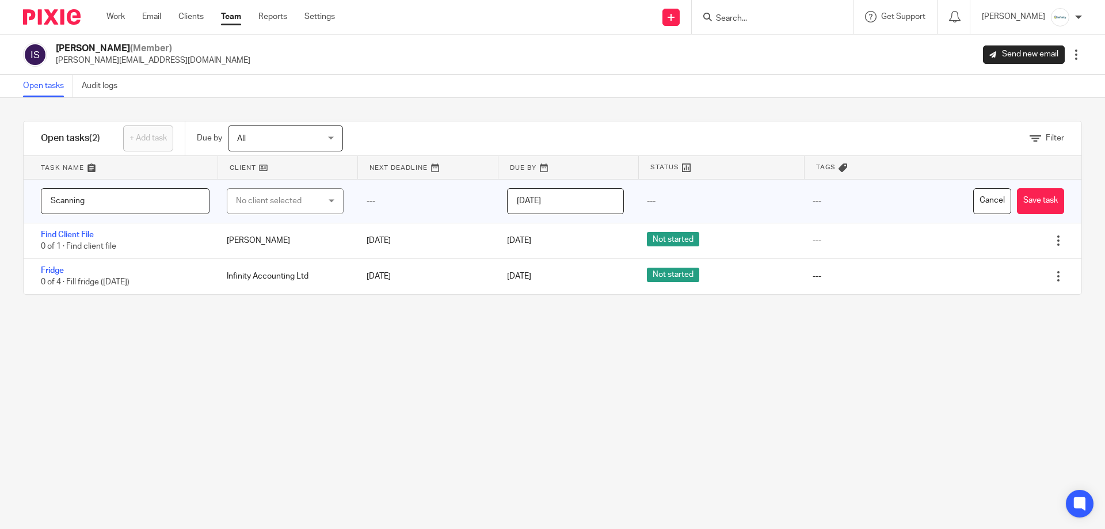
type input "Scanning"
click at [293, 208] on div "No client selected" at bounding box center [279, 201] width 86 height 24
type input "infin"
click at [277, 254] on li "Infinity Accounting Ltd" at bounding box center [279, 259] width 113 height 24
click at [1017, 204] on button "Save task" at bounding box center [1040, 201] width 47 height 26
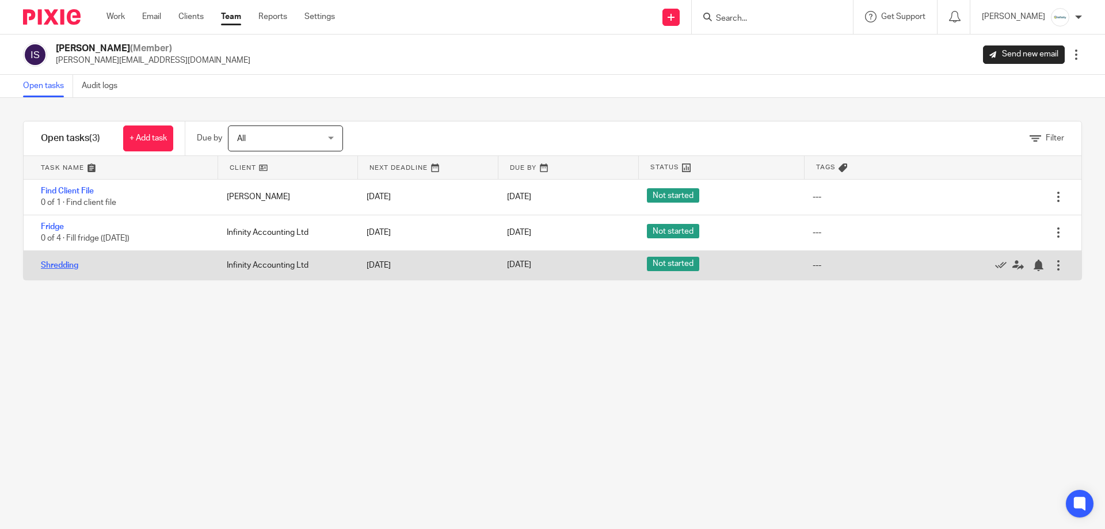
click at [54, 265] on link "Shredding" at bounding box center [59, 265] width 37 height 8
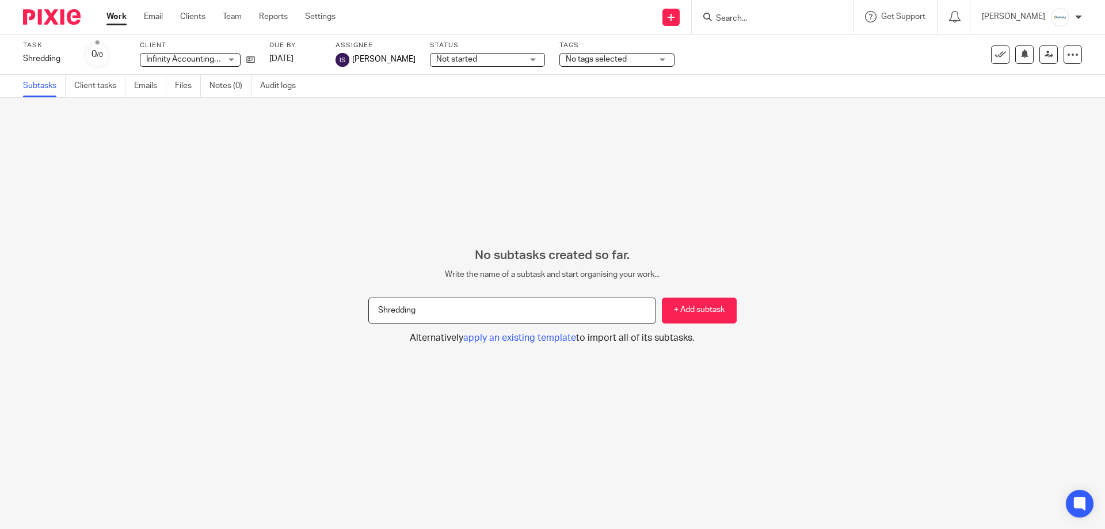
type input "Shredding"
click at [662, 297] on button "+ Add subtask" at bounding box center [699, 310] width 75 height 26
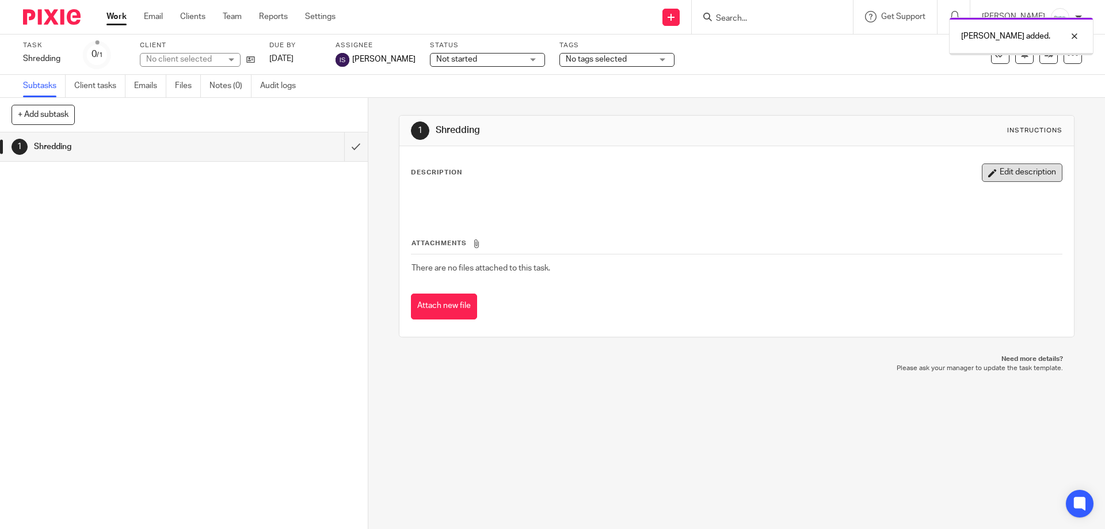
click at [1023, 181] on button "Edit description" at bounding box center [1021, 172] width 81 height 18
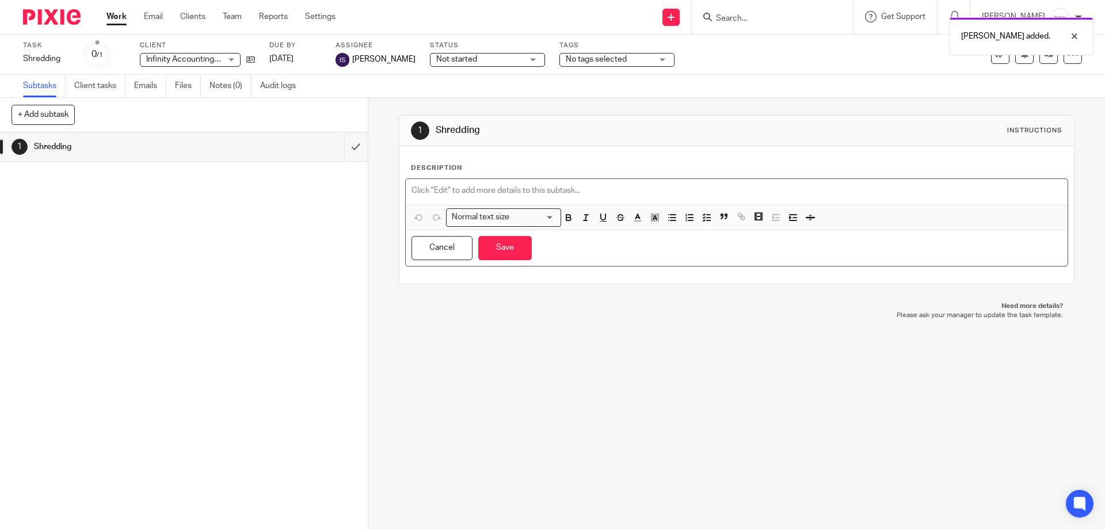
click at [676, 193] on p at bounding box center [736, 191] width 650 height 12
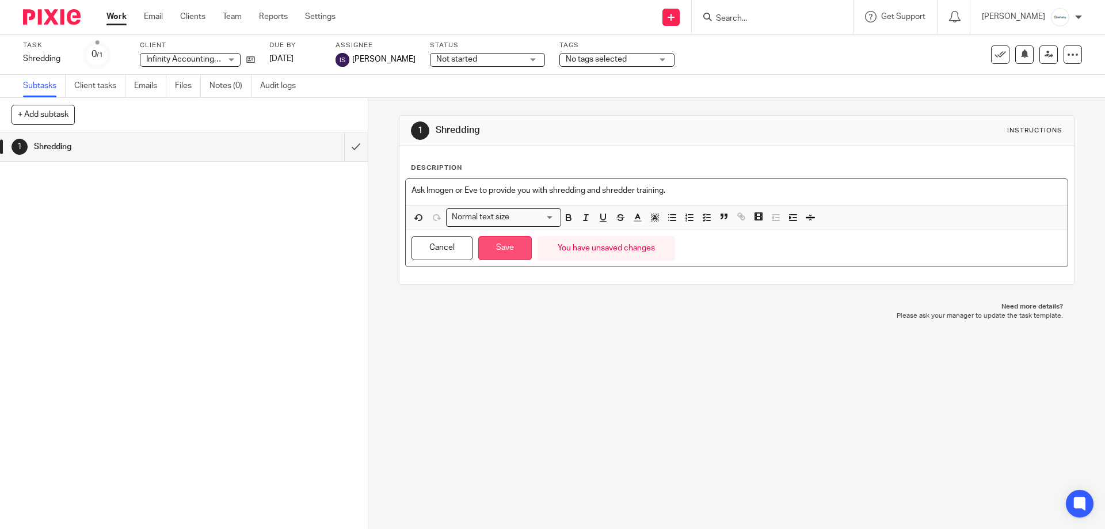
click at [519, 258] on button "Save" at bounding box center [505, 248] width 54 height 25
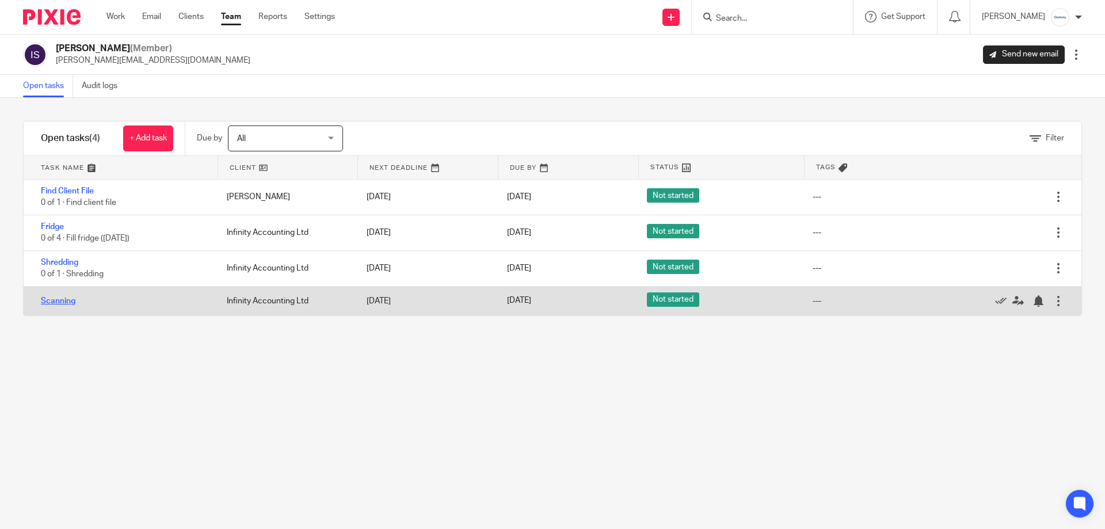
click at [64, 303] on link "Scanning" at bounding box center [58, 301] width 35 height 8
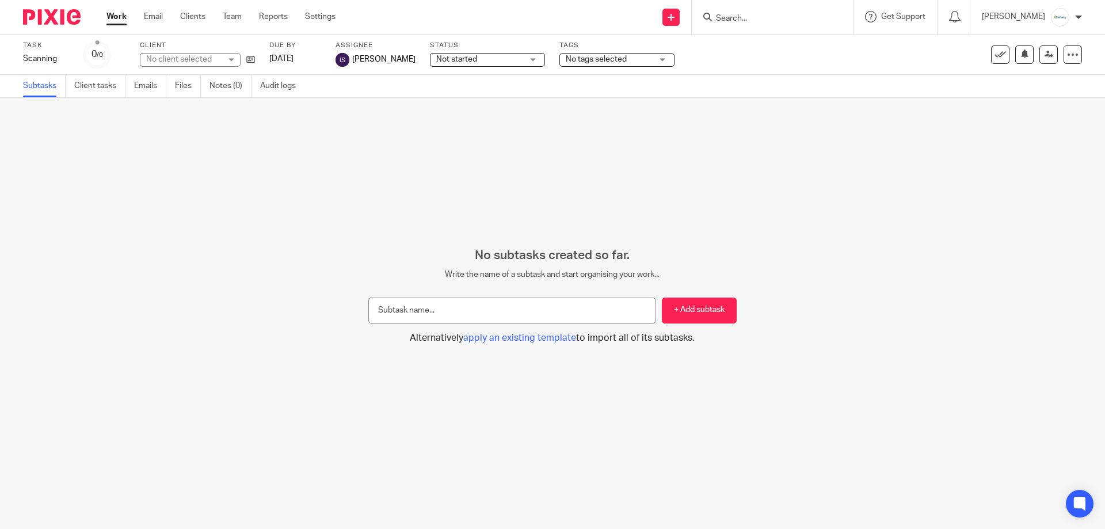
click at [496, 309] on input "text" at bounding box center [512, 310] width 288 height 26
type input "Scanning"
click at [697, 305] on button "+ Add subtask" at bounding box center [699, 310] width 75 height 26
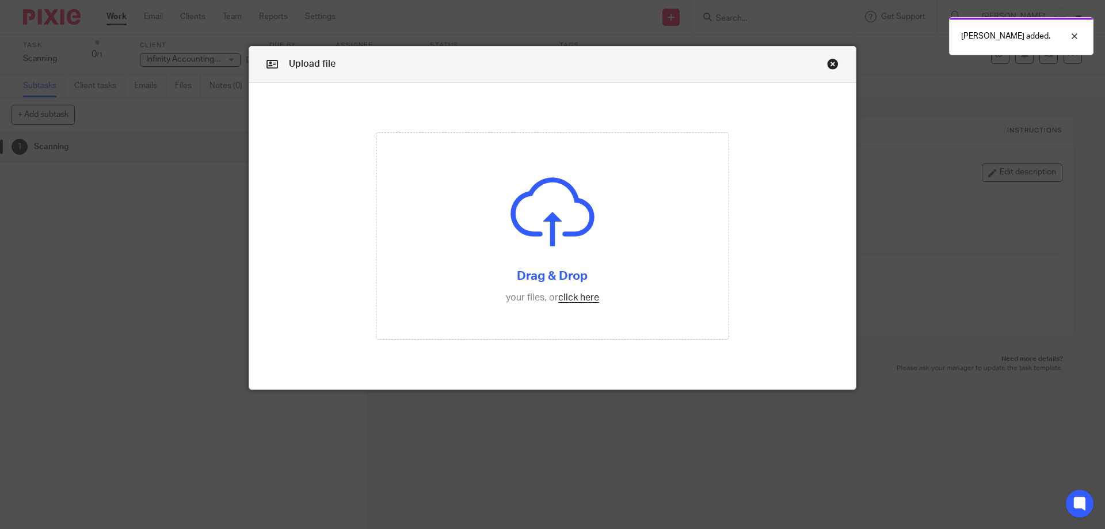
click at [829, 62] on link "Close this dialog window" at bounding box center [833, 66] width 12 height 16
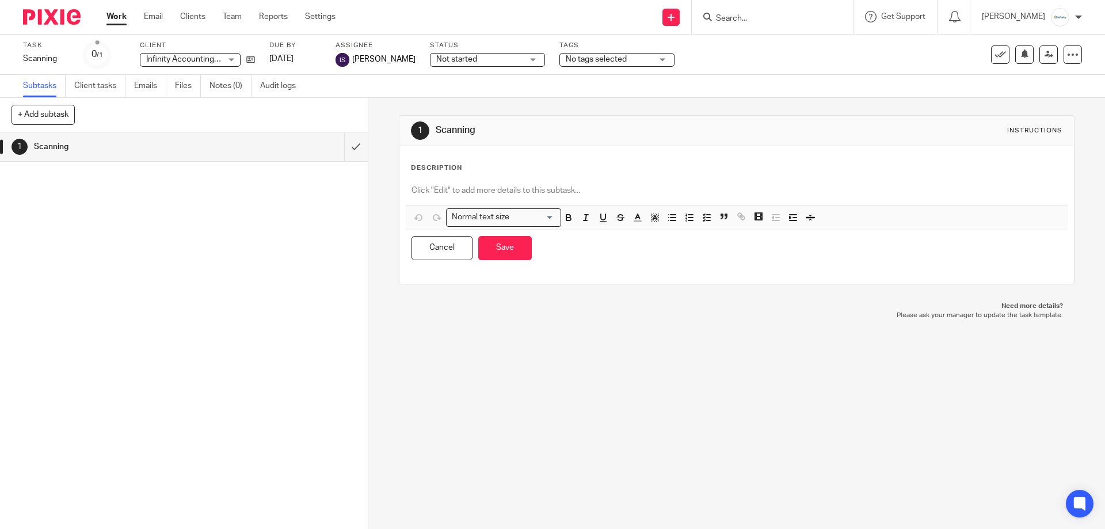
click at [695, 219] on span at bounding box center [688, 219] width 52 height 17
click at [704, 221] on icon "button" at bounding box center [706, 217] width 10 height 10
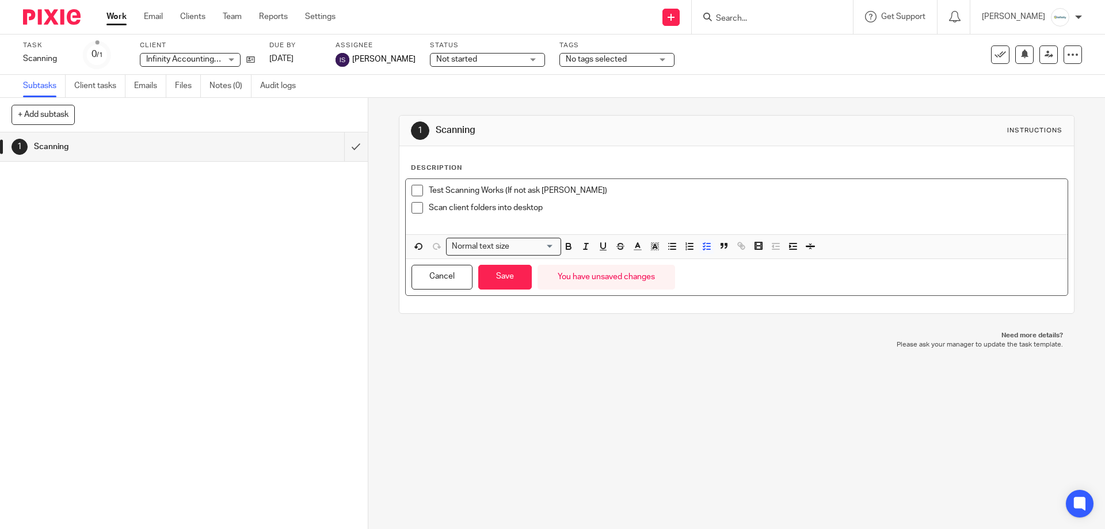
click at [648, 195] on p "Test Scanning Works (If not ask Karl)" at bounding box center [745, 191] width 632 height 12
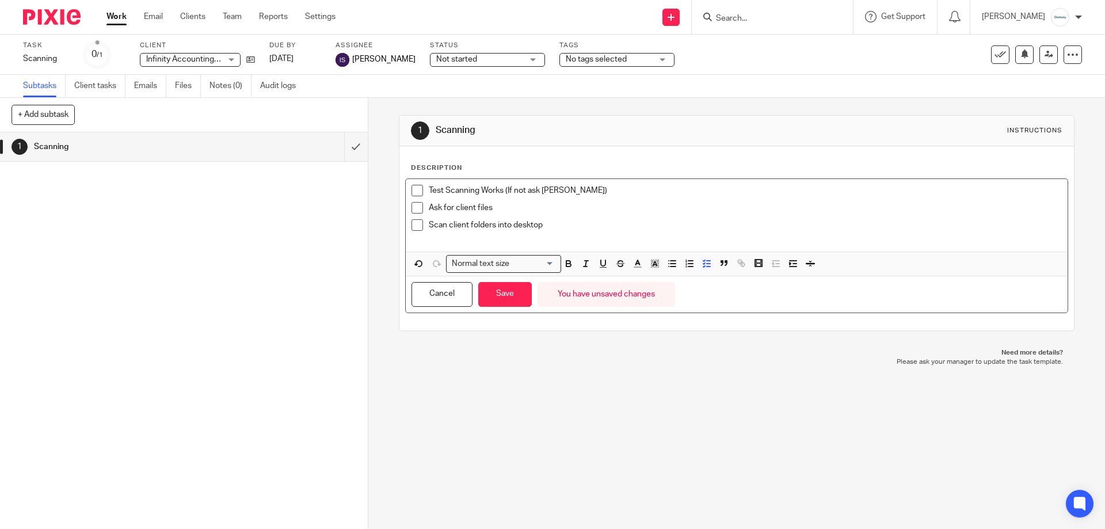
drag, startPoint x: 485, startPoint y: 224, endPoint x: 491, endPoint y: 227, distance: 7.2
click at [487, 225] on p "Scan client folders into desktop" at bounding box center [745, 225] width 632 height 12
click at [494, 229] on p "Scan client folders into desktop" at bounding box center [745, 225] width 632 height 12
click at [489, 225] on p "Scan client folders into desktop" at bounding box center [745, 225] width 632 height 12
click at [484, 232] on p at bounding box center [745, 237] width 632 height 12
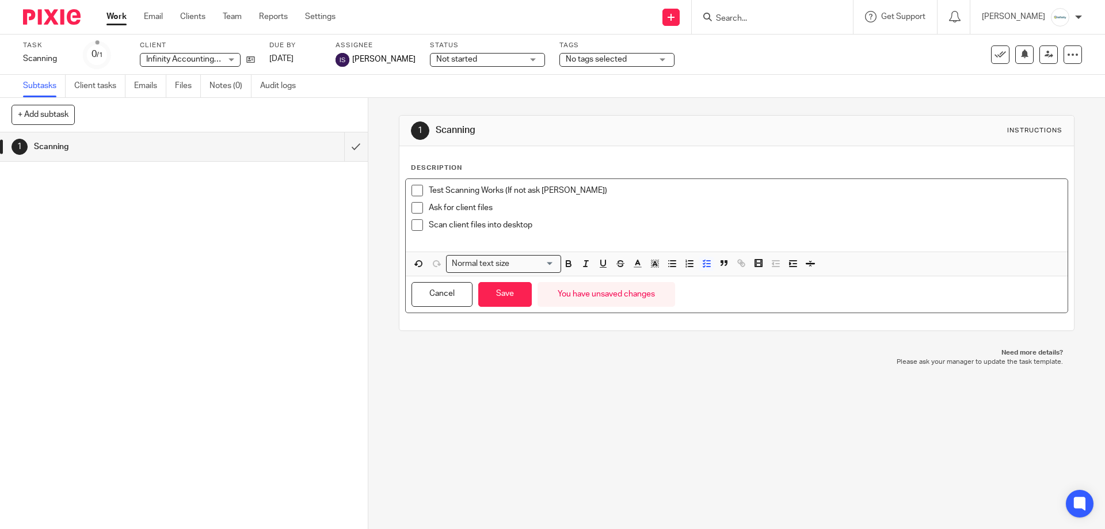
click at [486, 228] on p "Scan client files into desktop" at bounding box center [745, 225] width 632 height 12
click at [554, 235] on p at bounding box center [745, 237] width 632 height 12
click at [500, 289] on button "Save" at bounding box center [505, 294] width 54 height 25
